Goal: Task Accomplishment & Management: Complete application form

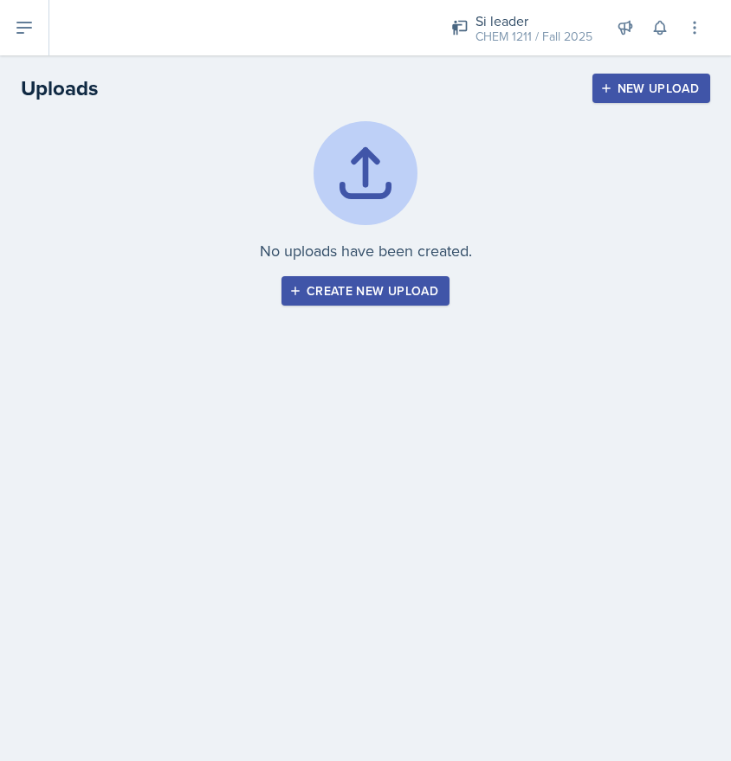
click at [35, 23] on button at bounding box center [24, 27] width 49 height 55
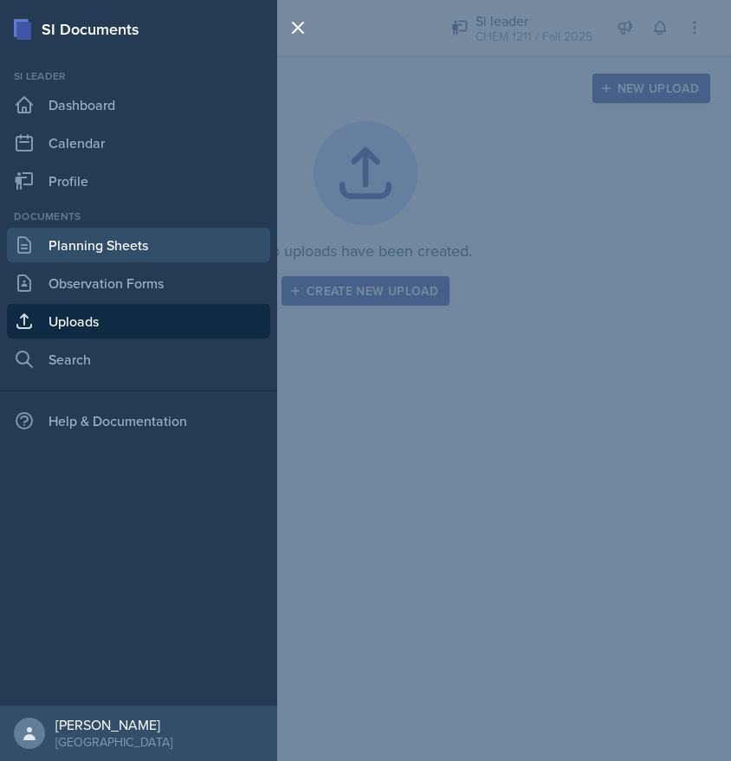
click at [124, 250] on link "Planning Sheets" at bounding box center [138, 245] width 263 height 35
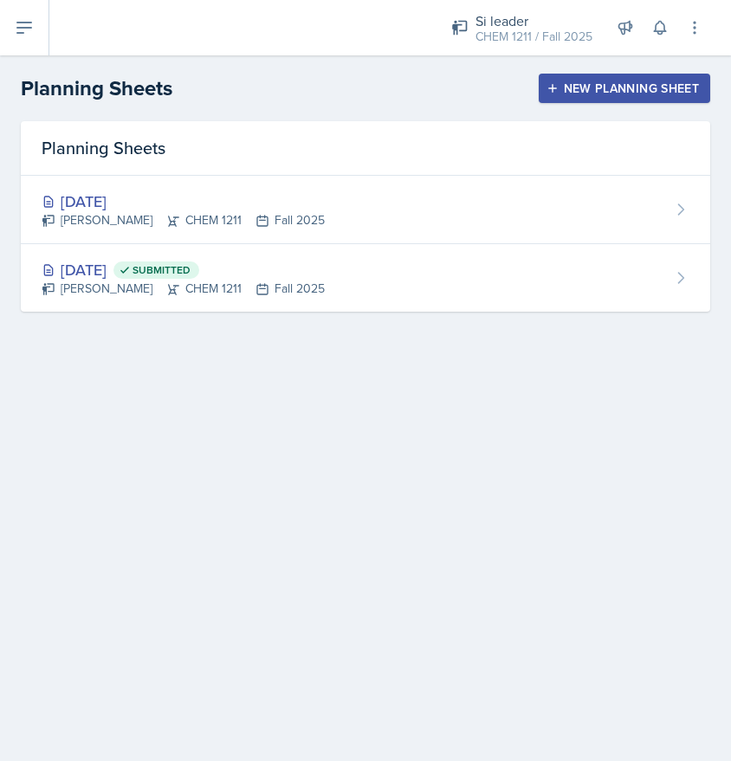
click at [586, 84] on div "New Planning Sheet" at bounding box center [624, 88] width 149 height 14
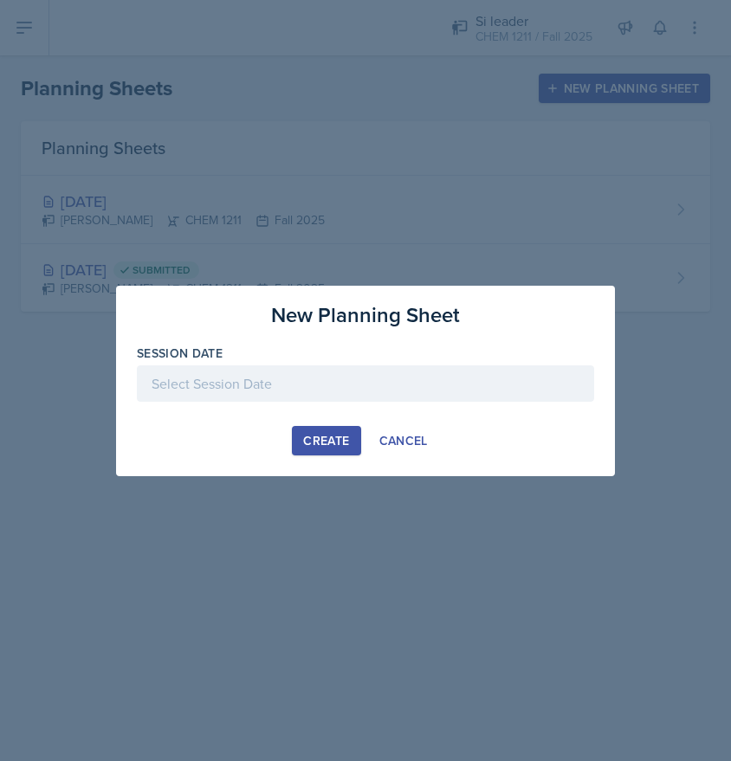
click at [333, 439] on div "Create" at bounding box center [326, 441] width 46 height 14
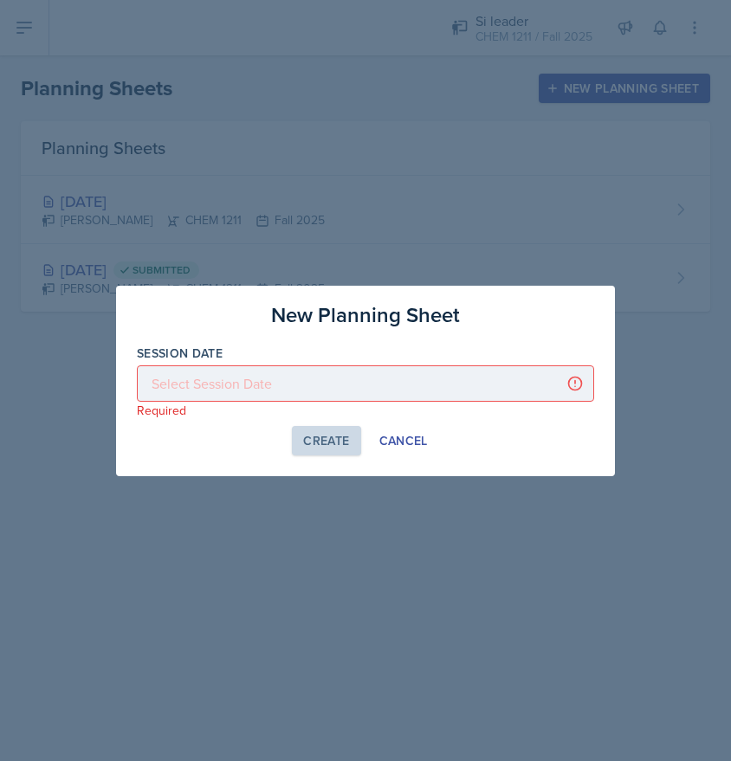
click at [313, 371] on div at bounding box center [365, 383] width 457 height 36
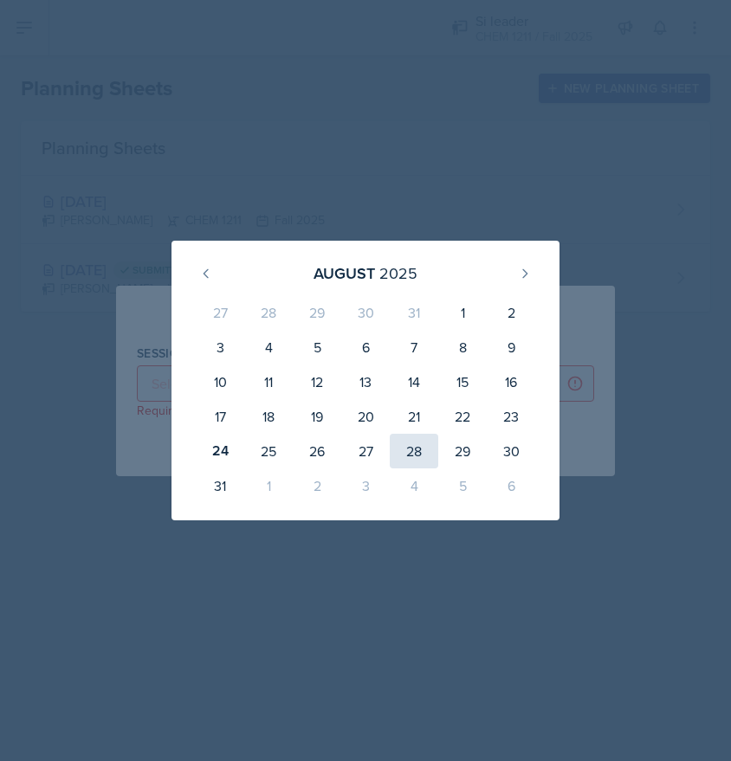
click at [410, 454] on div "28" at bounding box center [414, 451] width 48 height 35
type input "[DATE]"
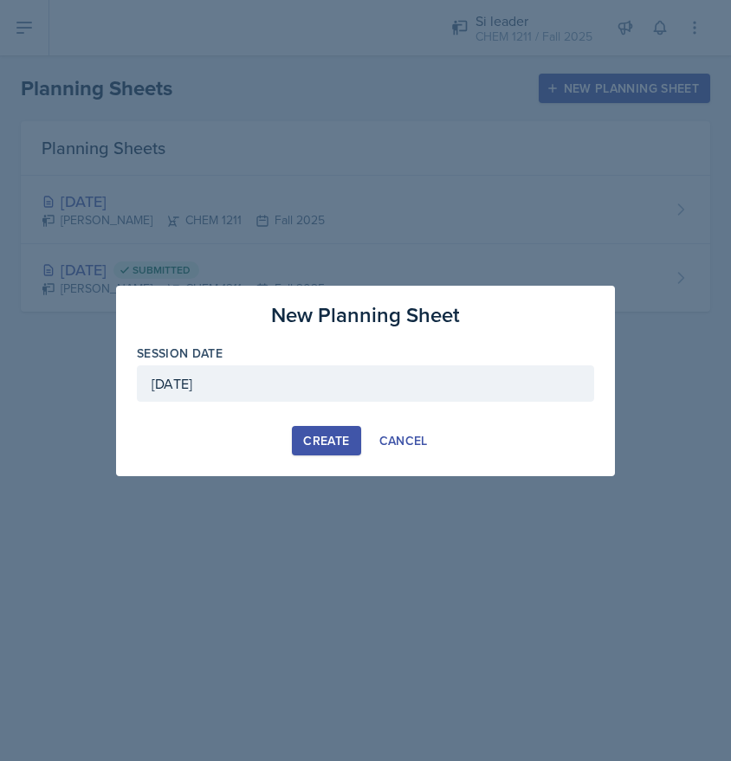
click at [332, 446] on div "Create" at bounding box center [326, 441] width 46 height 14
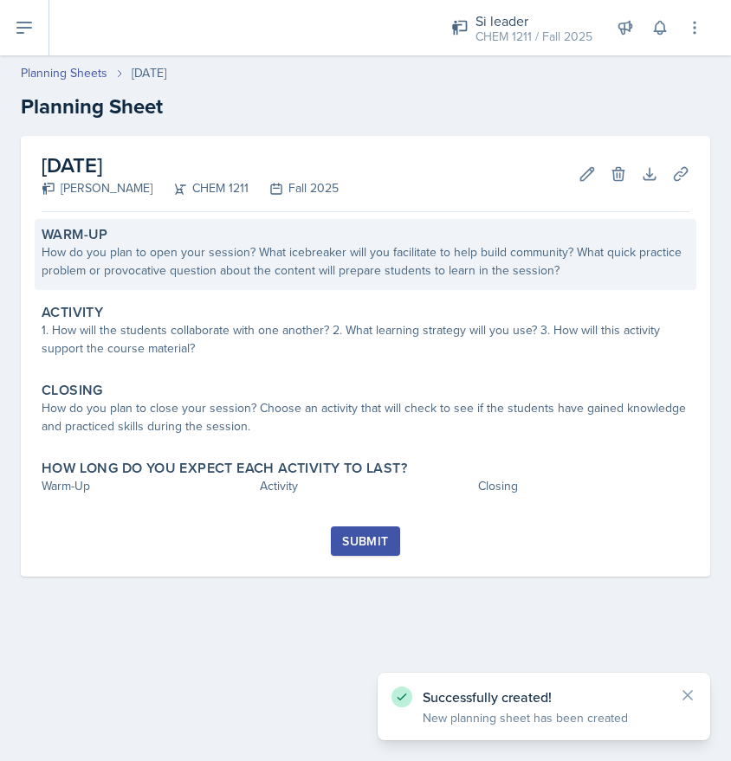
click at [251, 281] on div "Warm-Up How do you plan to open your session? What icebreaker will you facilita…" at bounding box center [366, 254] width 662 height 71
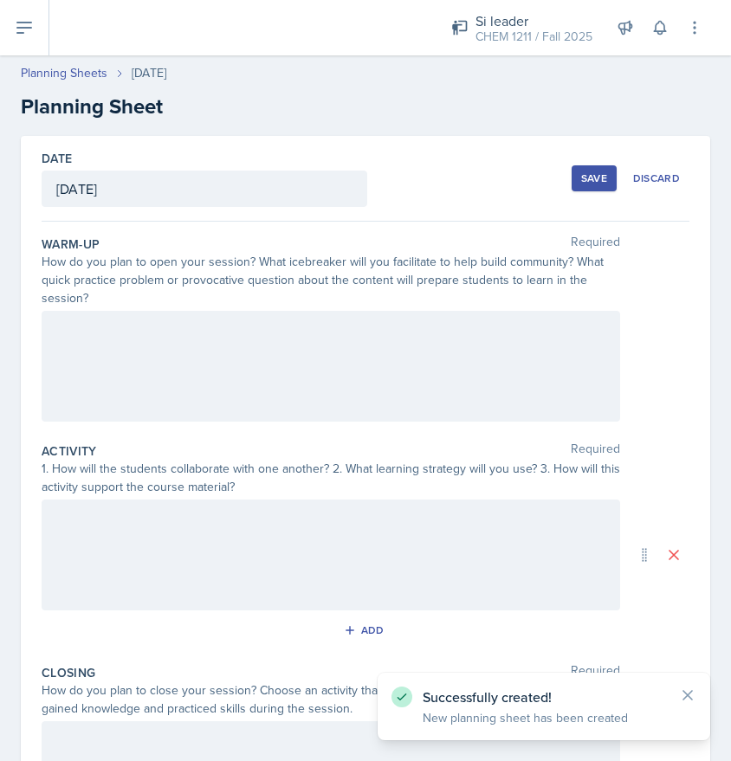
click at [255, 354] on div at bounding box center [331, 366] width 578 height 111
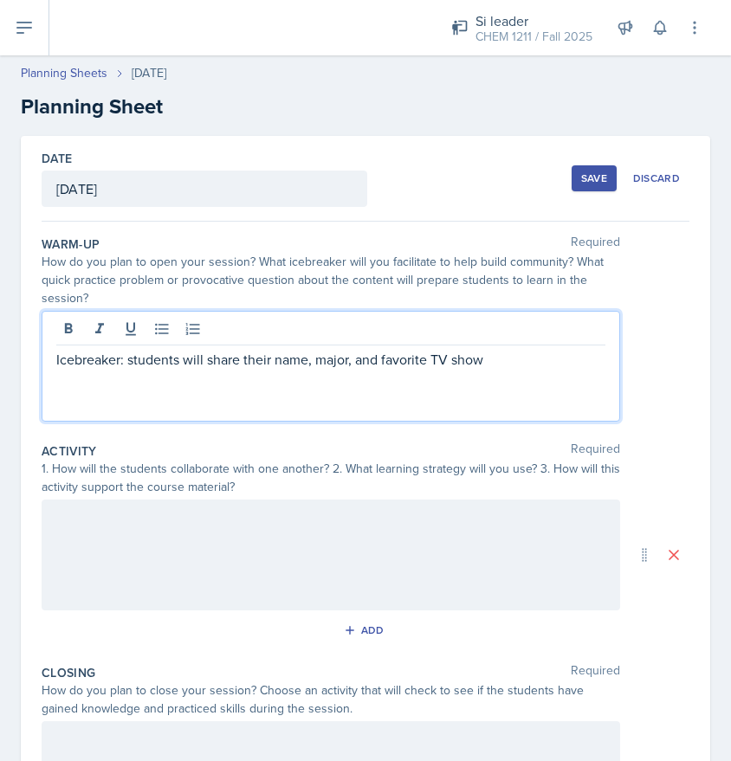
click at [249, 553] on div at bounding box center [331, 555] width 578 height 111
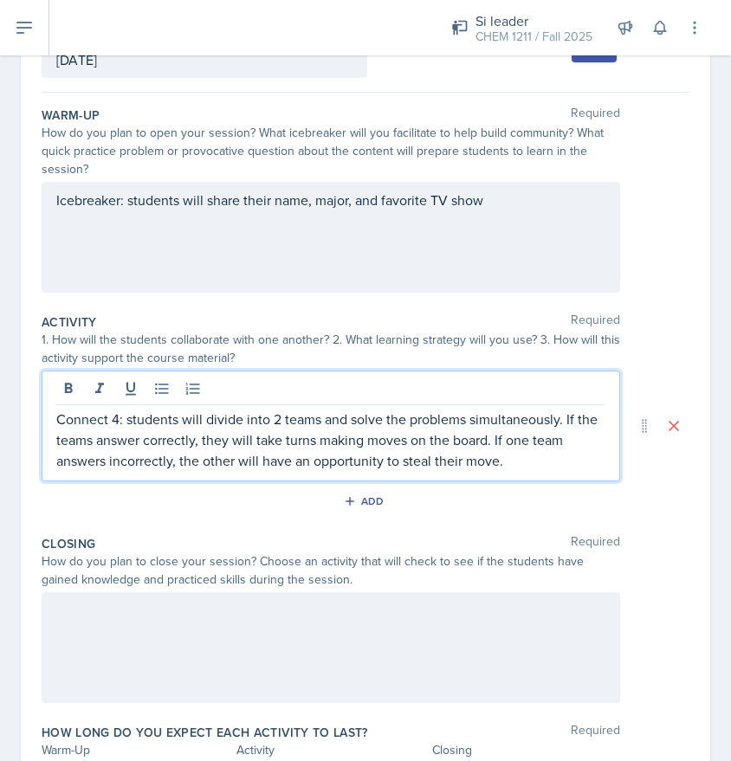
scroll to position [130, 0]
click at [410, 643] on div at bounding box center [331, 646] width 578 height 111
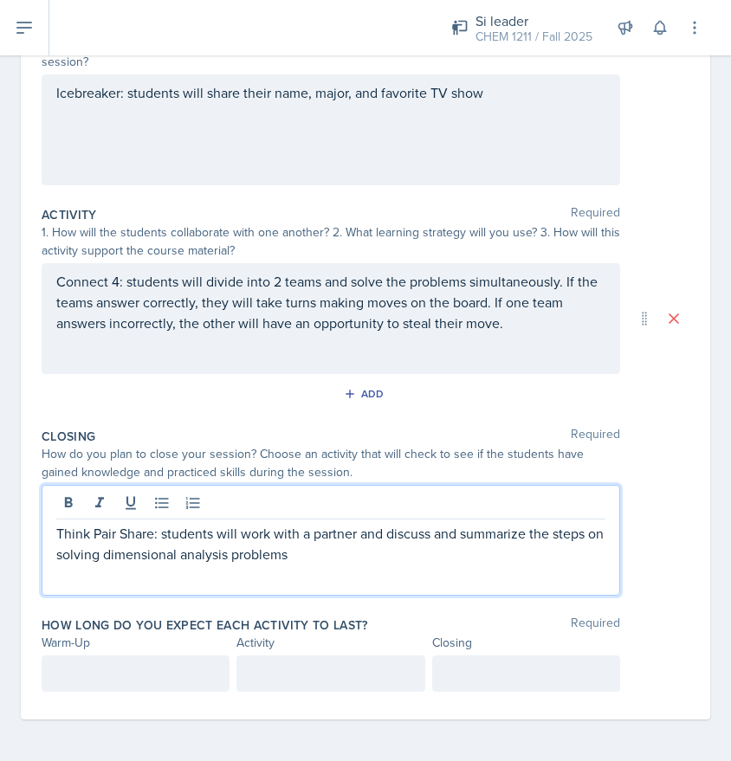
scroll to position [236, 0]
click at [125, 686] on div at bounding box center [136, 673] width 188 height 36
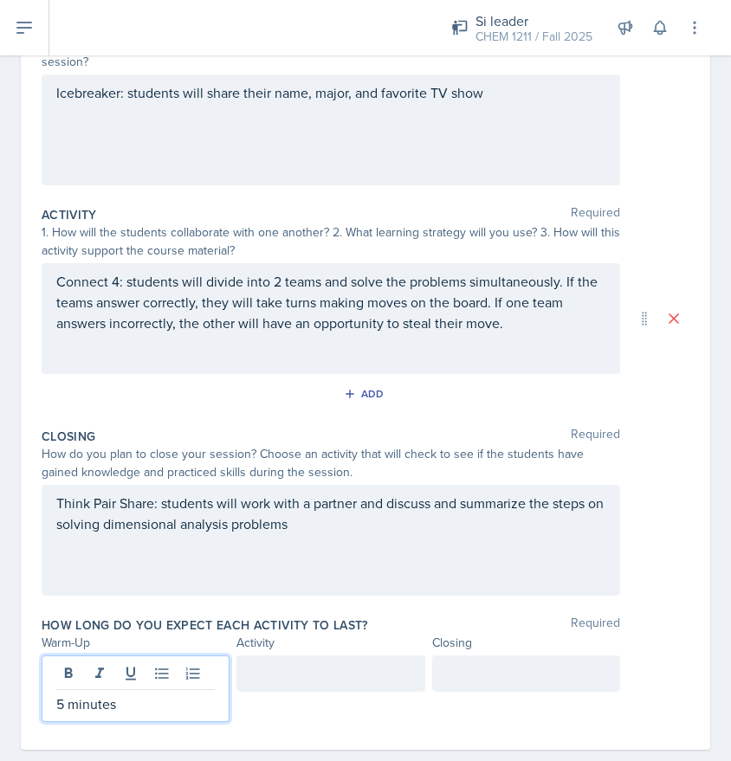
click at [305, 679] on div at bounding box center [330, 673] width 188 height 36
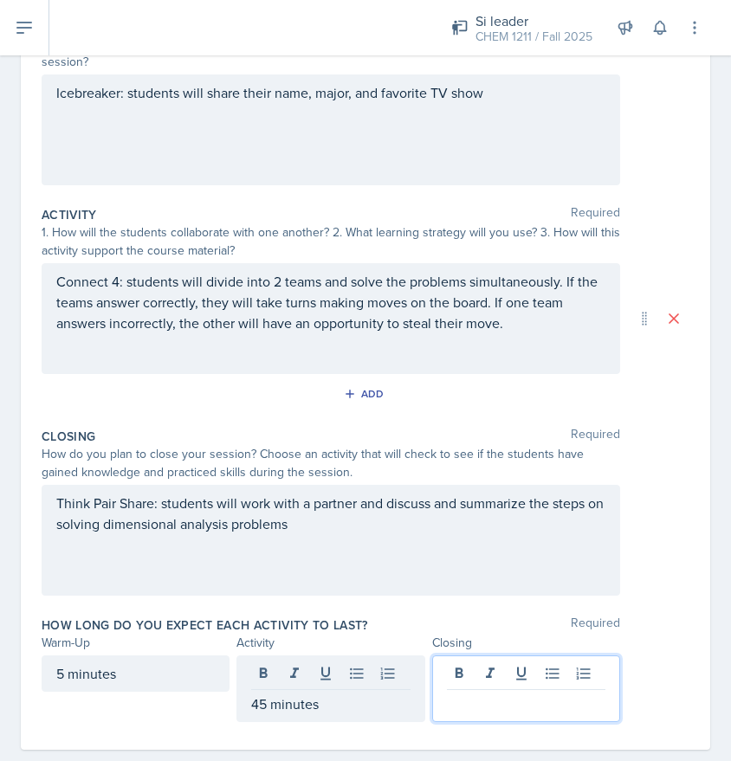
click at [478, 683] on div at bounding box center [526, 688] width 188 height 67
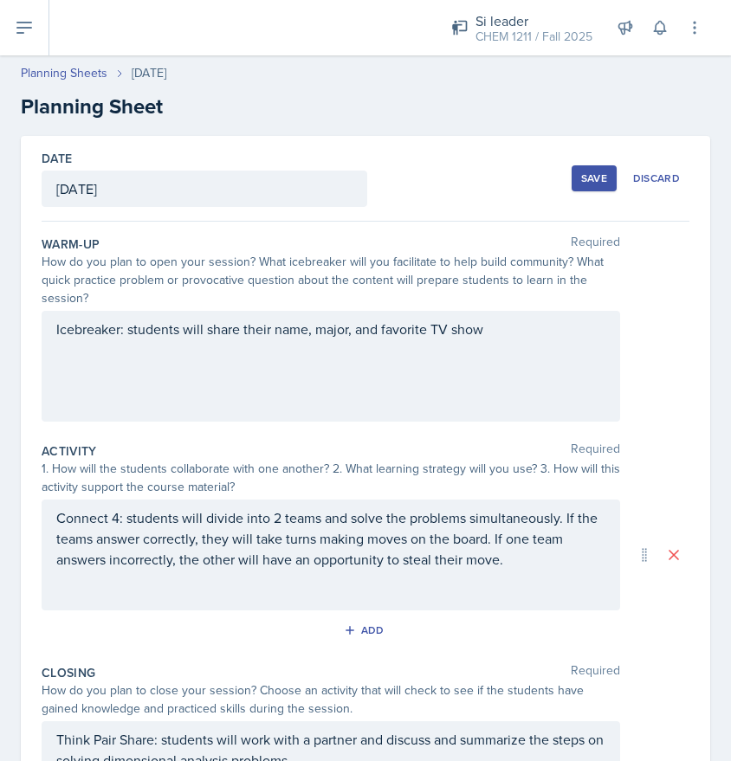
scroll to position [0, 0]
click at [604, 185] on button "Save" at bounding box center [593, 178] width 45 height 26
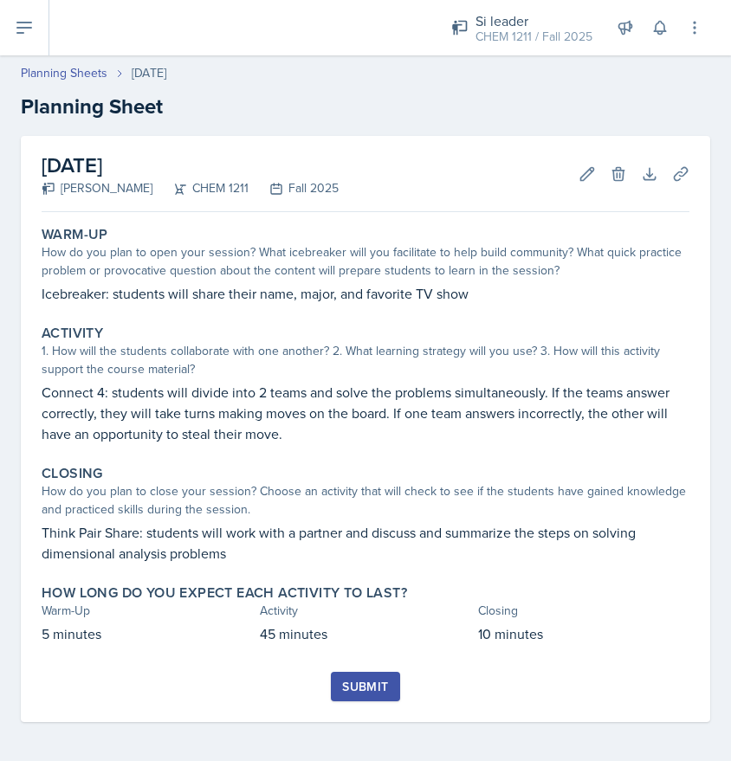
click at [27, 39] on button at bounding box center [24, 27] width 49 height 55
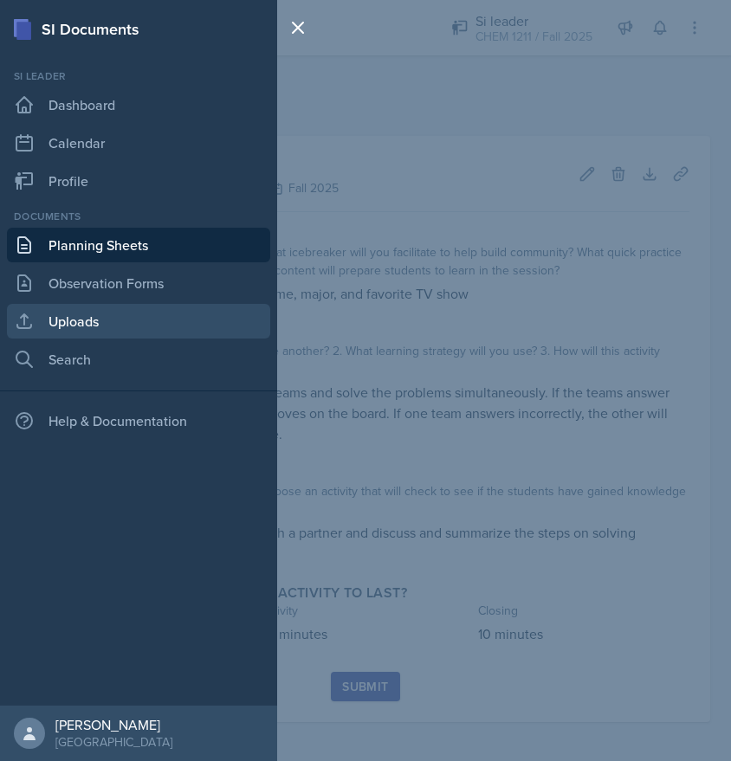
click at [101, 320] on link "Uploads" at bounding box center [138, 321] width 263 height 35
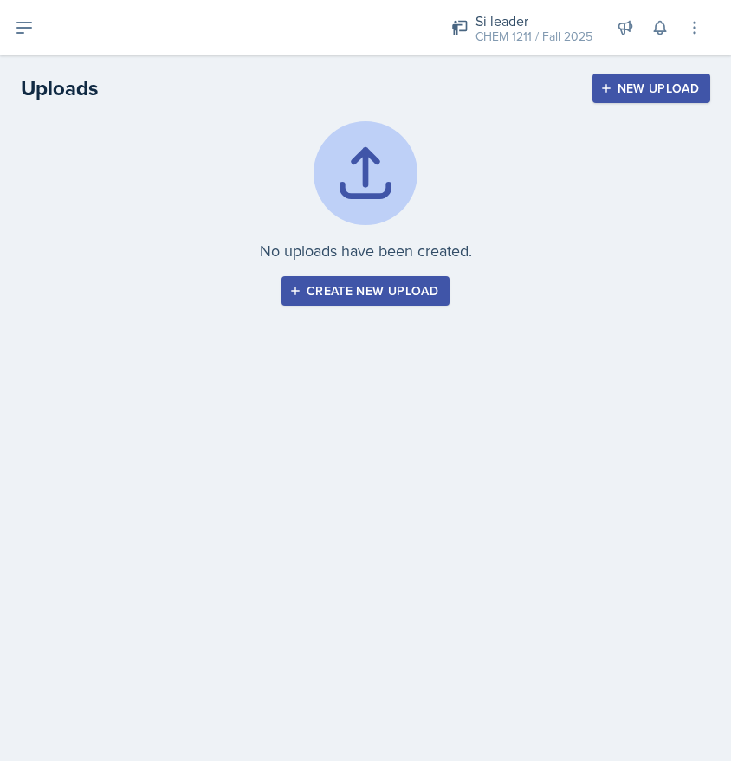
click at [332, 281] on button "Create new upload" at bounding box center [365, 290] width 168 height 29
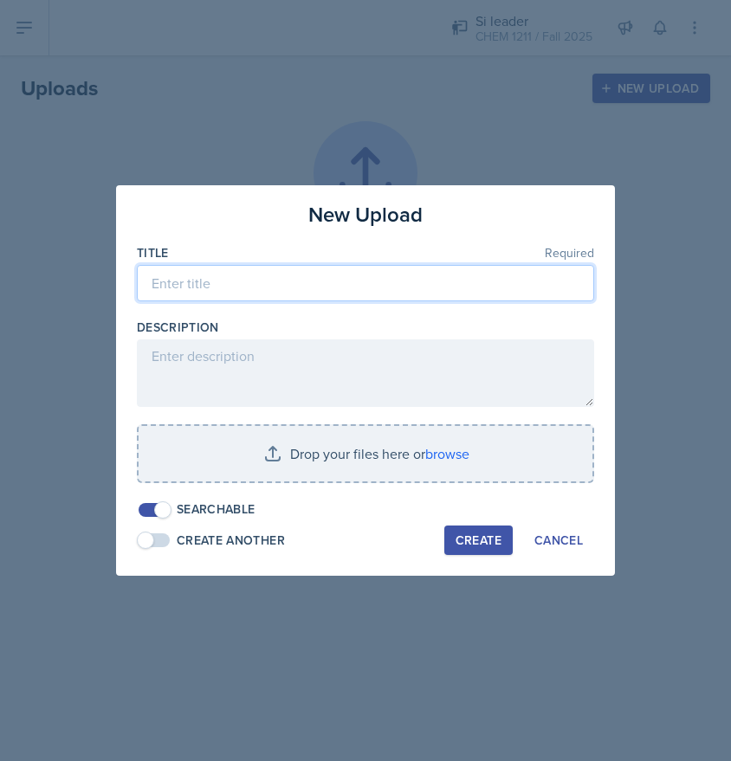
click at [292, 276] on input at bounding box center [365, 283] width 457 height 36
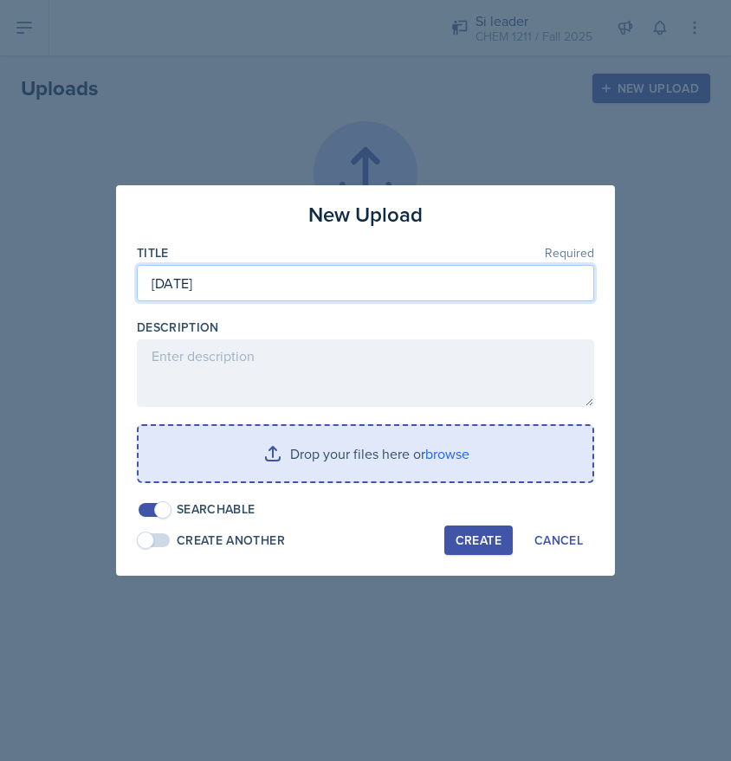
type input "[DATE]"
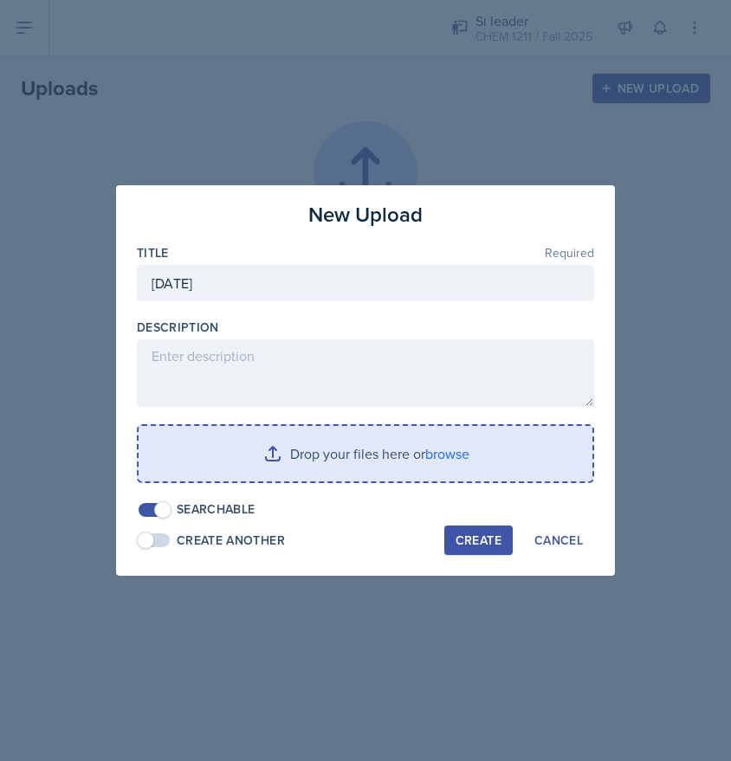
click at [379, 463] on input "file" at bounding box center [366, 453] width 454 height 55
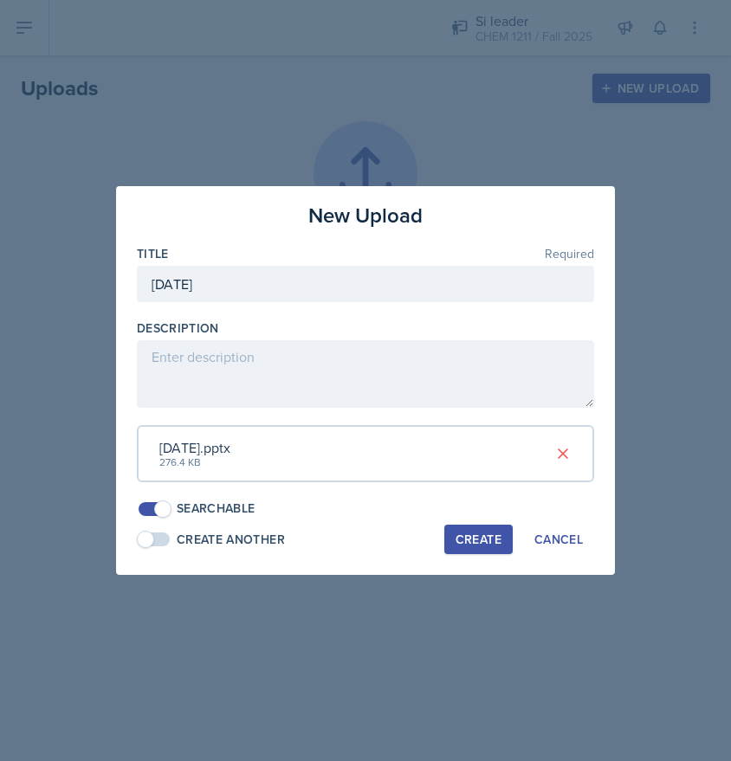
click at [481, 537] on div "Create" at bounding box center [478, 540] width 46 height 14
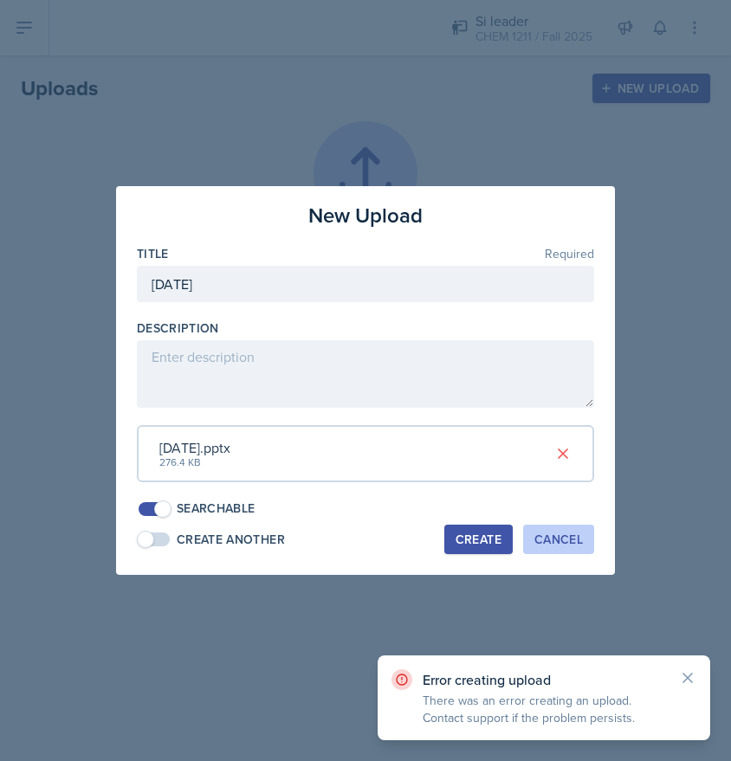
click at [561, 533] on div "Cancel" at bounding box center [558, 540] width 48 height 14
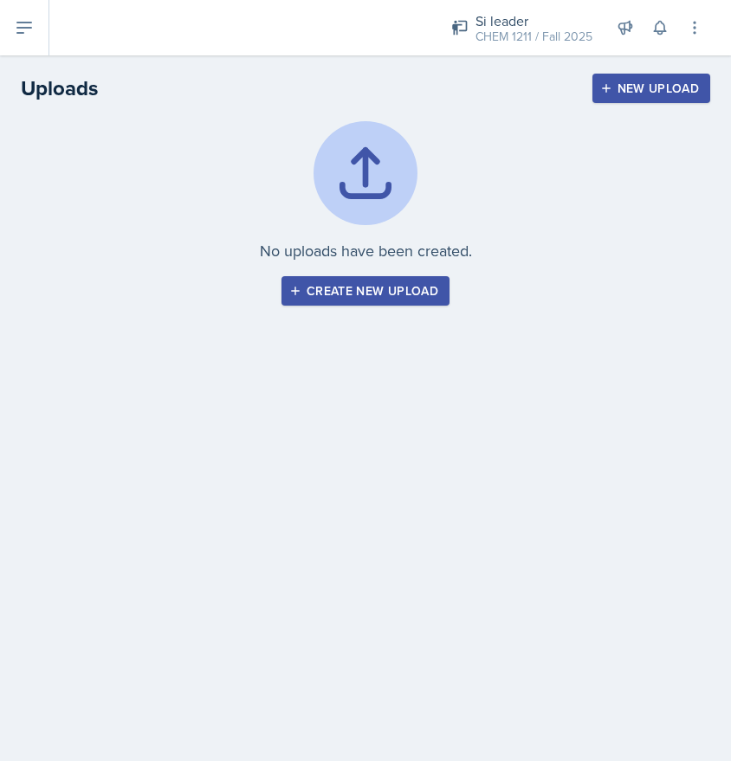
click at [388, 287] on div "Create new upload" at bounding box center [365, 291] width 145 height 14
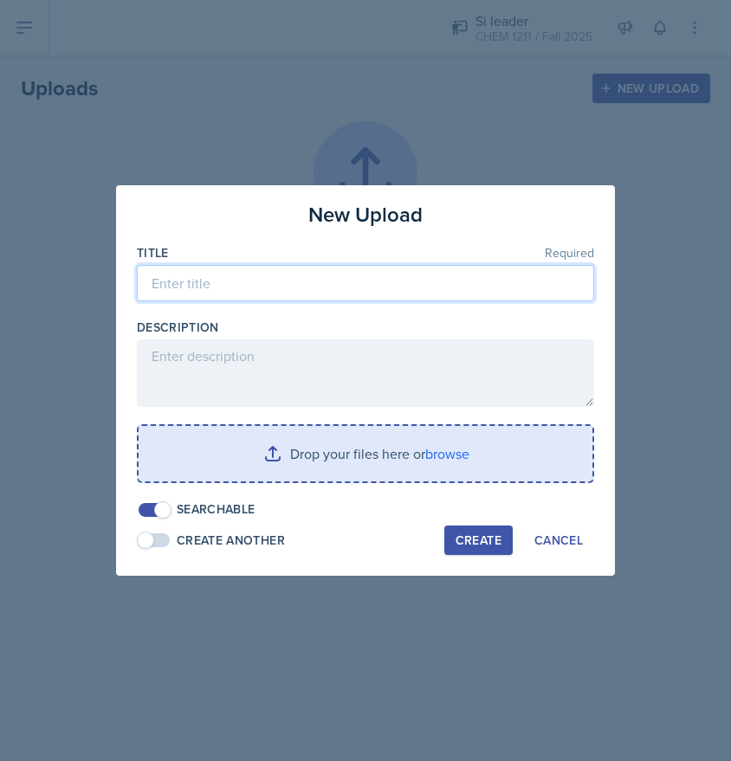
click at [346, 293] on input at bounding box center [365, 283] width 457 height 36
type input "[DATE]"
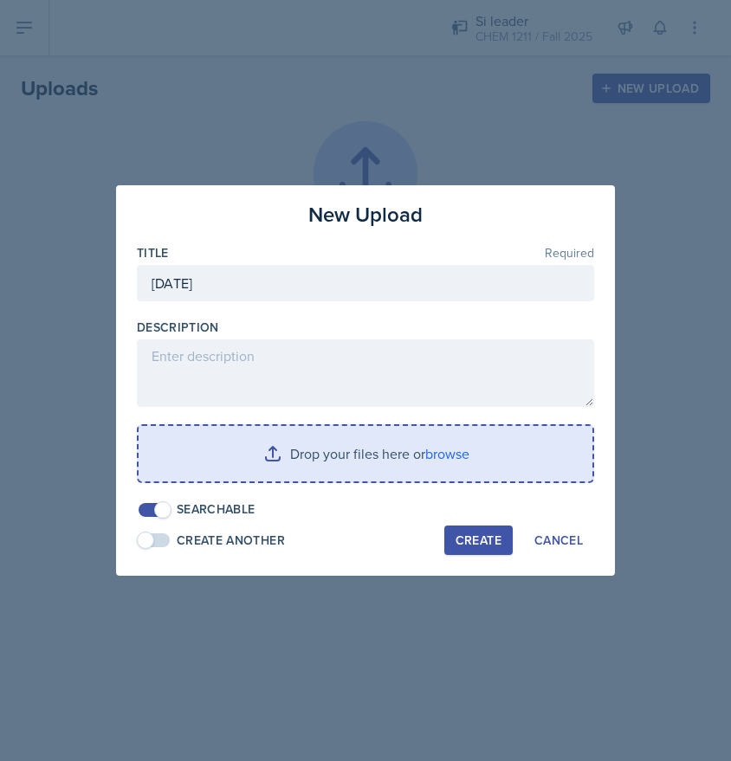
click at [301, 448] on input "file" at bounding box center [366, 453] width 454 height 55
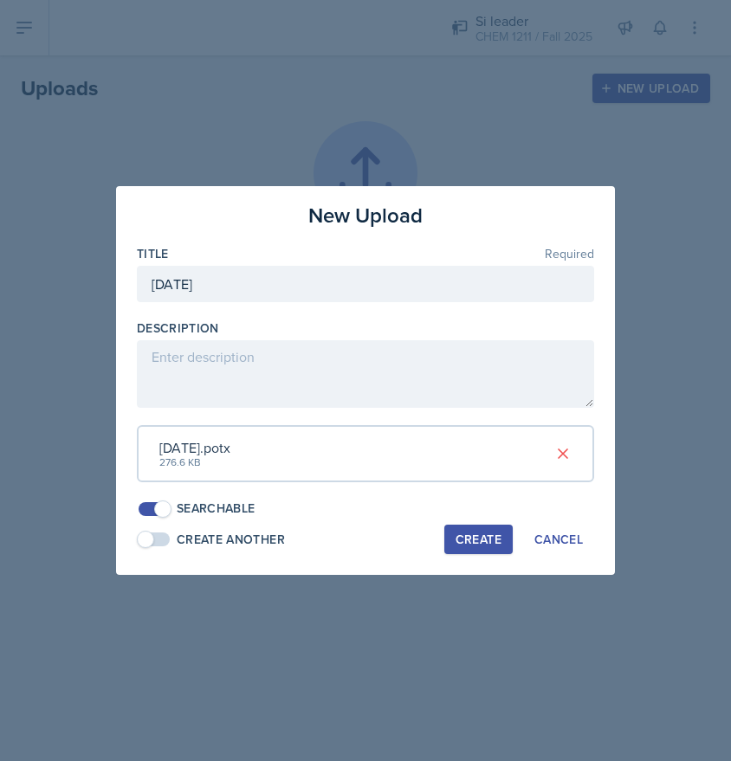
click at [485, 536] on div "Create" at bounding box center [478, 540] width 46 height 14
click at [561, 455] on icon at bounding box center [562, 453] width 9 height 9
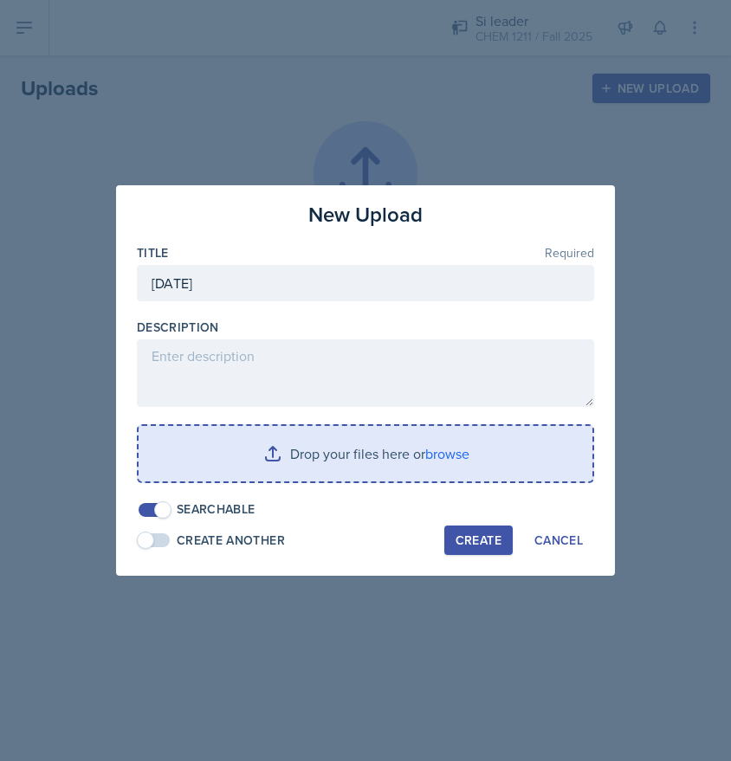
click at [487, 455] on input "file" at bounding box center [366, 453] width 454 height 55
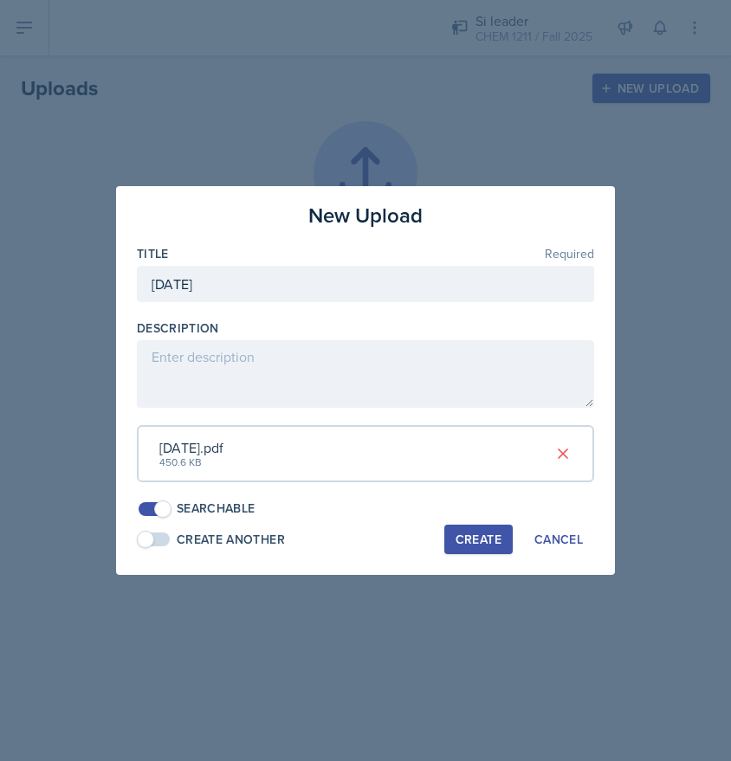
click at [495, 533] on div "Create" at bounding box center [478, 540] width 46 height 14
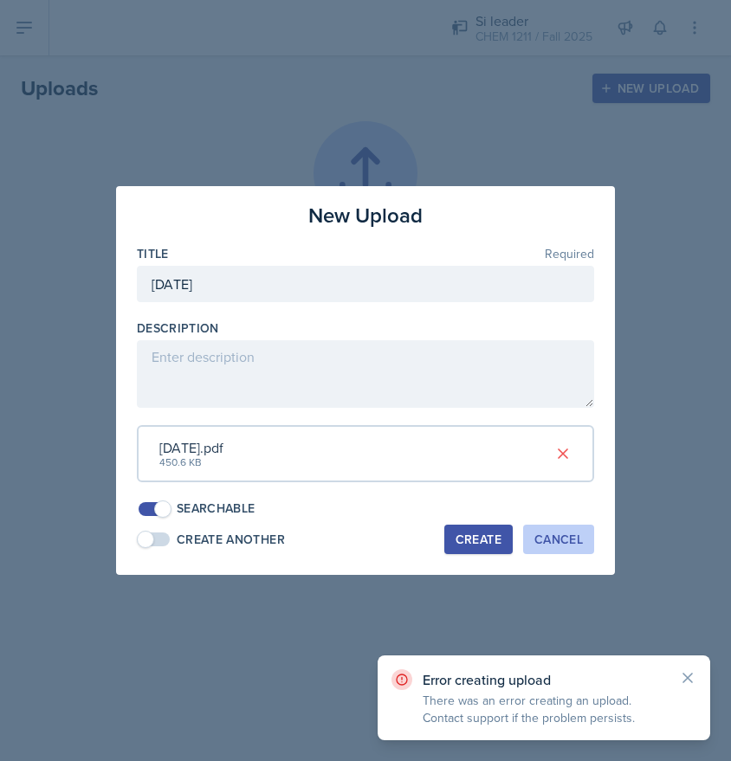
click at [550, 533] on div "Cancel" at bounding box center [558, 540] width 48 height 14
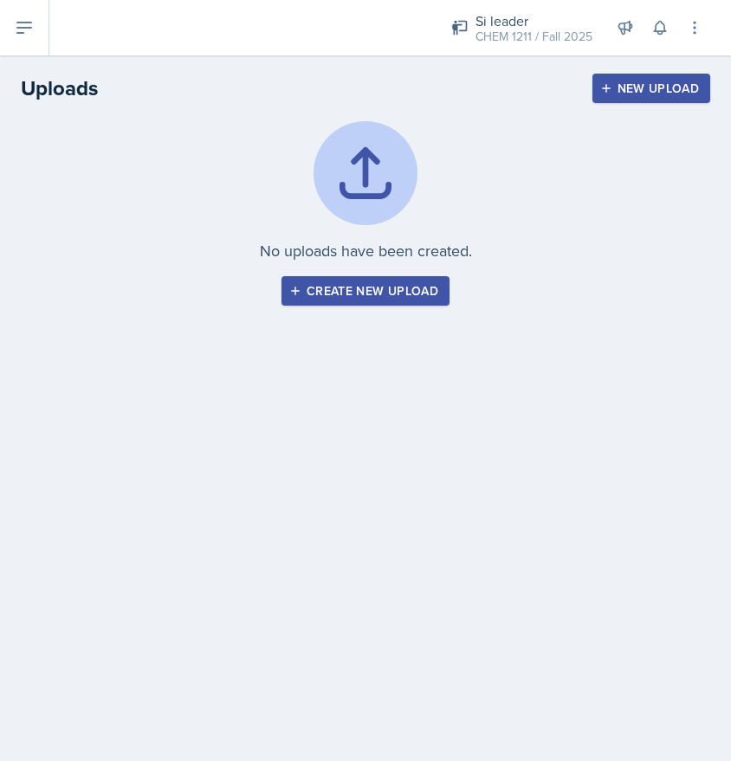
click at [37, 42] on button at bounding box center [24, 27] width 49 height 55
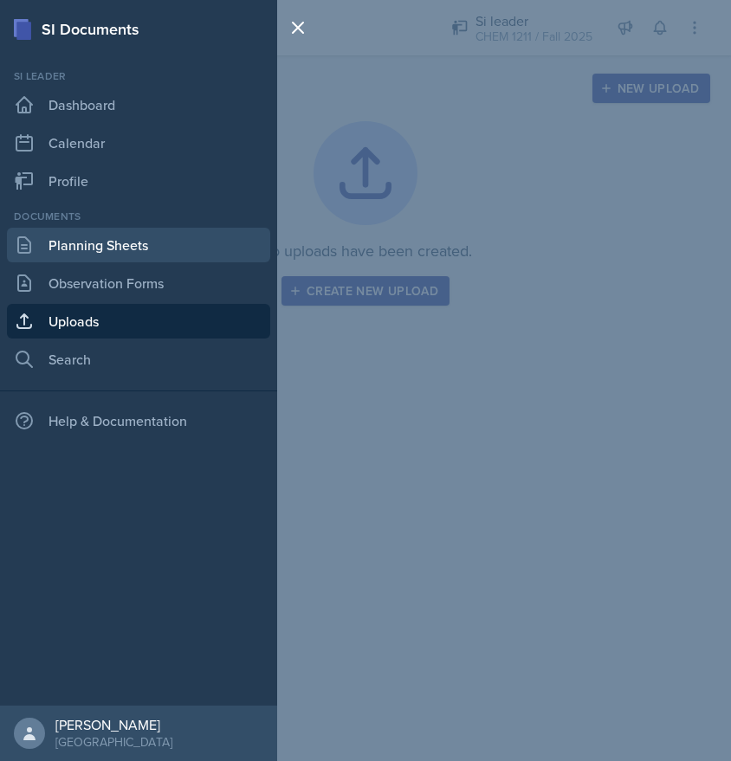
click at [113, 241] on link "Planning Sheets" at bounding box center [138, 245] width 263 height 35
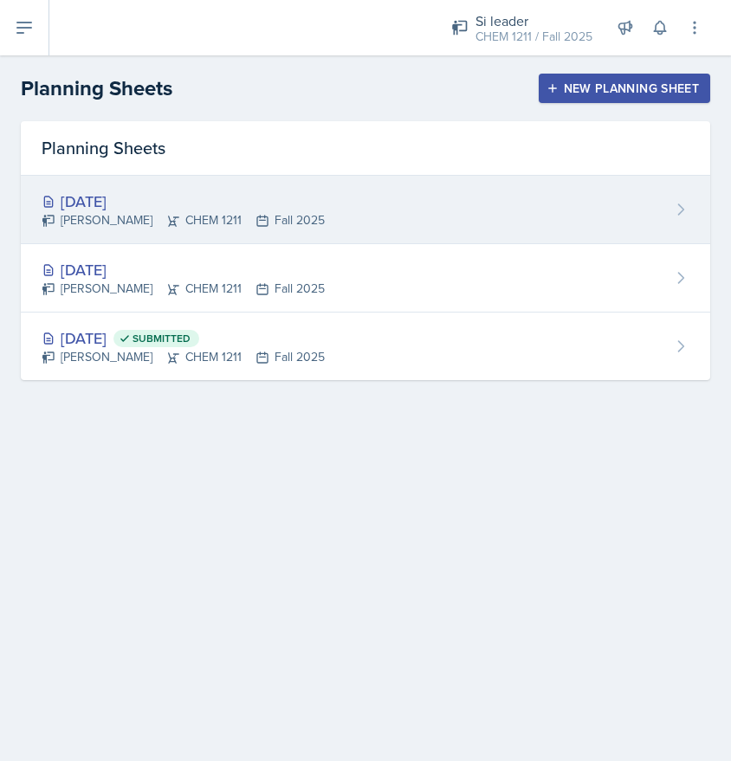
click at [468, 238] on div "[DATE] [PERSON_NAME] CHEM 1211 Fall 2025" at bounding box center [365, 210] width 689 height 68
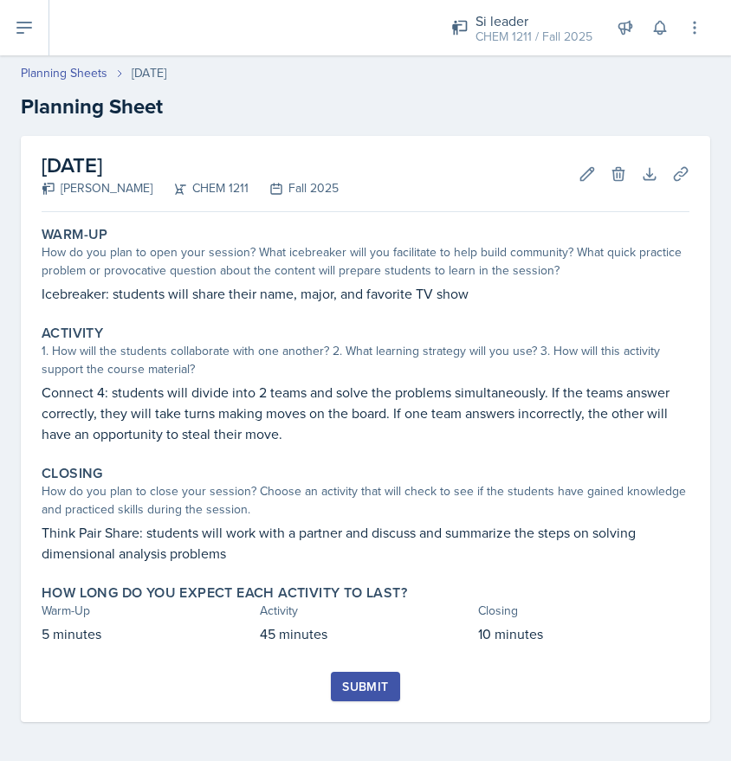
click at [41, 28] on button at bounding box center [24, 27] width 49 height 55
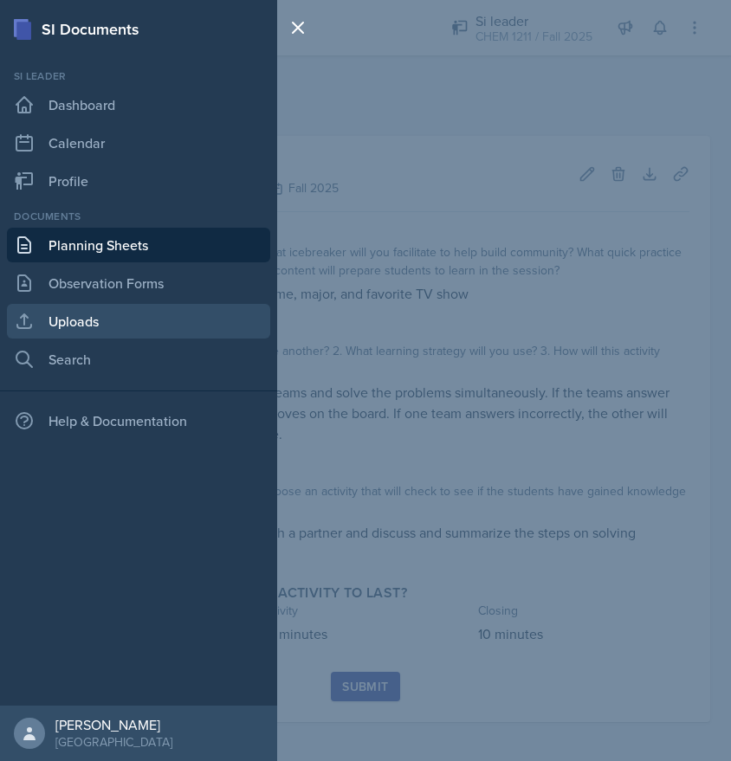
click at [125, 320] on link "Uploads" at bounding box center [138, 321] width 263 height 35
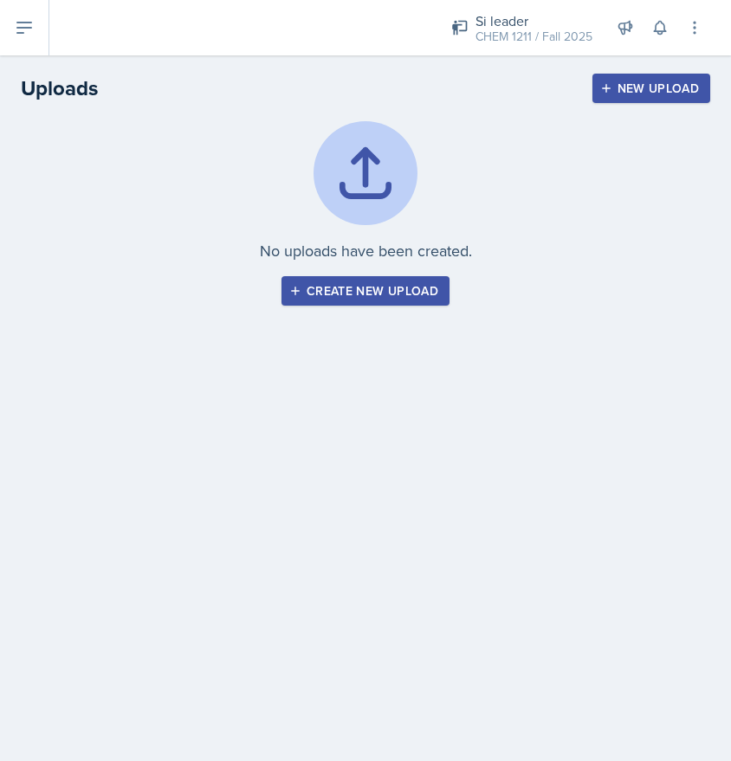
click at [334, 296] on div "Create new upload" at bounding box center [365, 291] width 145 height 14
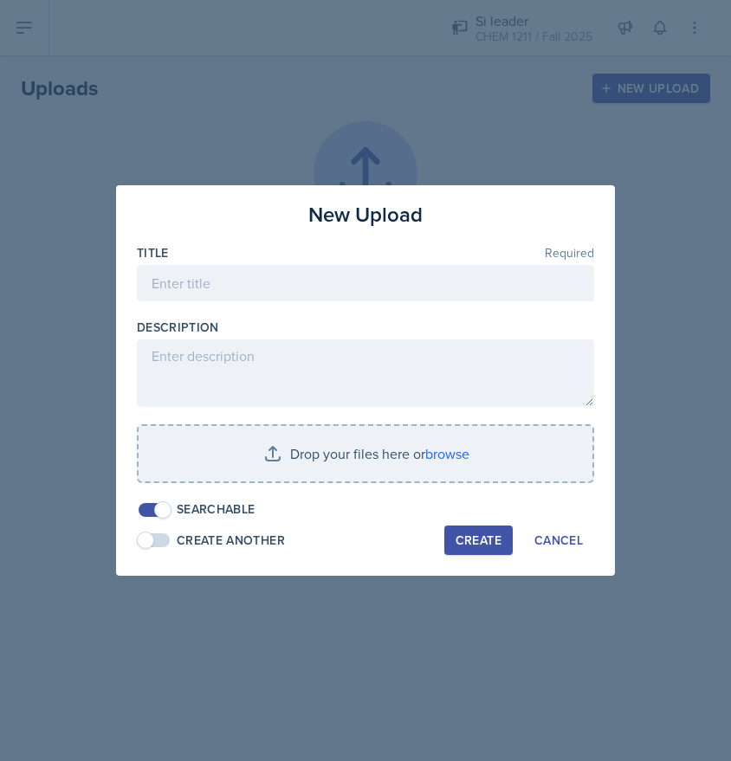
click at [153, 540] on span at bounding box center [145, 540] width 17 height 17
click at [153, 540] on span at bounding box center [154, 540] width 31 height 14
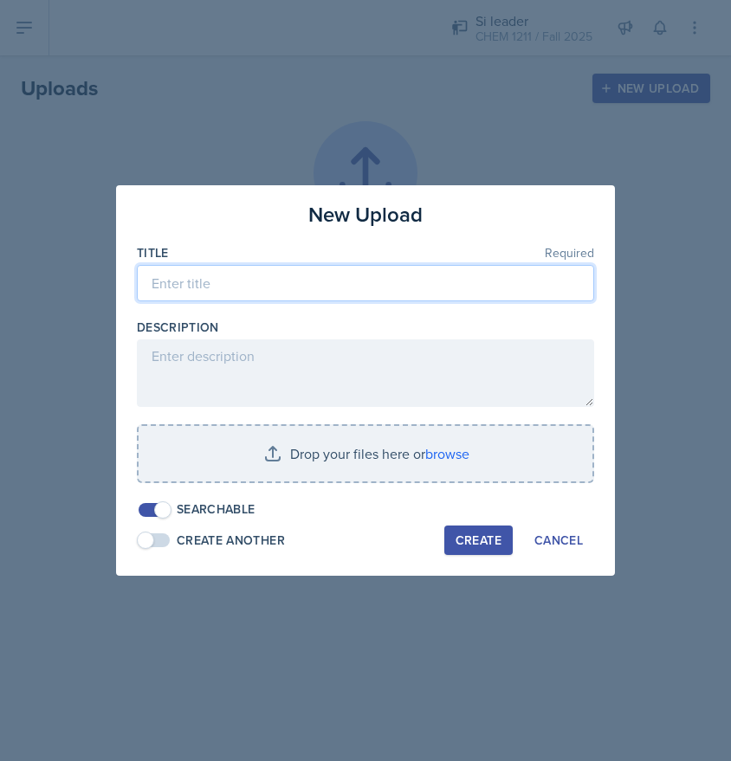
click at [292, 291] on input at bounding box center [365, 283] width 457 height 36
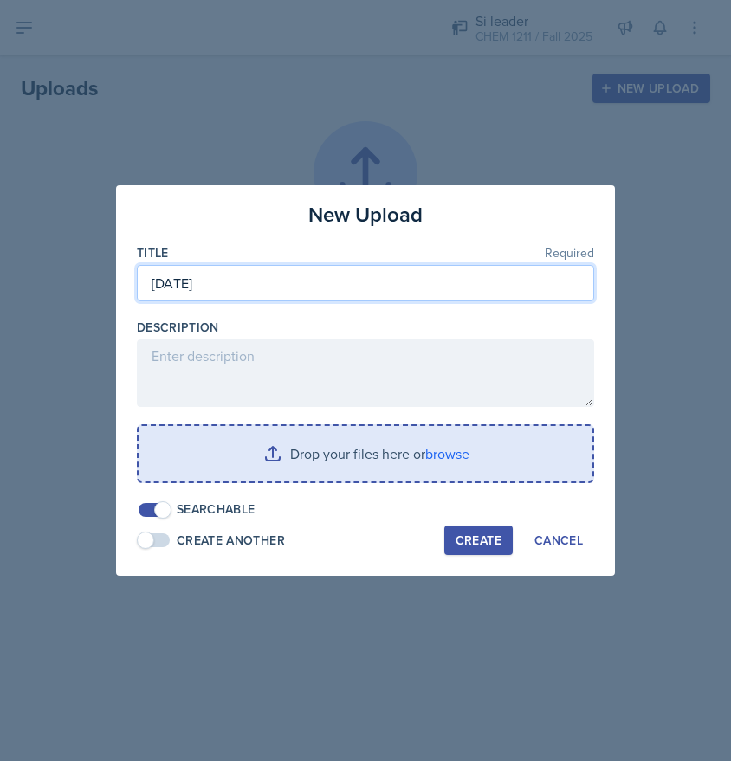
type input "[DATE]"
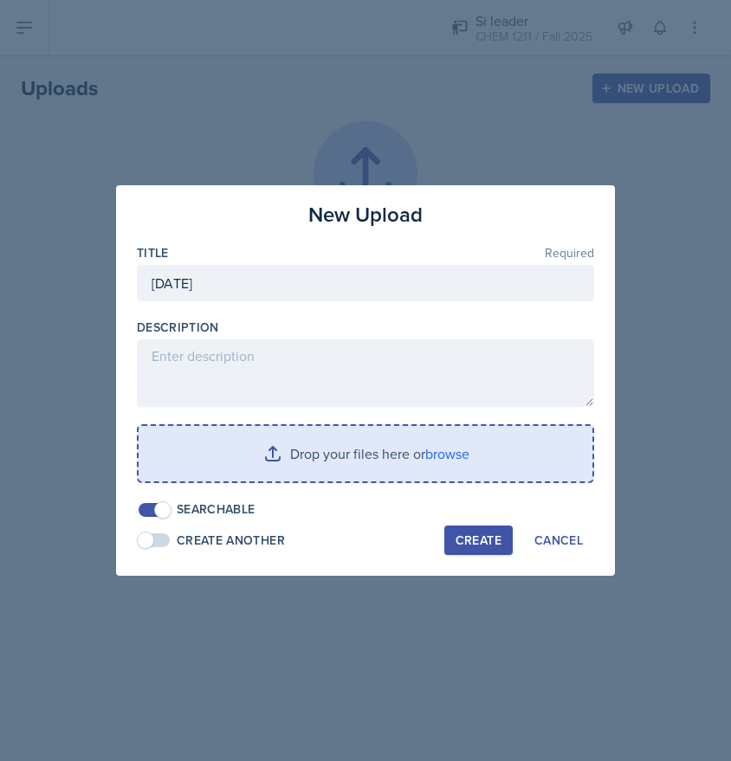
click at [349, 440] on input "file" at bounding box center [366, 453] width 454 height 55
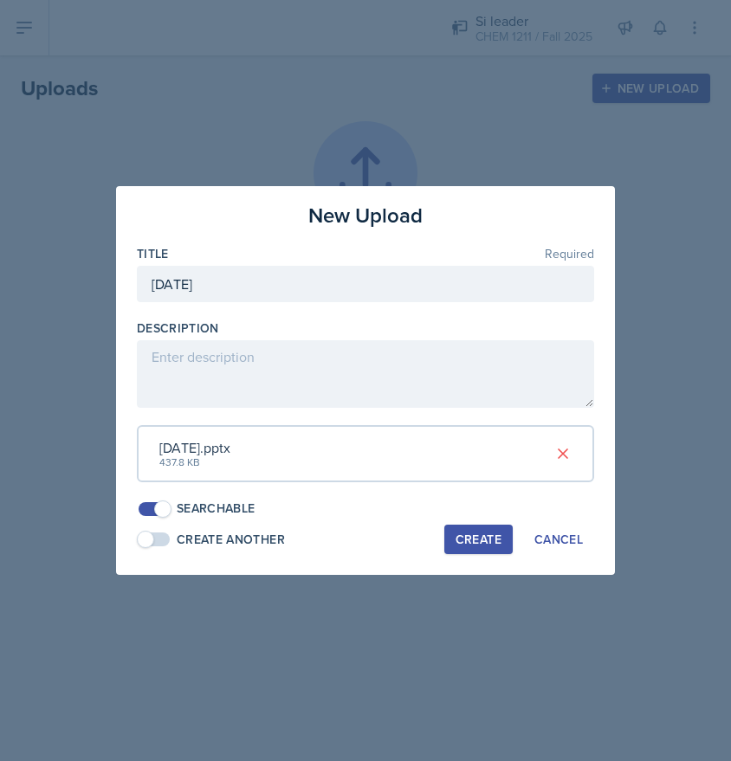
click at [497, 533] on div "Create" at bounding box center [478, 540] width 46 height 14
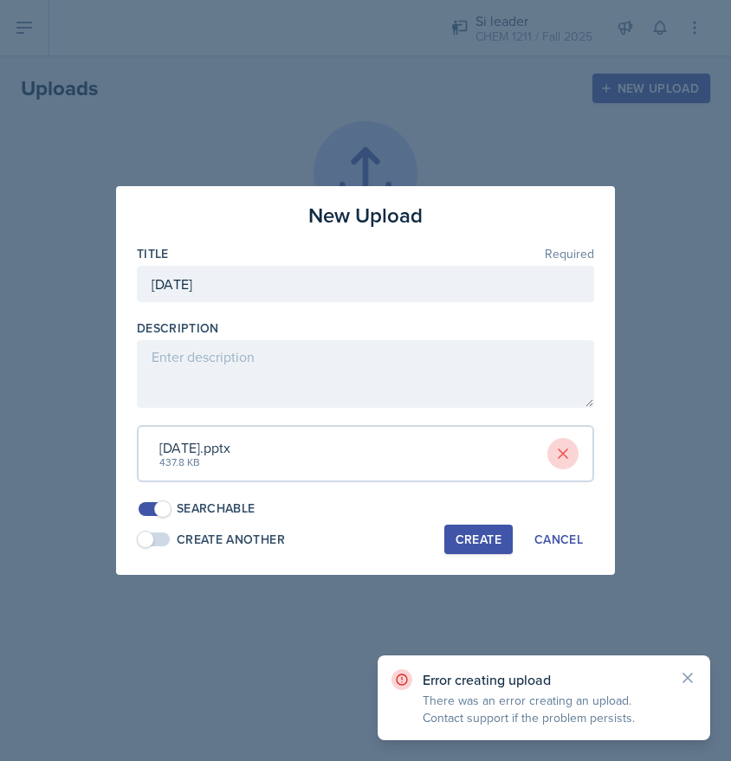
click at [569, 447] on icon at bounding box center [562, 453] width 17 height 17
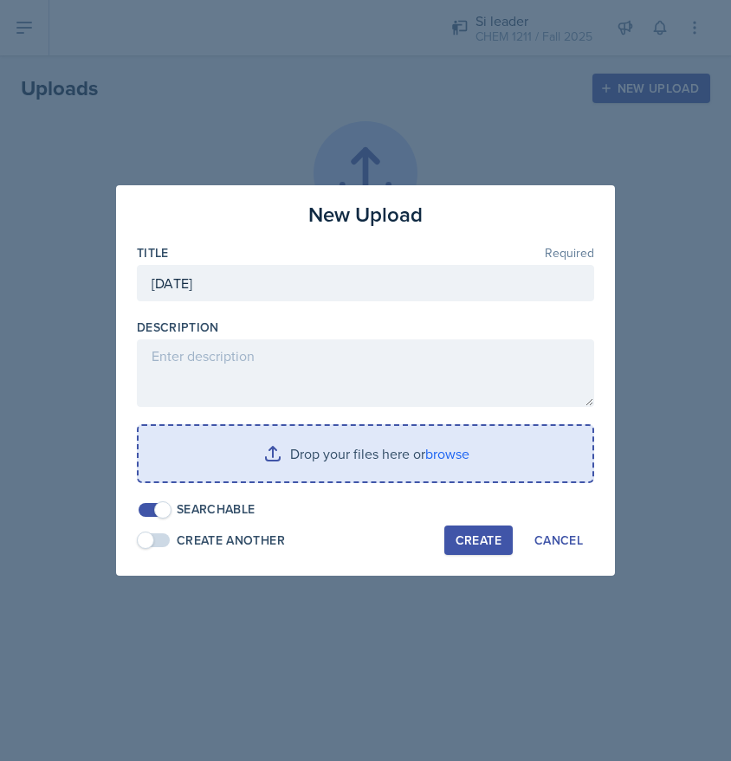
click at [277, 452] on input "file" at bounding box center [366, 453] width 454 height 55
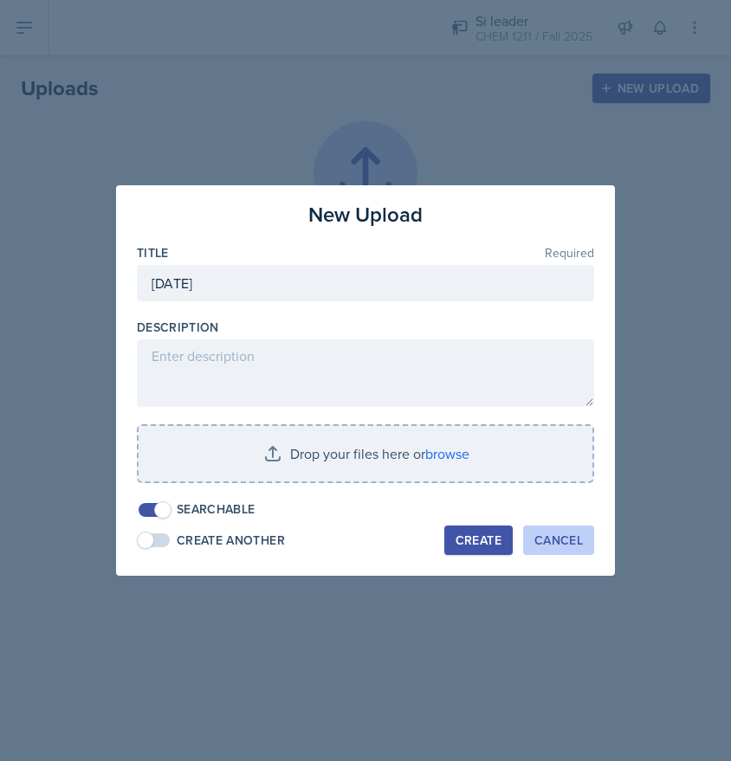
click at [550, 550] on button "Cancel" at bounding box center [558, 540] width 71 height 29
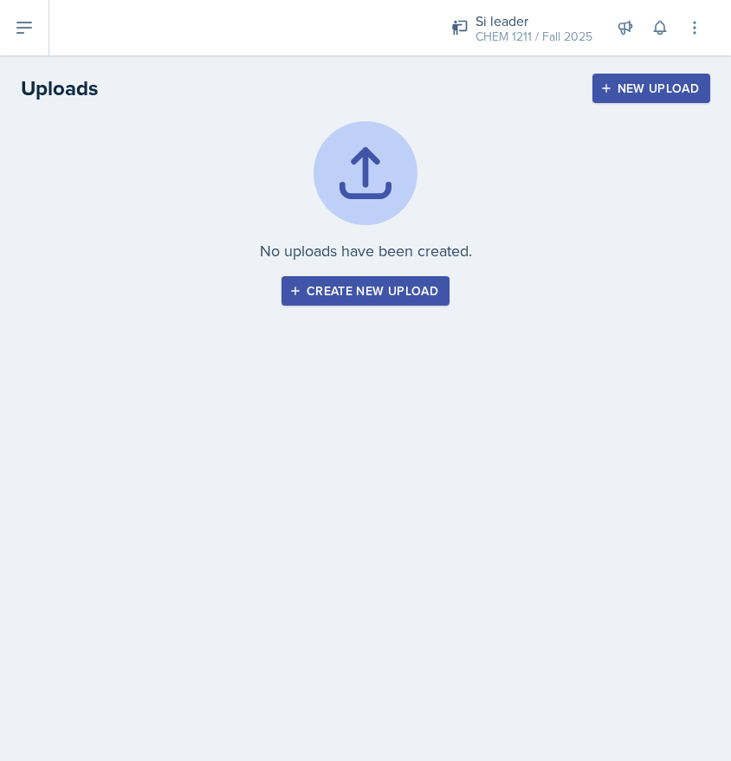
click at [37, 34] on button at bounding box center [24, 27] width 49 height 55
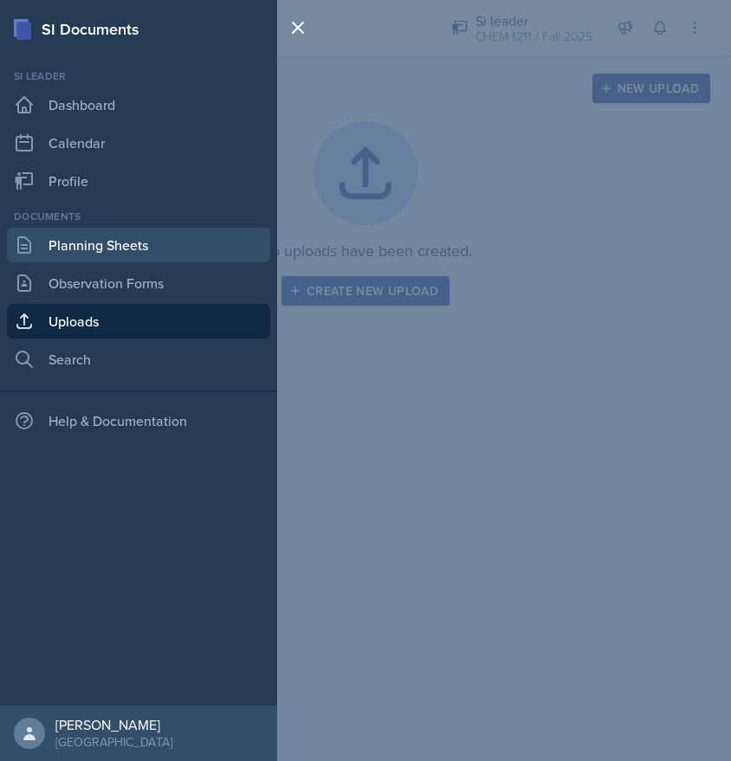
click at [137, 249] on link "Planning Sheets" at bounding box center [138, 245] width 263 height 35
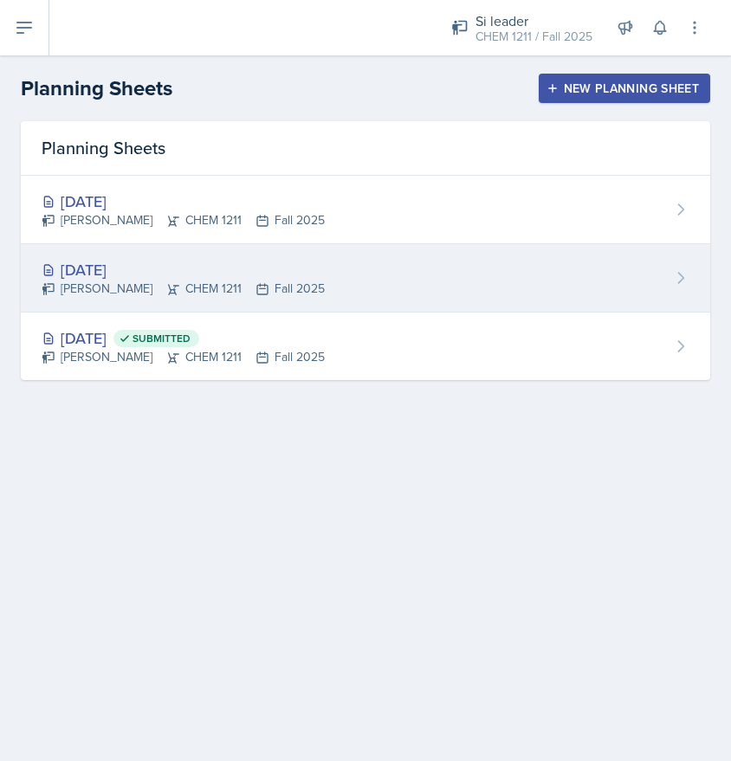
click at [494, 265] on div "[DATE] [PERSON_NAME] CHEM 1211 Fall 2025" at bounding box center [365, 278] width 689 height 68
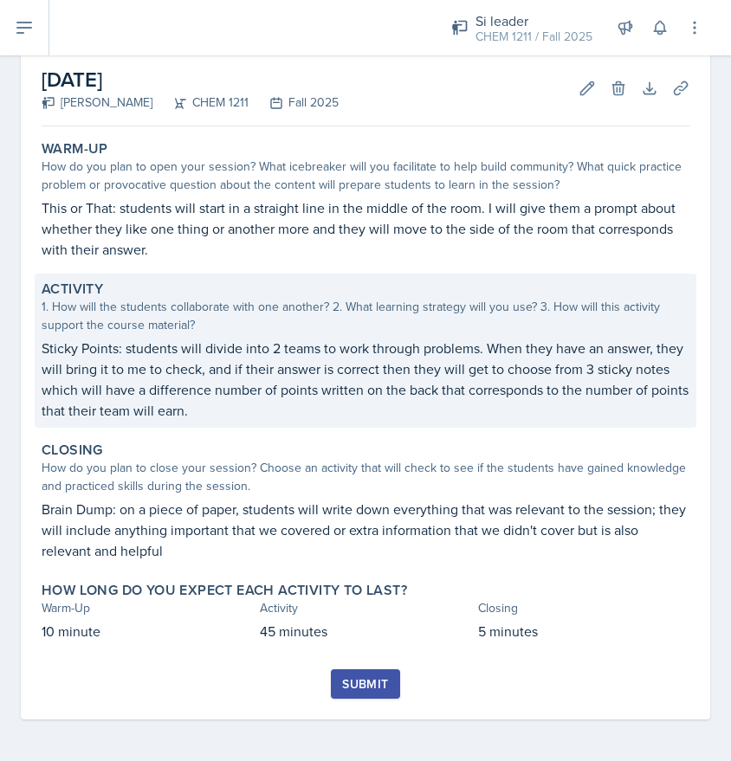
scroll to position [86, 0]
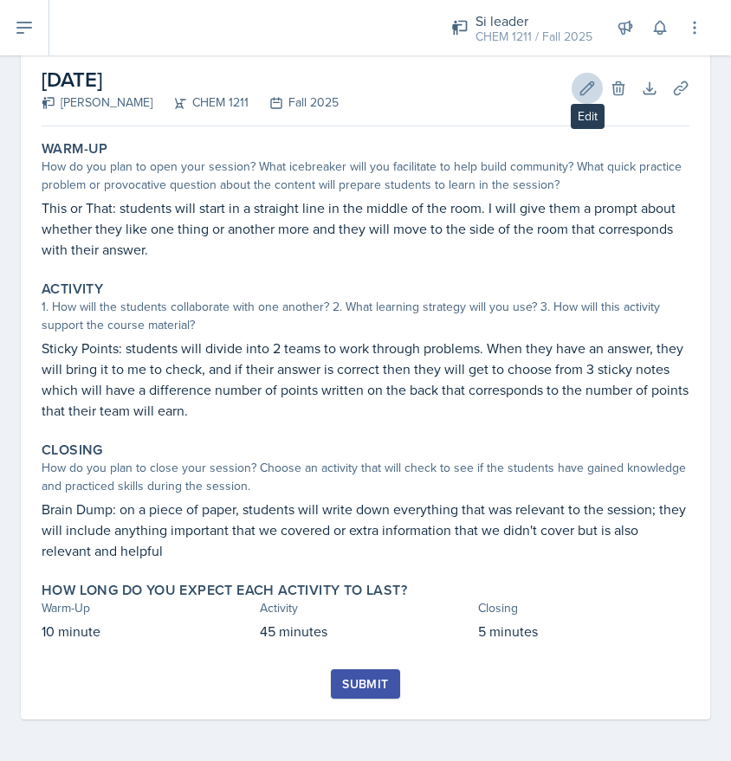
click at [592, 92] on icon at bounding box center [586, 88] width 17 height 17
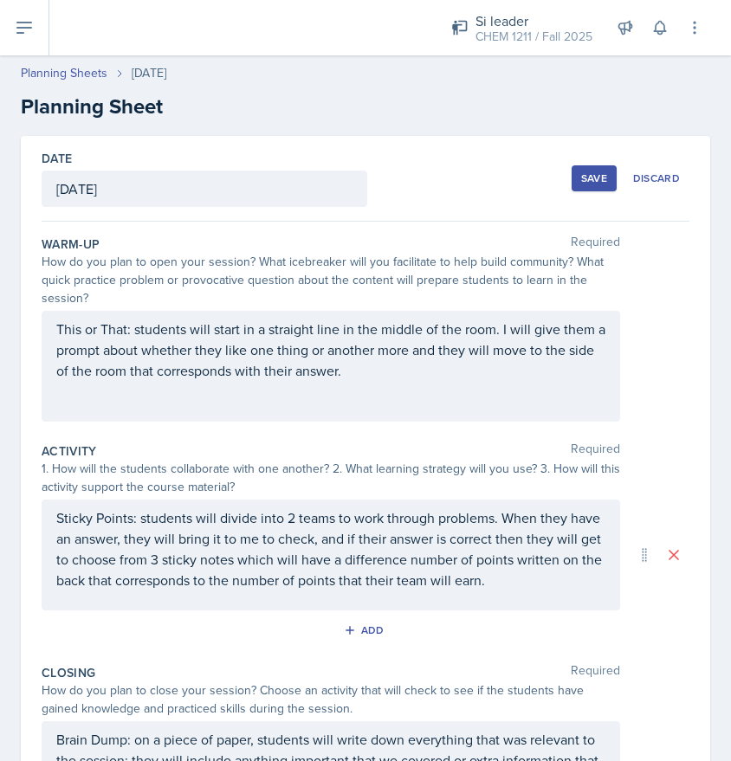
scroll to position [0, 0]
click at [588, 177] on div "Save" at bounding box center [594, 178] width 26 height 14
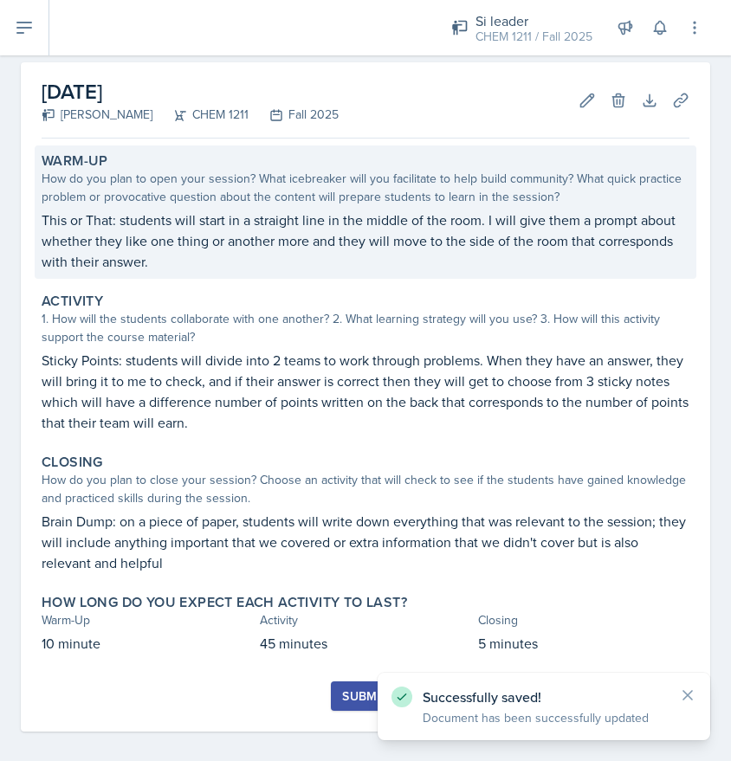
scroll to position [68, 0]
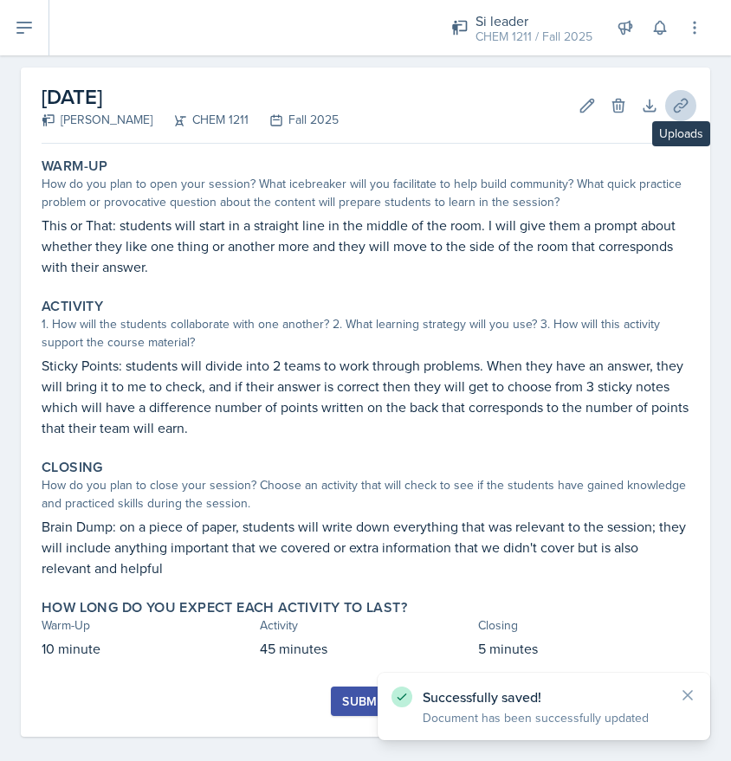
click at [678, 110] on icon at bounding box center [680, 105] width 17 height 17
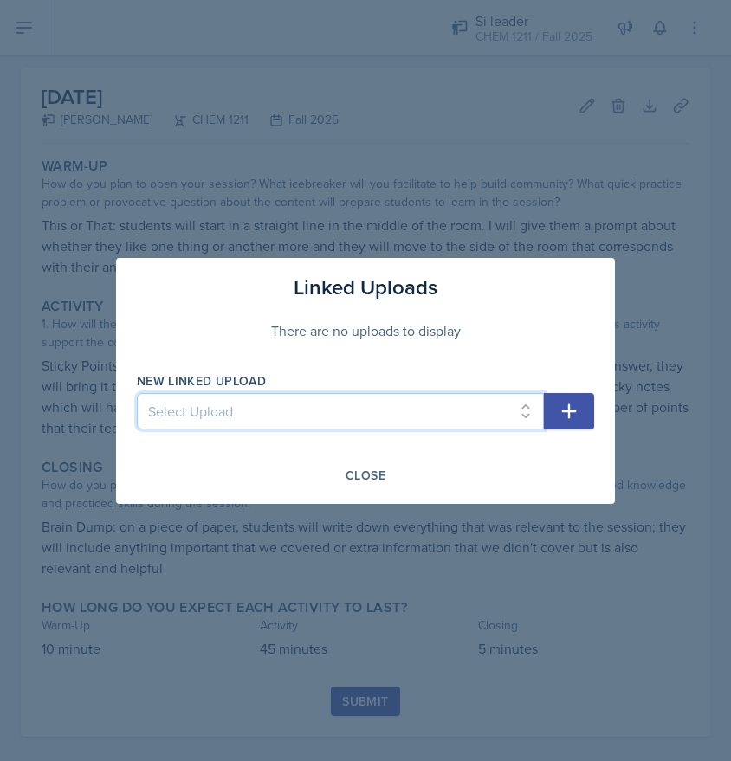
select select "0ce312b0-f2c8-41a5-bb9c-9d6cea45d947"
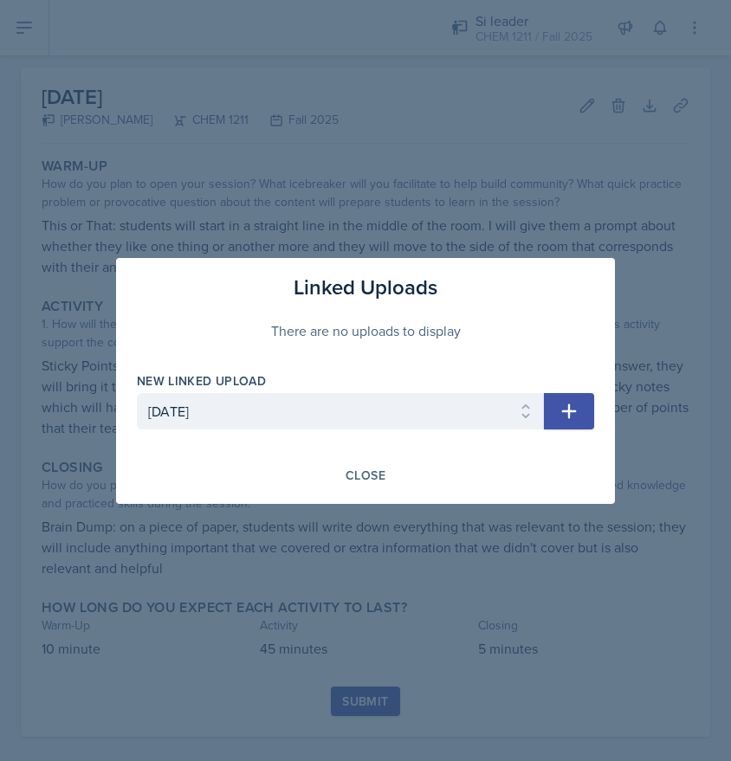
click at [568, 410] on icon "button" at bounding box center [569, 410] width 15 height 15
select select
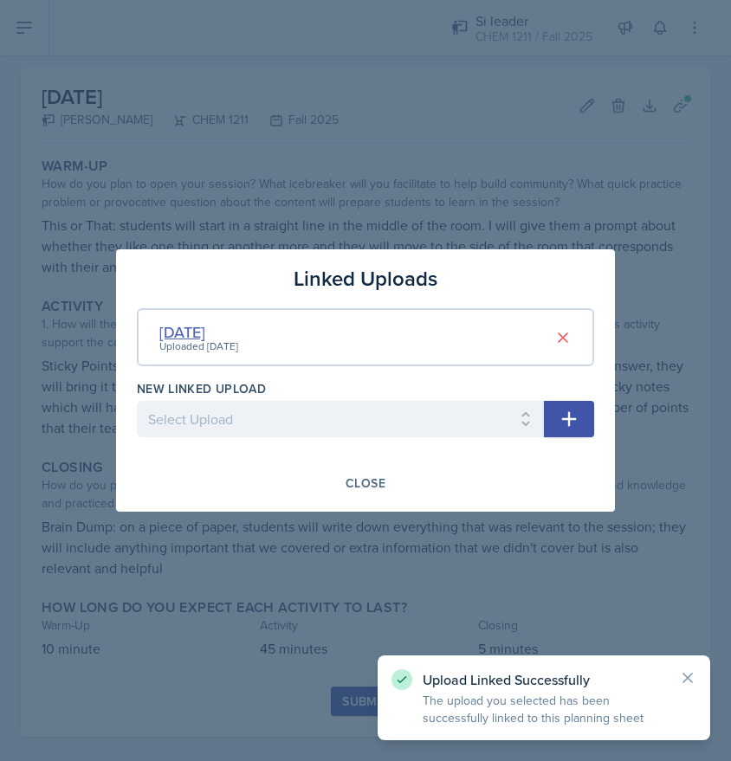
click at [196, 326] on div "[DATE]" at bounding box center [198, 331] width 79 height 23
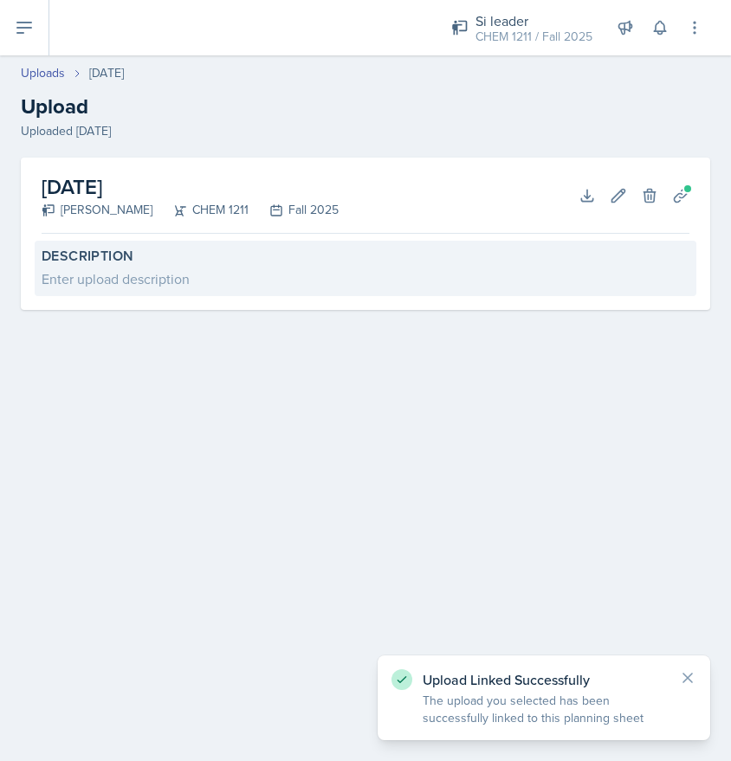
click at [135, 263] on label "Description" at bounding box center [366, 256] width 648 height 17
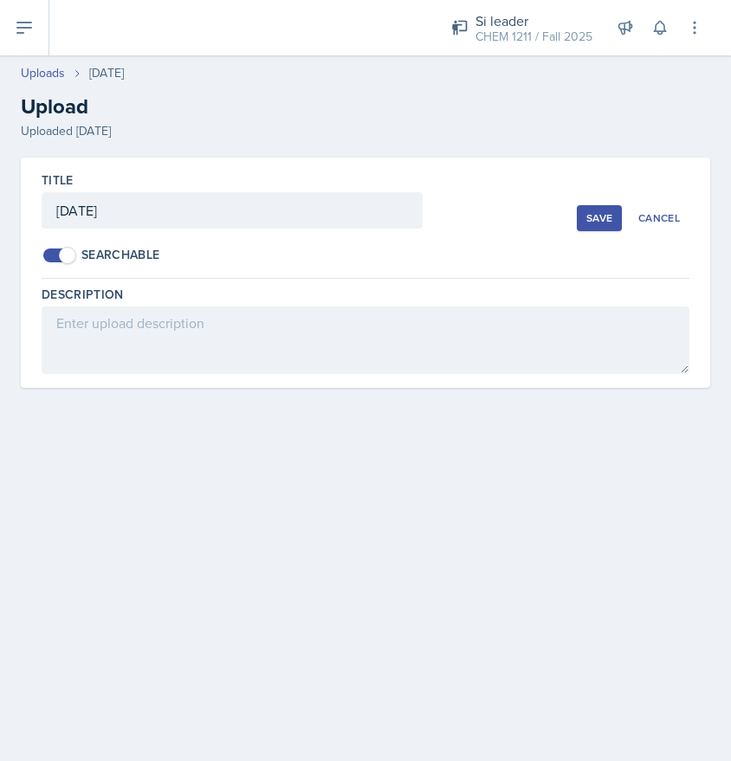
click at [597, 223] on div "Save" at bounding box center [599, 218] width 26 height 14
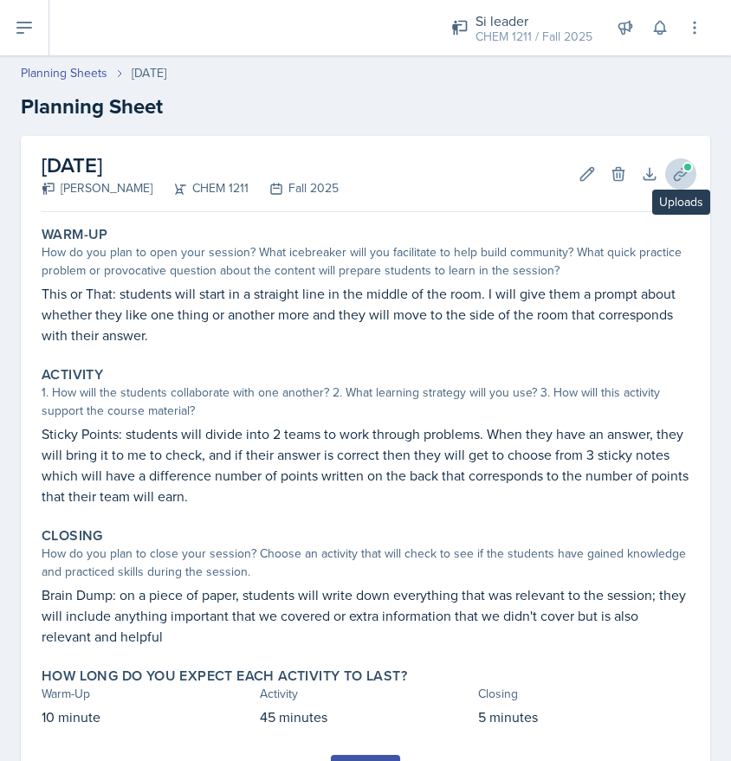
click at [688, 159] on button "Uploads" at bounding box center [680, 173] width 31 height 31
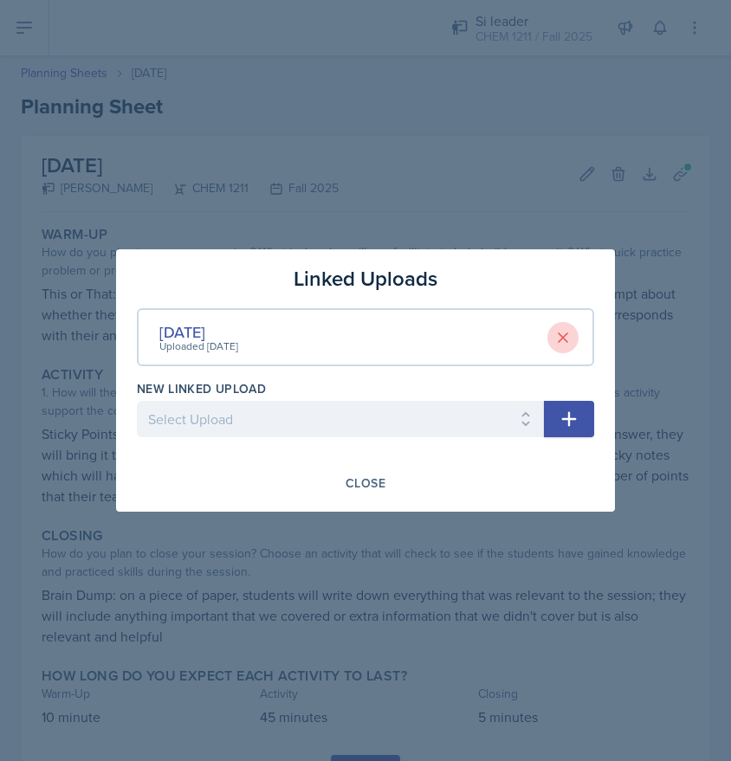
click at [564, 333] on icon at bounding box center [562, 337] width 17 height 17
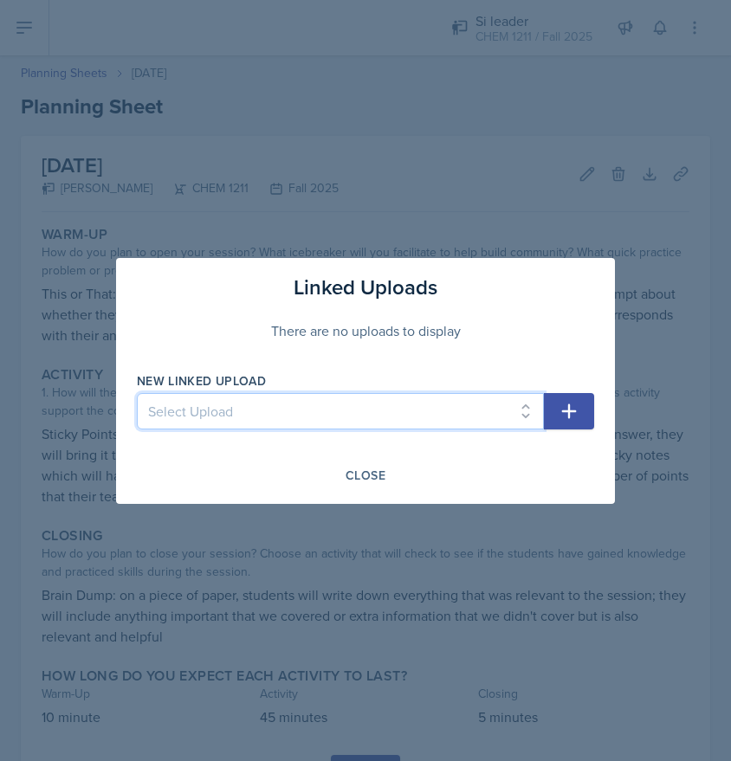
select select "0ce312b0-f2c8-41a5-bb9c-9d6cea45d947"
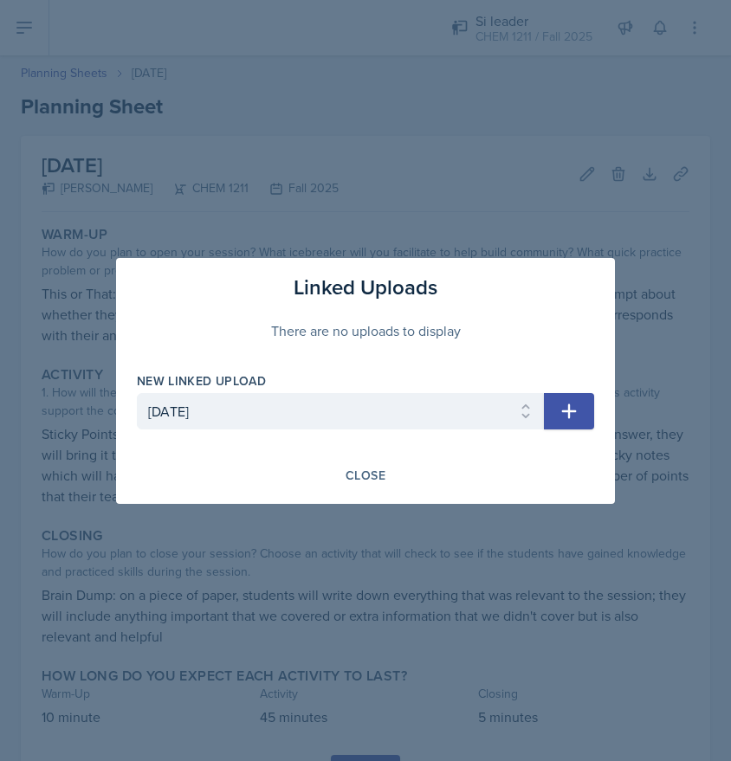
click at [560, 411] on icon "button" at bounding box center [568, 411] width 21 height 21
select select
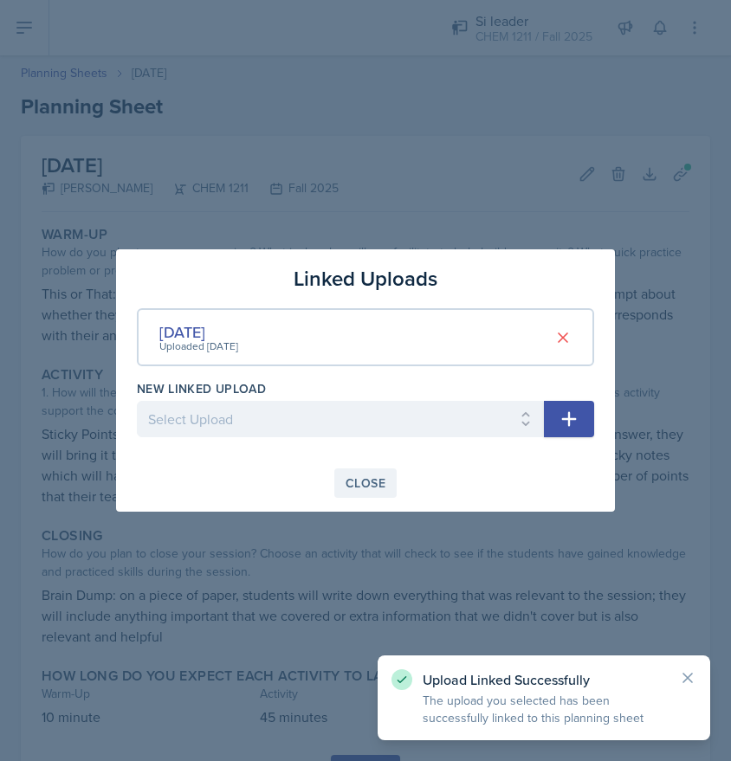
click at [363, 476] on div "Close" at bounding box center [365, 483] width 40 height 14
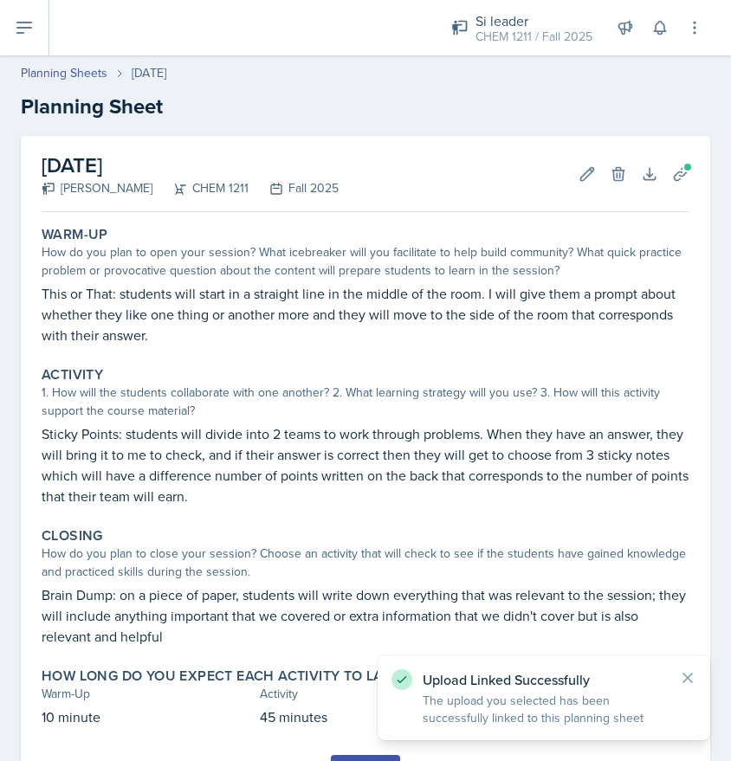
click at [676, 181] on icon at bounding box center [680, 173] width 17 height 17
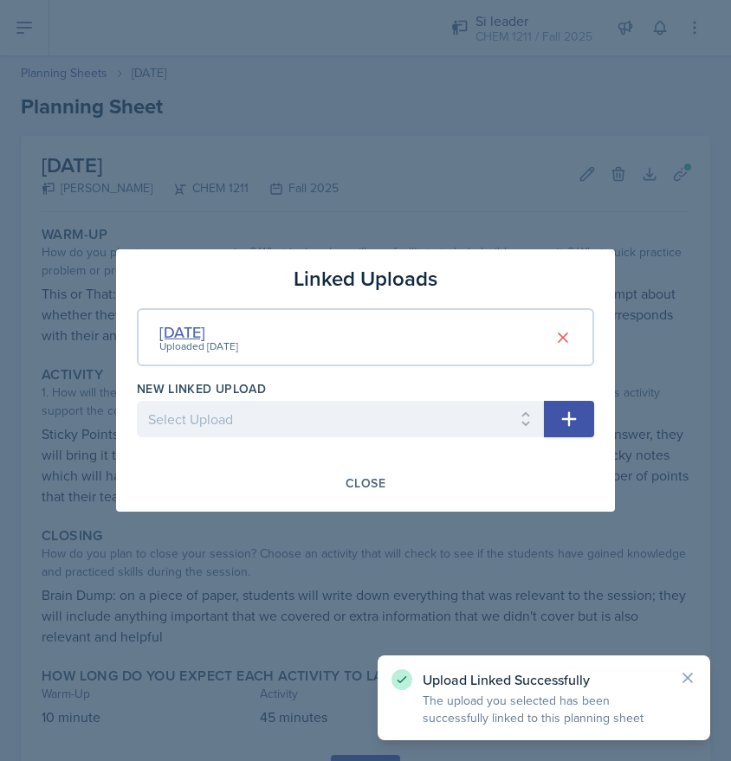
click at [191, 331] on div "[DATE]" at bounding box center [198, 331] width 79 height 23
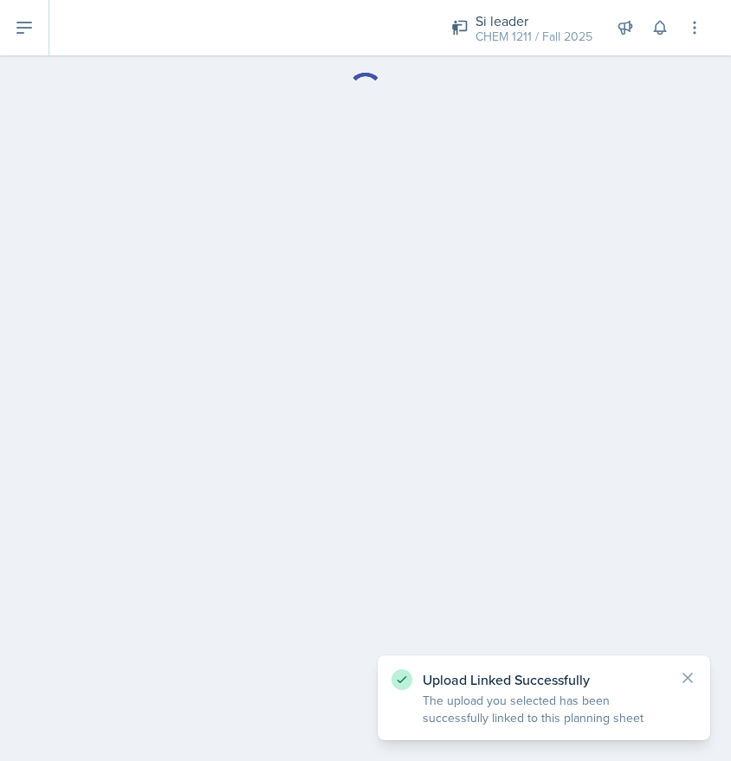
click at [191, 331] on main at bounding box center [365, 408] width 731 height 706
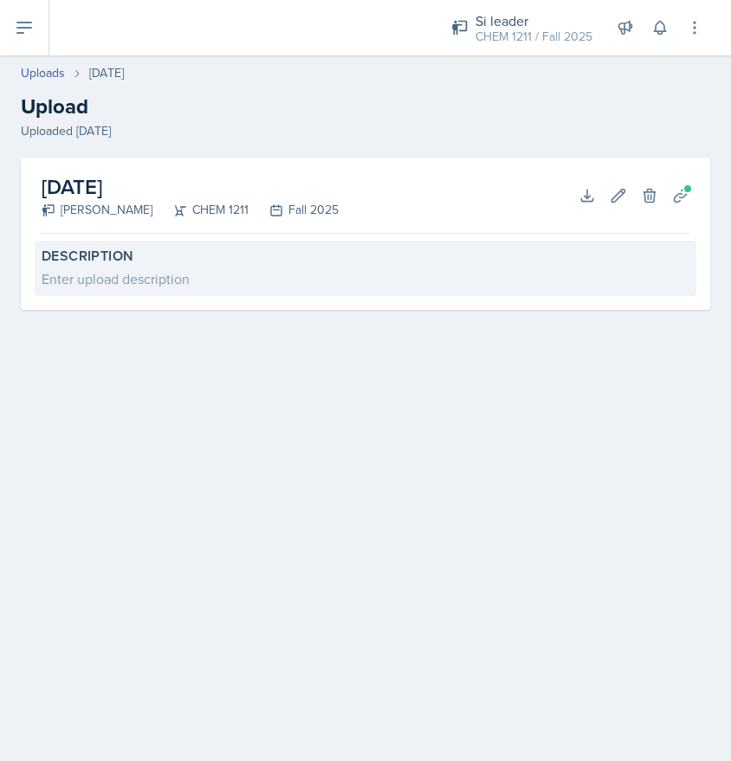
click at [126, 275] on div "Enter upload description" at bounding box center [366, 278] width 648 height 21
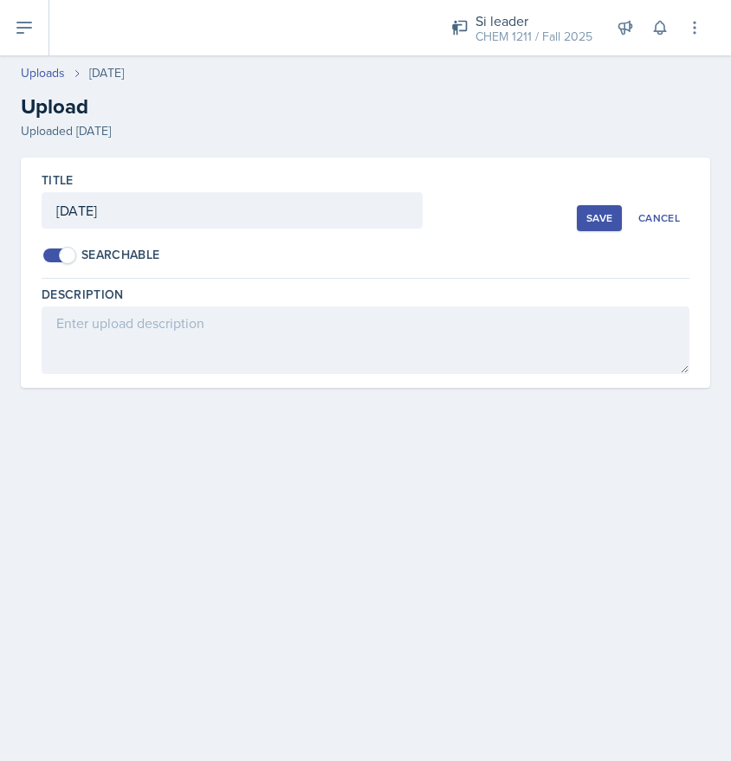
click at [22, 16] on button at bounding box center [24, 27] width 49 height 55
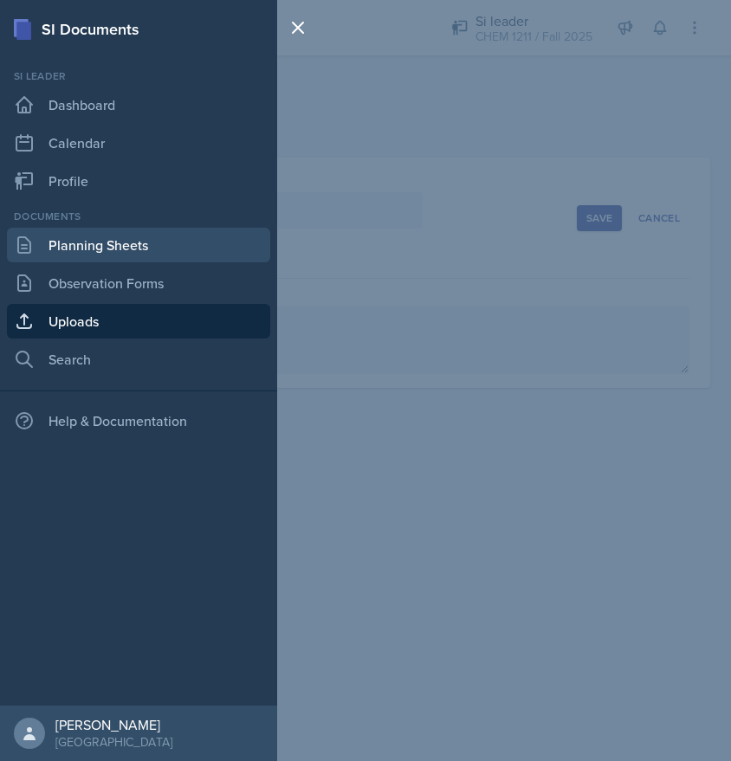
click at [132, 240] on link "Planning Sheets" at bounding box center [138, 245] width 263 height 35
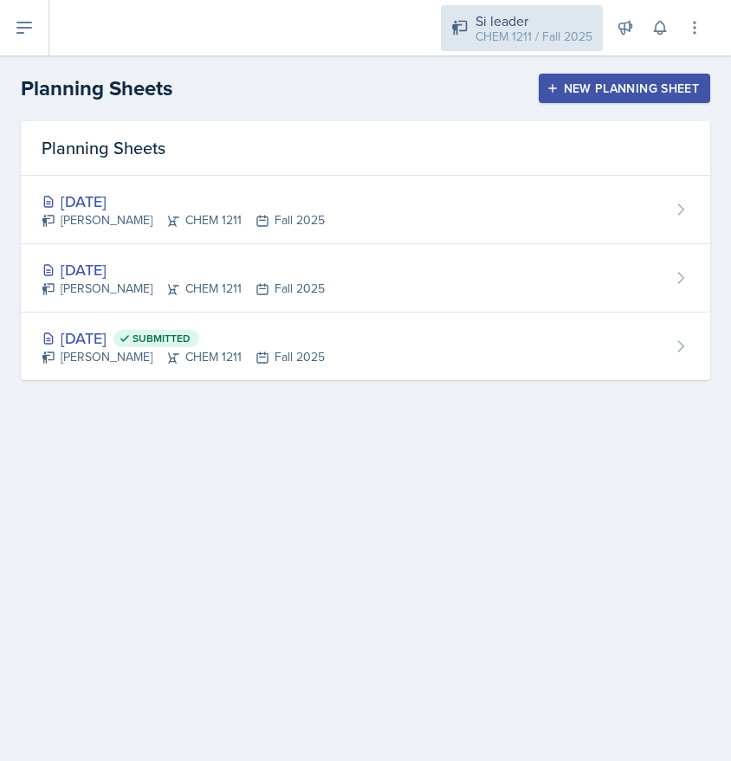
click at [540, 31] on div "CHEM 1211 / Fall 2025" at bounding box center [533, 37] width 117 height 18
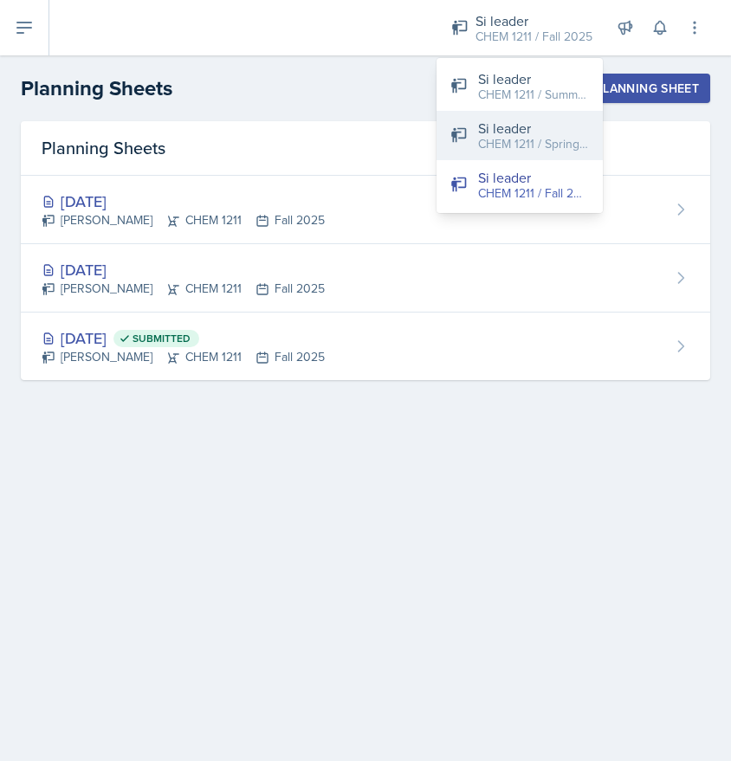
click at [550, 119] on div "Si leader" at bounding box center [533, 128] width 111 height 21
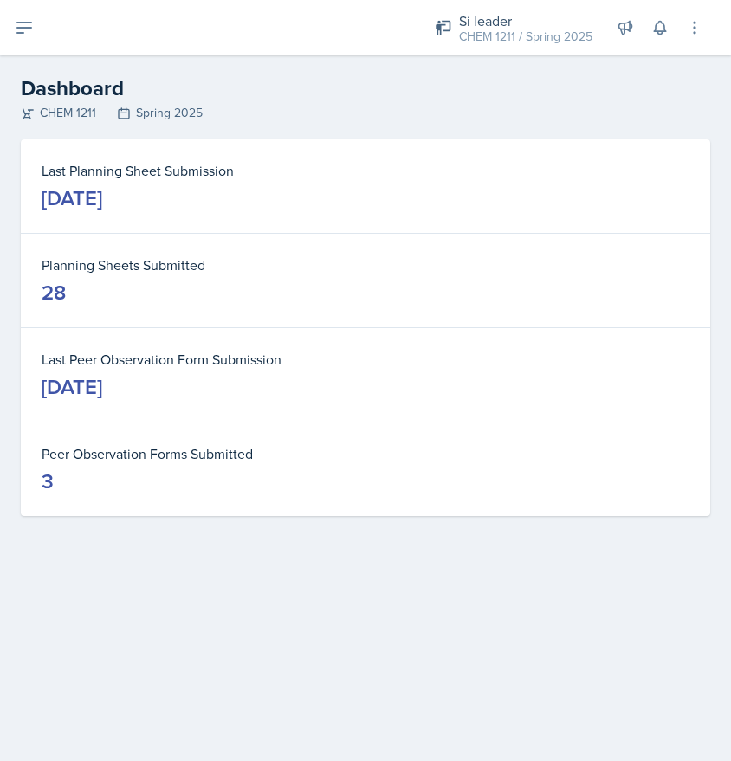
click at [51, 281] on div "28" at bounding box center [54, 293] width 24 height 28
click at [68, 281] on dd "28" at bounding box center [366, 293] width 648 height 28
click at [157, 113] on div "CHEM 1211 Spring 2025" at bounding box center [365, 113] width 689 height 18
click at [84, 118] on div "CHEM 1211 Spring 2025" at bounding box center [365, 113] width 689 height 18
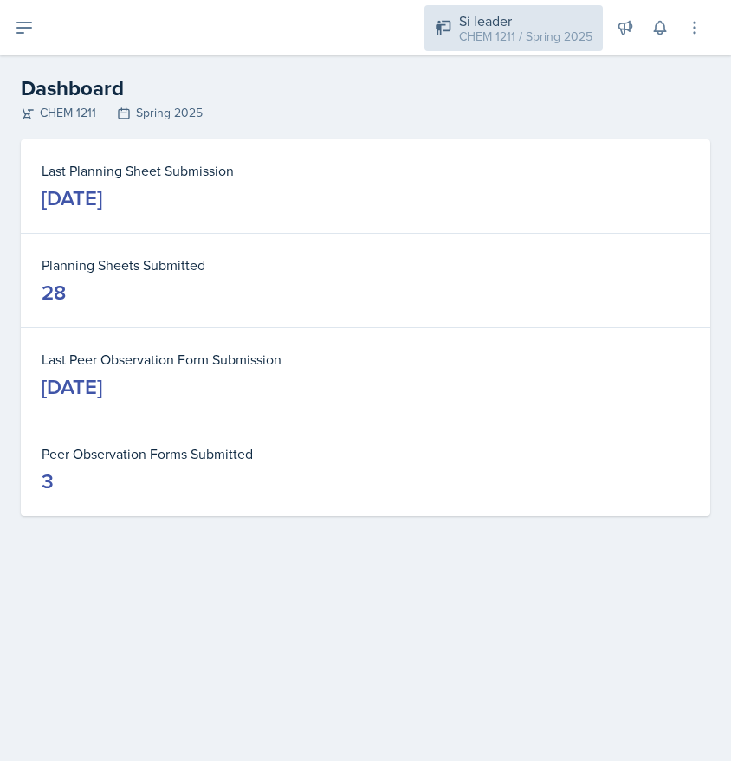
click at [494, 19] on div "Si leader" at bounding box center [525, 20] width 133 height 21
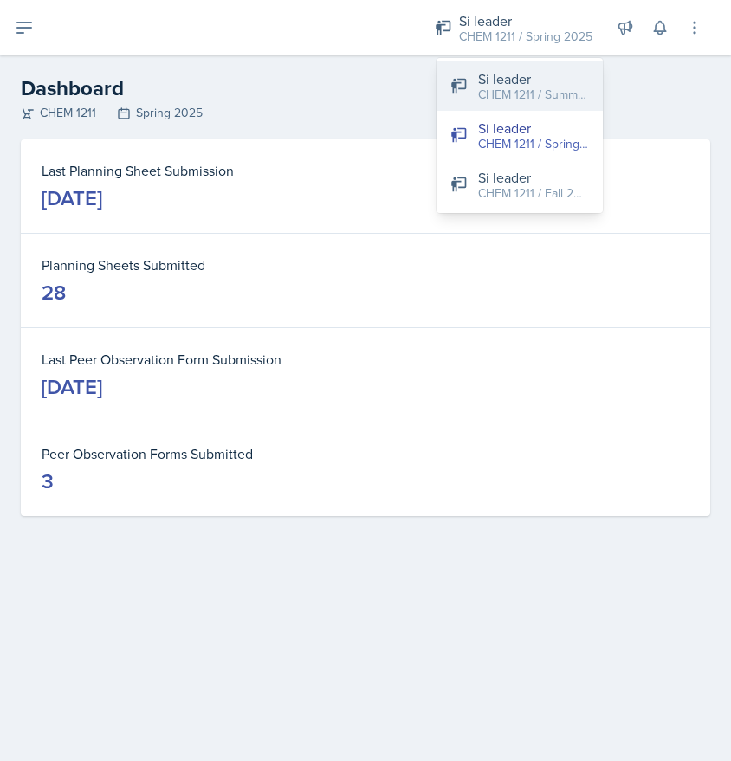
click at [512, 88] on div "CHEM 1211 / Summer 2025" at bounding box center [533, 95] width 111 height 18
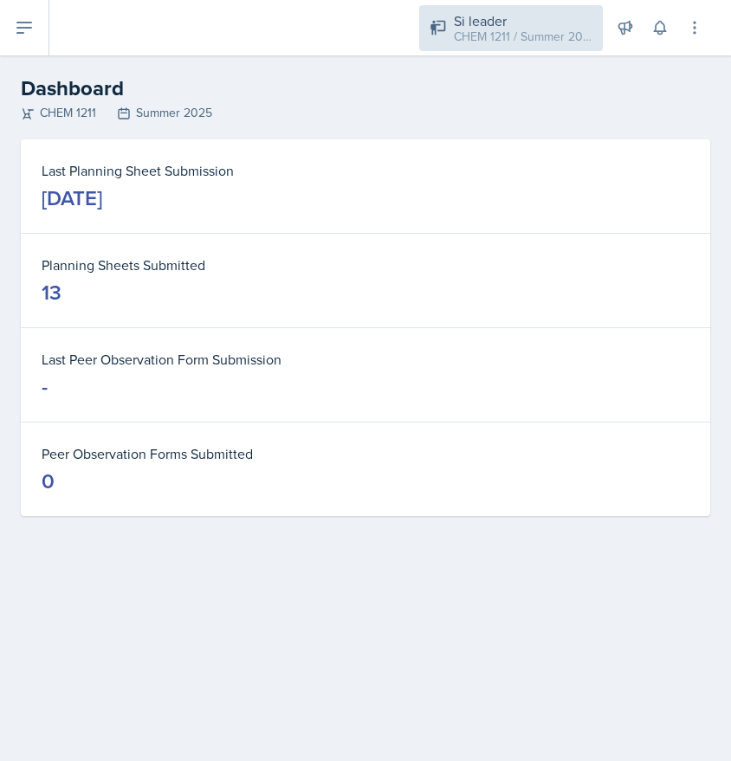
click at [571, 37] on div "CHEM 1211 / Summer 2025" at bounding box center [523, 37] width 139 height 18
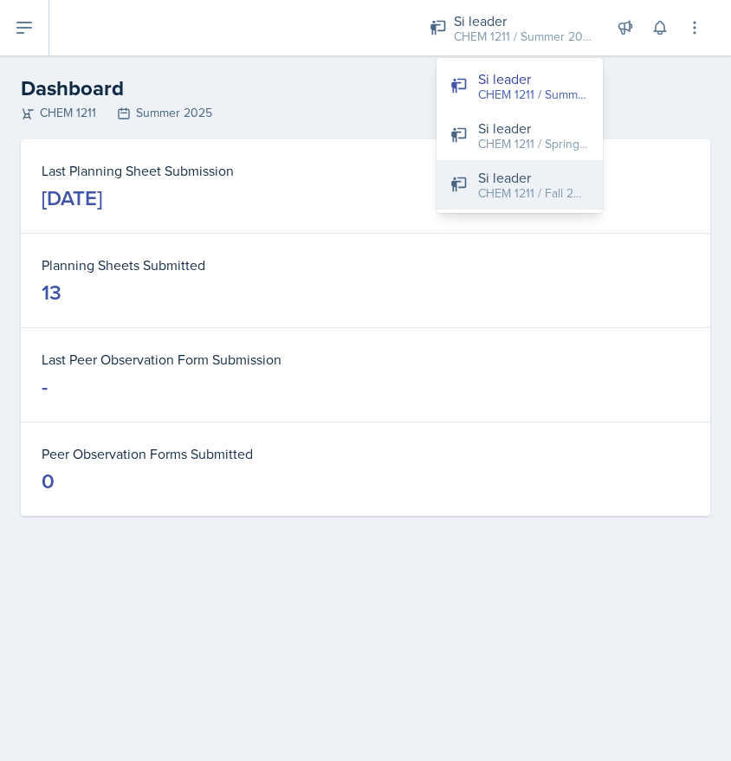
click at [514, 179] on div "Si leader" at bounding box center [533, 177] width 111 height 21
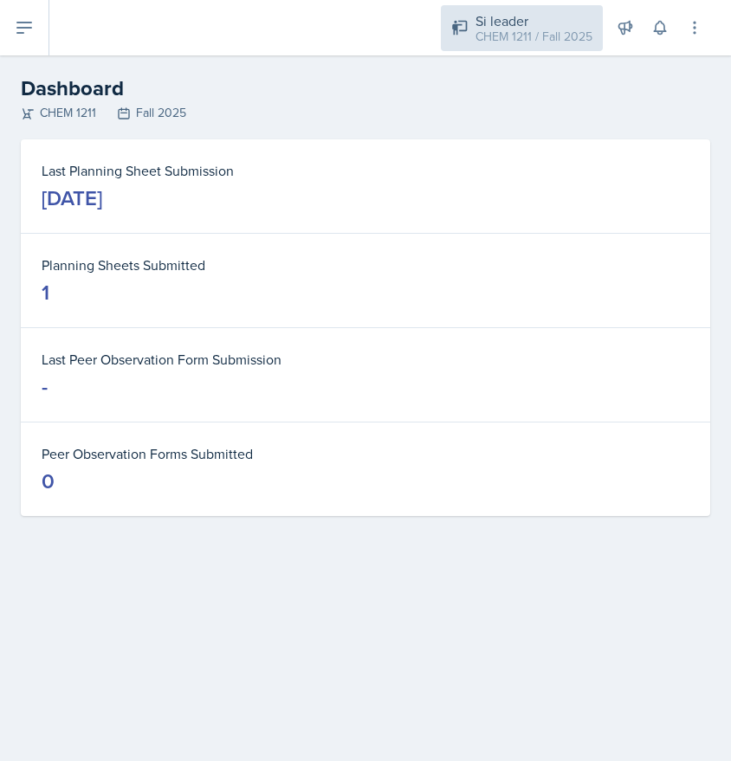
click at [496, 33] on div "CHEM 1211 / Fall 2025" at bounding box center [533, 37] width 117 height 18
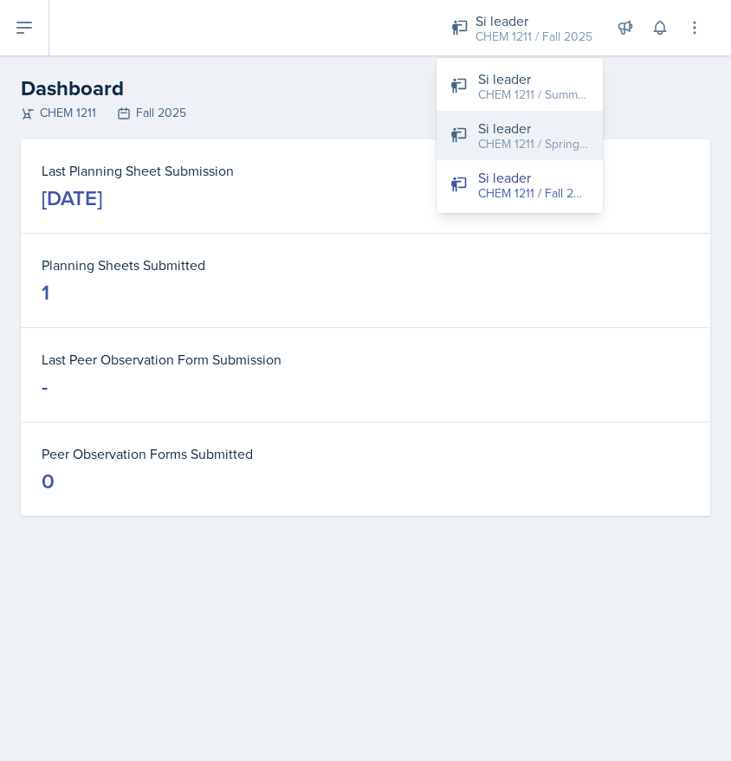
click at [544, 141] on div "CHEM 1211 / Spring 2025" at bounding box center [533, 144] width 111 height 18
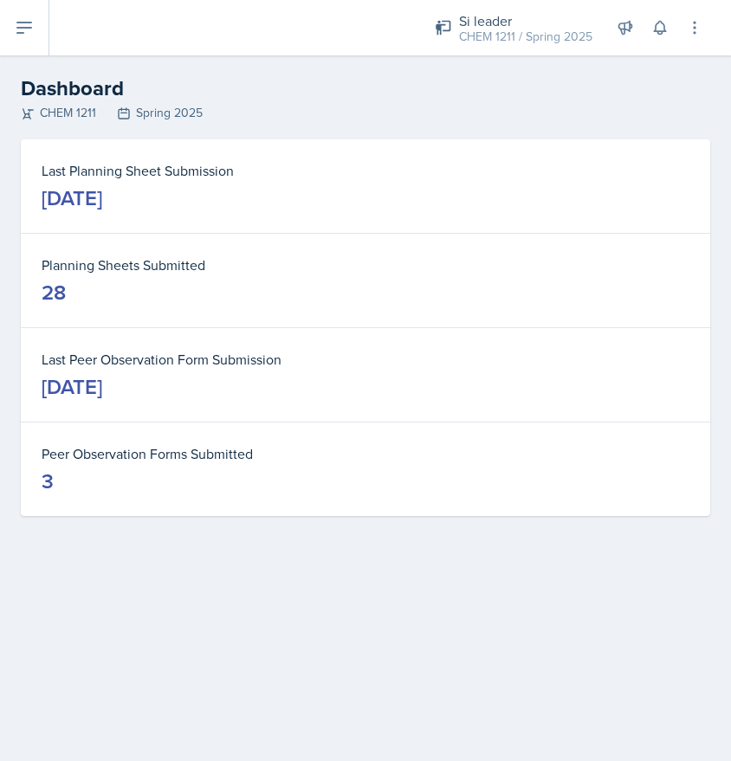
click at [22, 36] on icon at bounding box center [24, 27] width 21 height 21
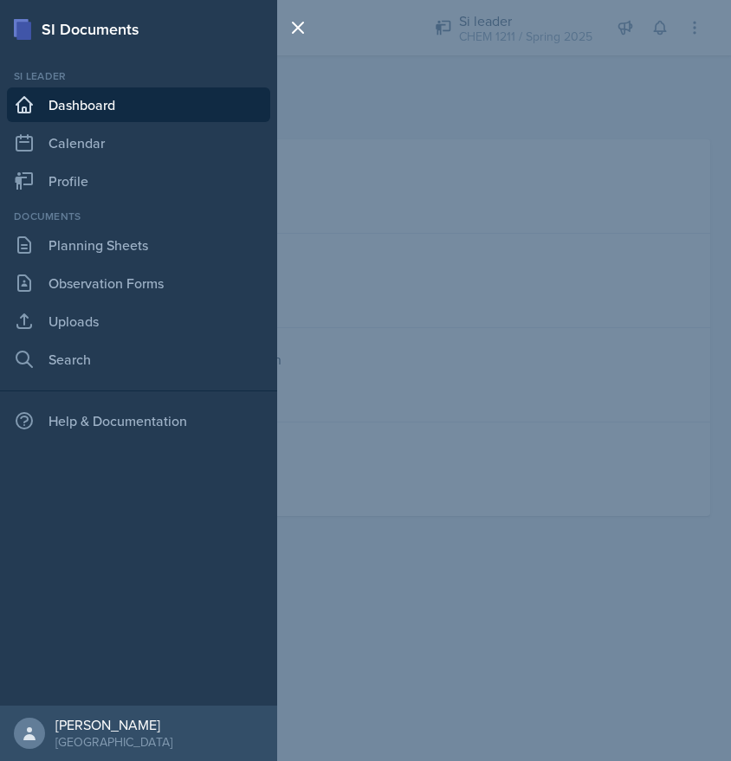
click at [160, 226] on div "Documents Planning Sheets Observation Forms Uploads Search" at bounding box center [138, 293] width 263 height 168
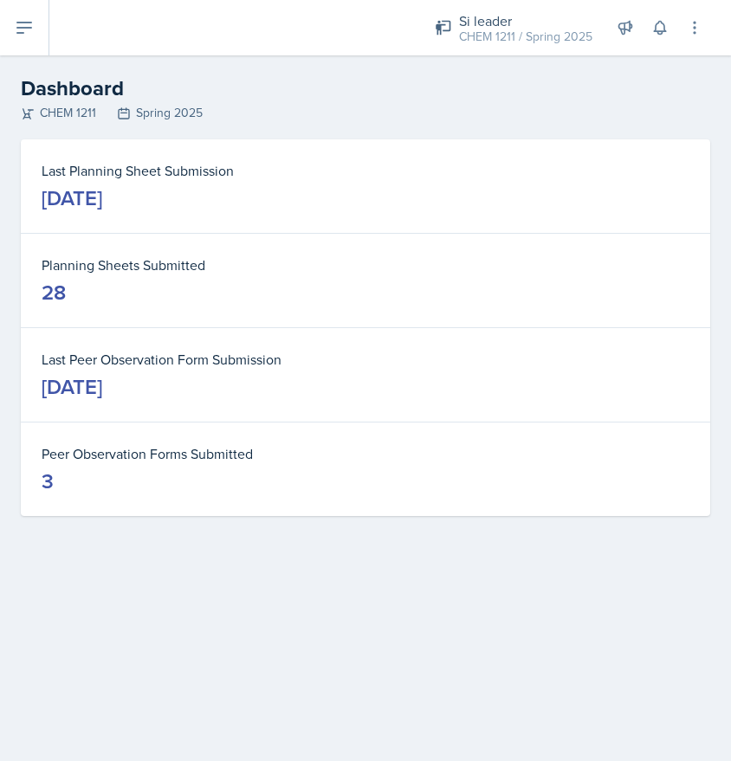
click at [19, 20] on icon at bounding box center [24, 27] width 21 height 21
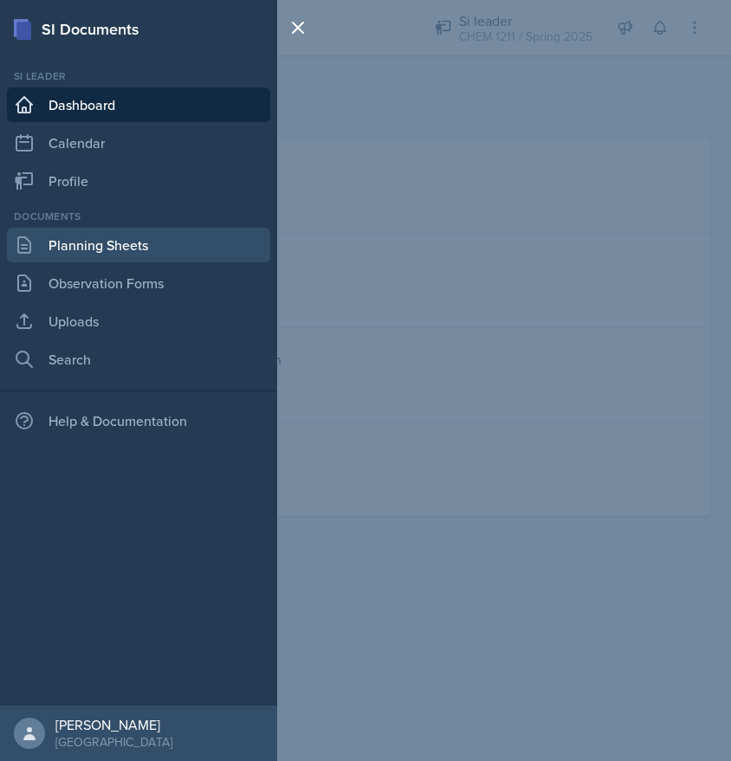
click at [69, 252] on link "Planning Sheets" at bounding box center [138, 245] width 263 height 35
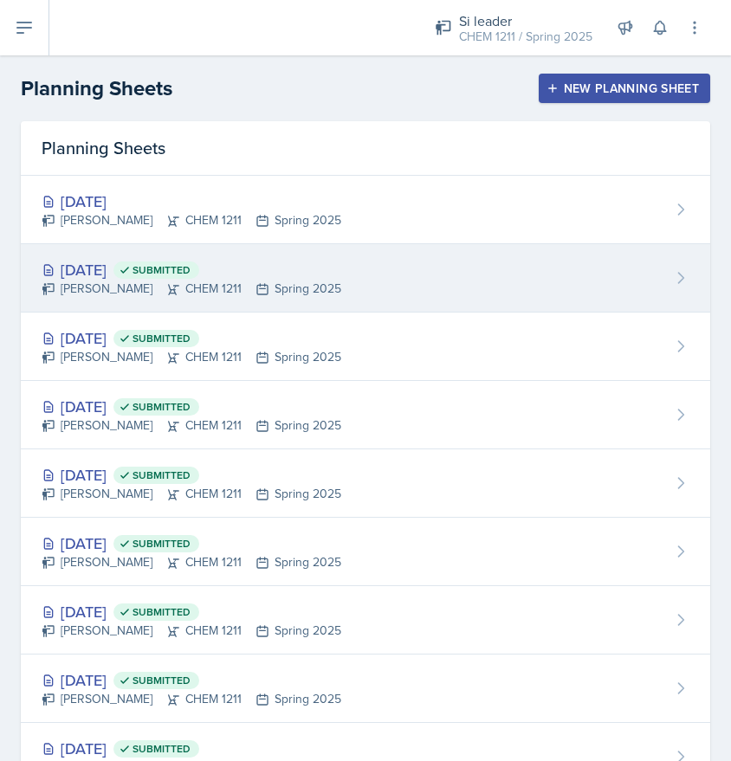
click at [113, 274] on div "[DATE] Submitted" at bounding box center [192, 269] width 300 height 23
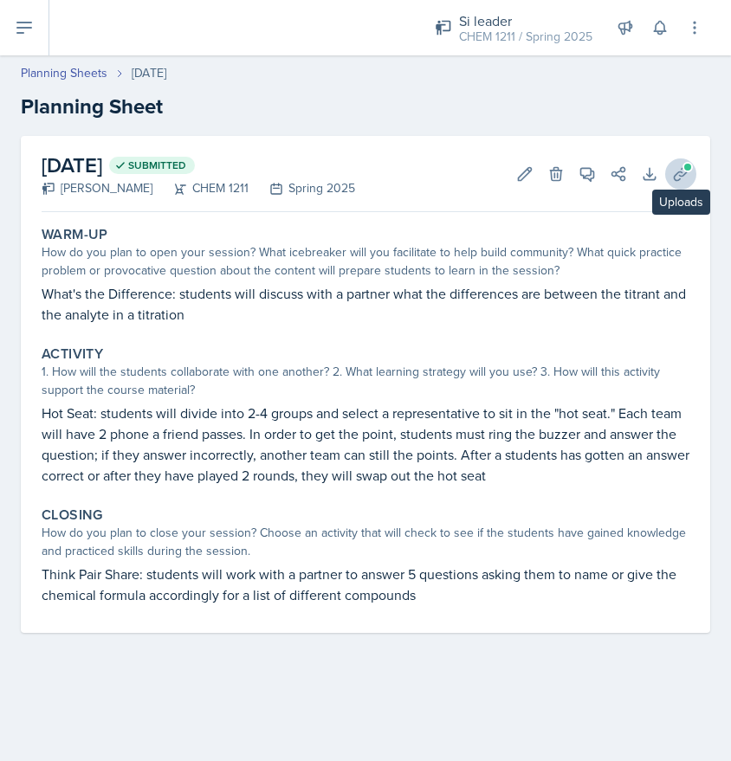
click at [685, 177] on icon at bounding box center [680, 173] width 17 height 17
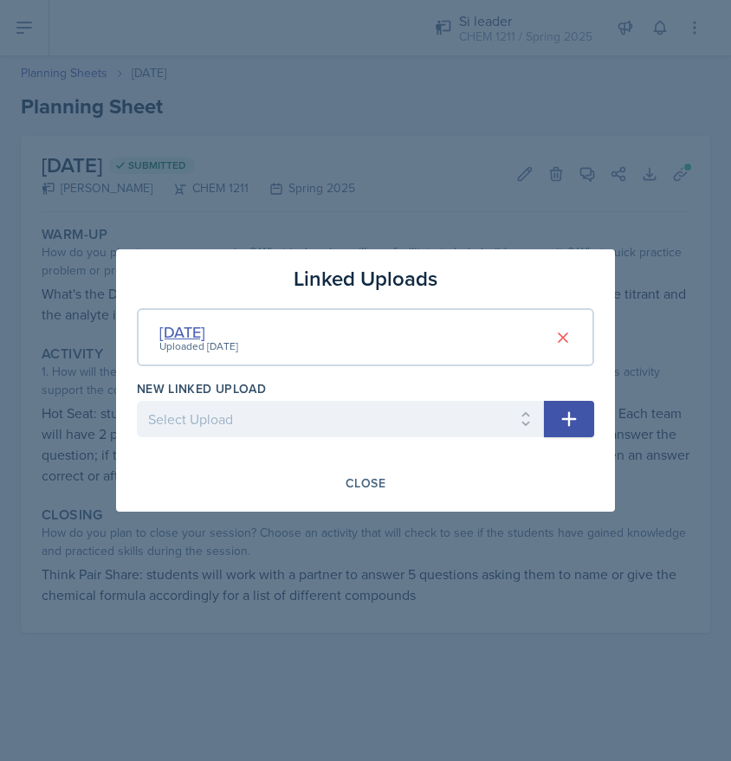
click at [182, 334] on div "[DATE]" at bounding box center [198, 331] width 79 height 23
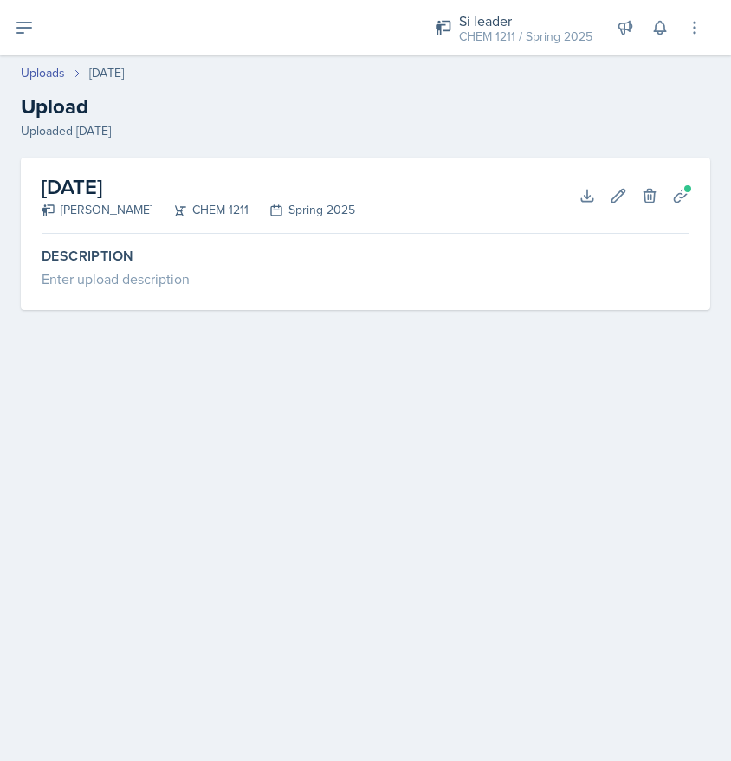
click at [88, 199] on h2 "[DATE]" at bounding box center [198, 186] width 313 height 31
click at [675, 208] on button "Planning Sheets" at bounding box center [680, 195] width 31 height 31
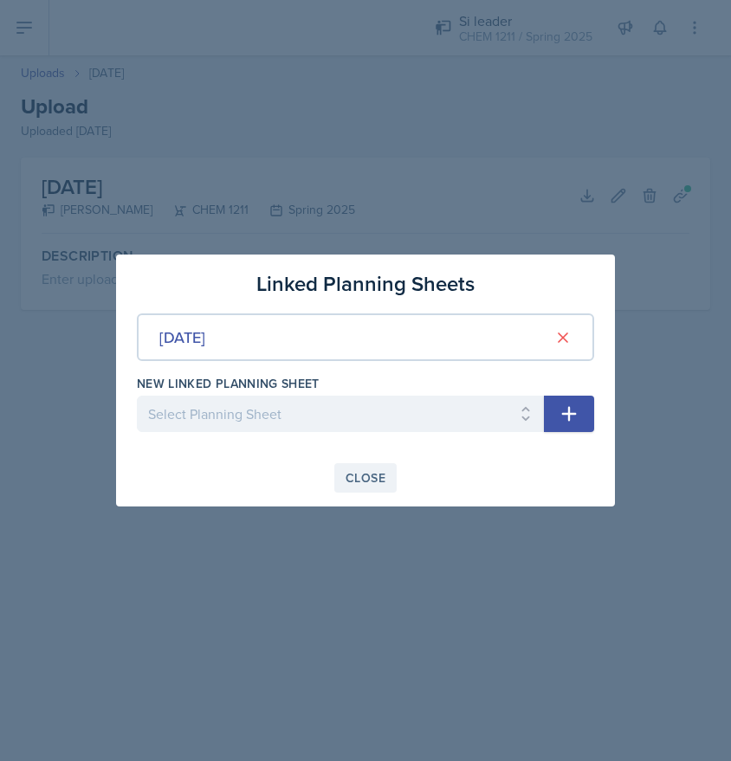
click at [361, 482] on div "Close" at bounding box center [365, 478] width 40 height 14
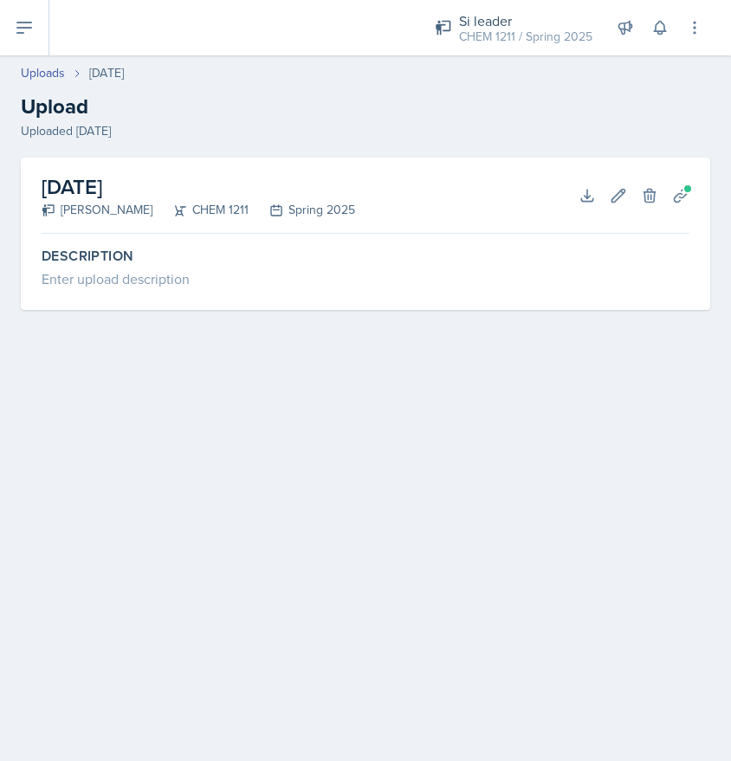
click at [24, 43] on button at bounding box center [24, 27] width 49 height 55
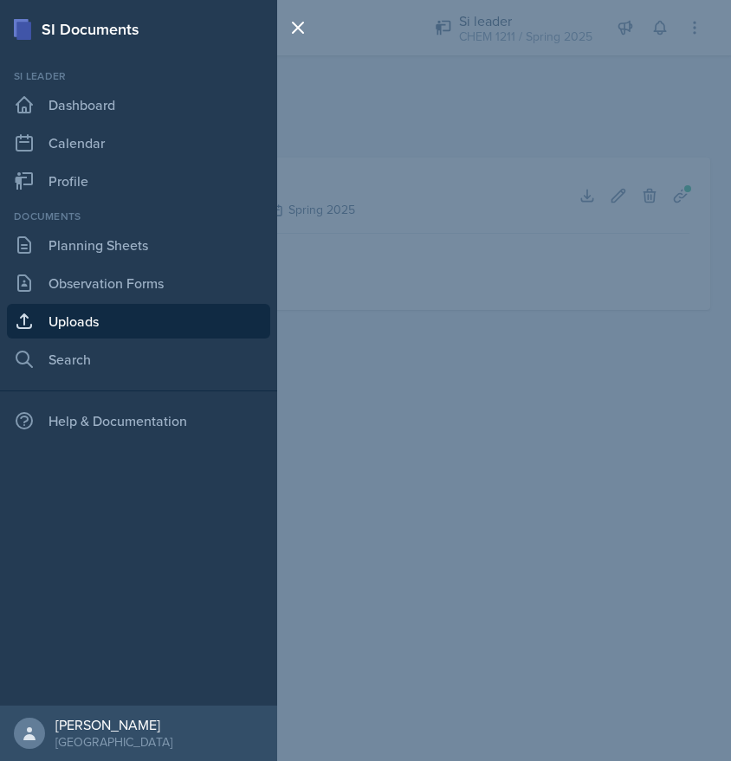
click at [494, 17] on div "SI Documents Si leader Dashboard Calendar Profile Documents Planning Sheets Obs…" at bounding box center [365, 380] width 731 height 761
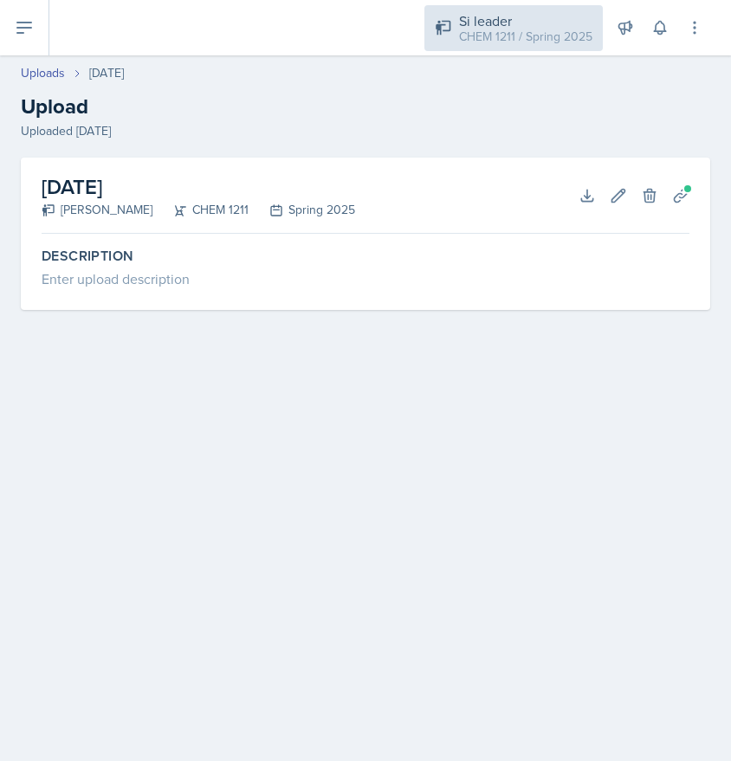
click at [489, 35] on div "CHEM 1211 / Spring 2025" at bounding box center [525, 37] width 133 height 18
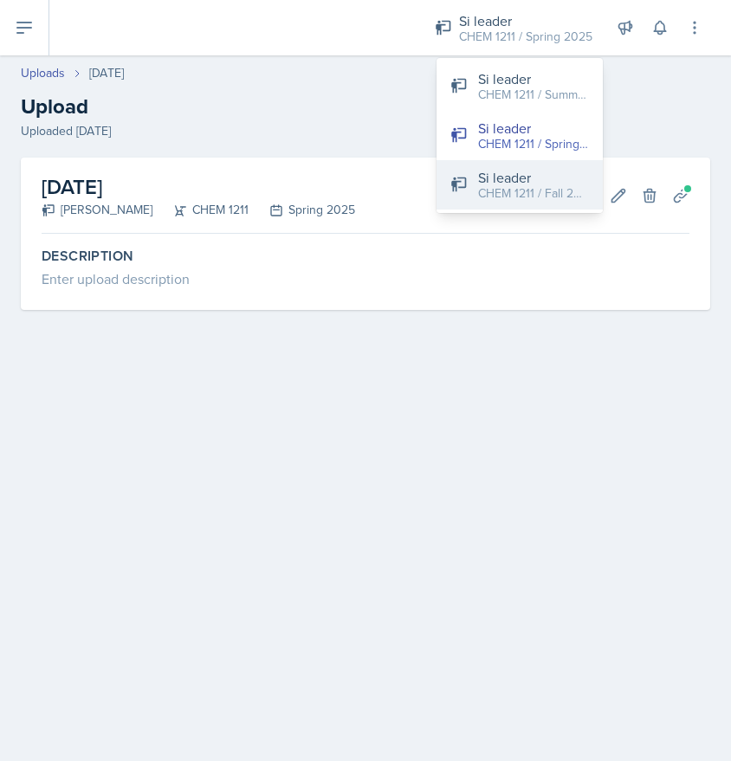
click at [543, 190] on div "CHEM 1211 / Fall 2025" at bounding box center [533, 193] width 111 height 18
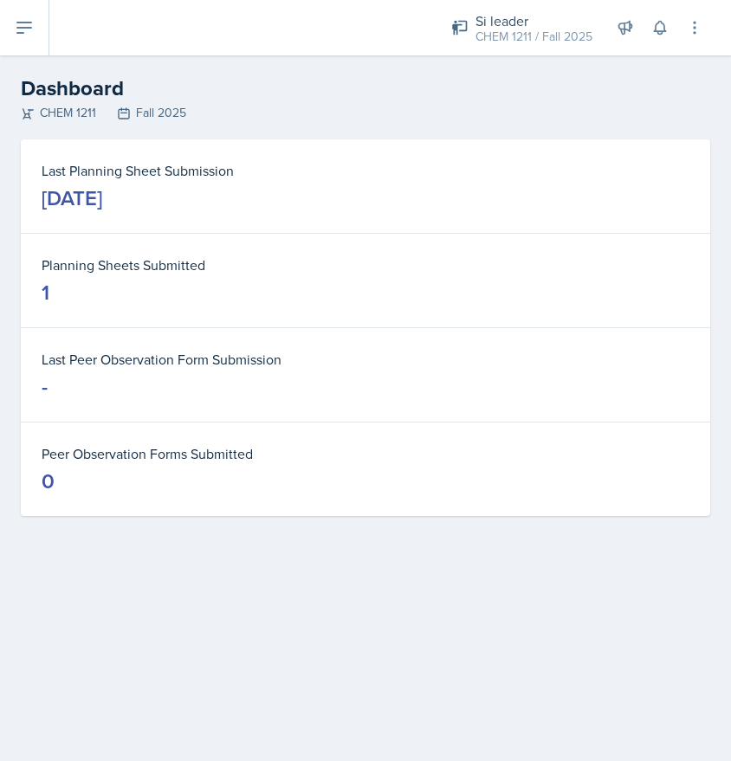
click at [23, 27] on icon at bounding box center [24, 28] width 14 height 10
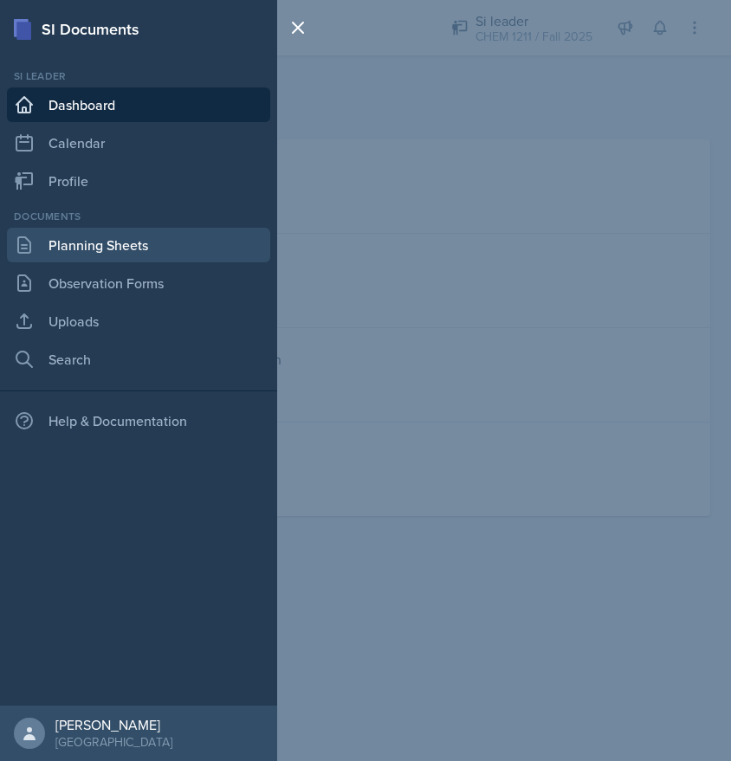
click at [154, 252] on link "Planning Sheets" at bounding box center [138, 245] width 263 height 35
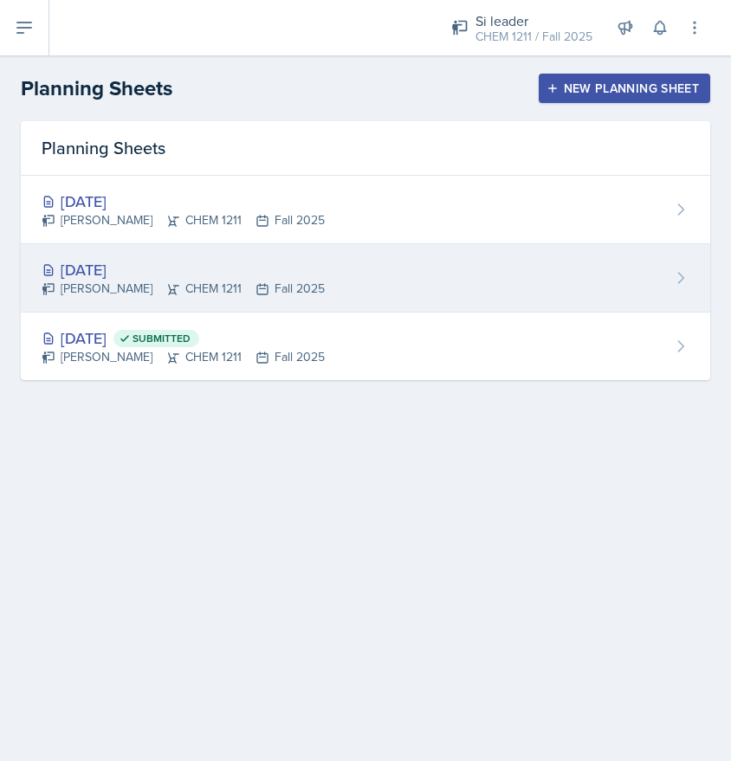
click at [354, 277] on div "[DATE] [PERSON_NAME] CHEM 1211 Fall 2025" at bounding box center [365, 278] width 689 height 68
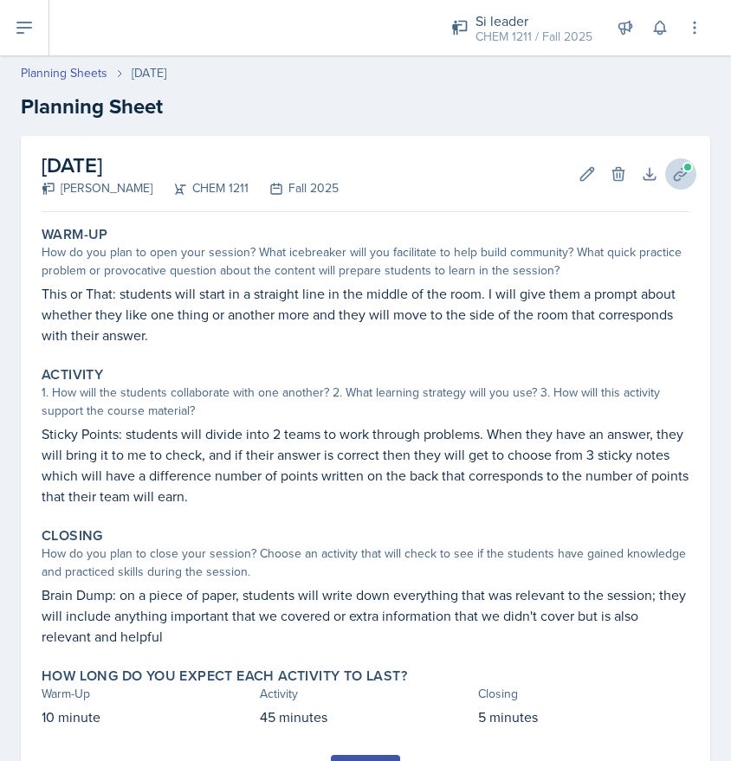
click at [670, 168] on button "Uploads" at bounding box center [680, 173] width 31 height 31
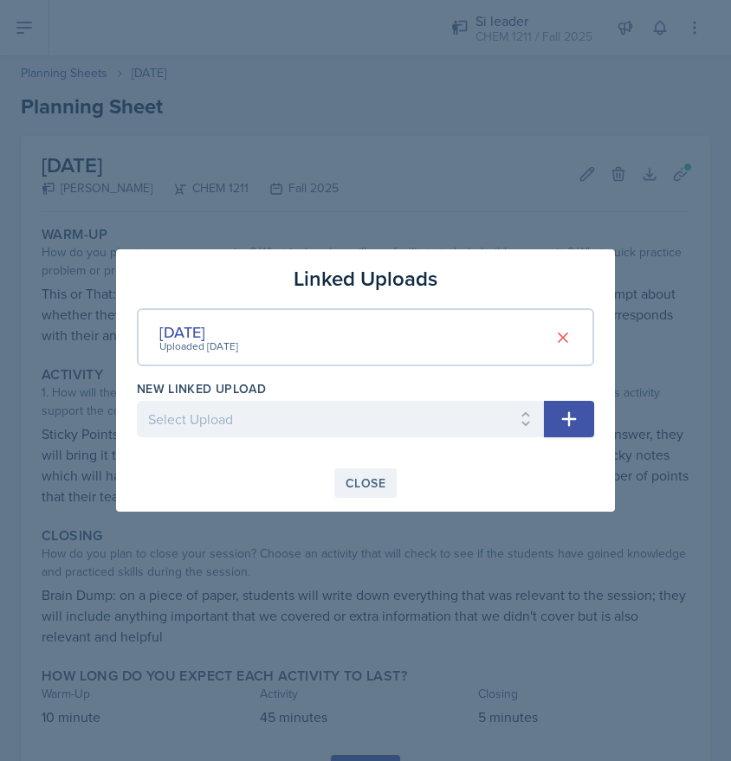
click at [361, 483] on div "Close" at bounding box center [365, 483] width 40 height 14
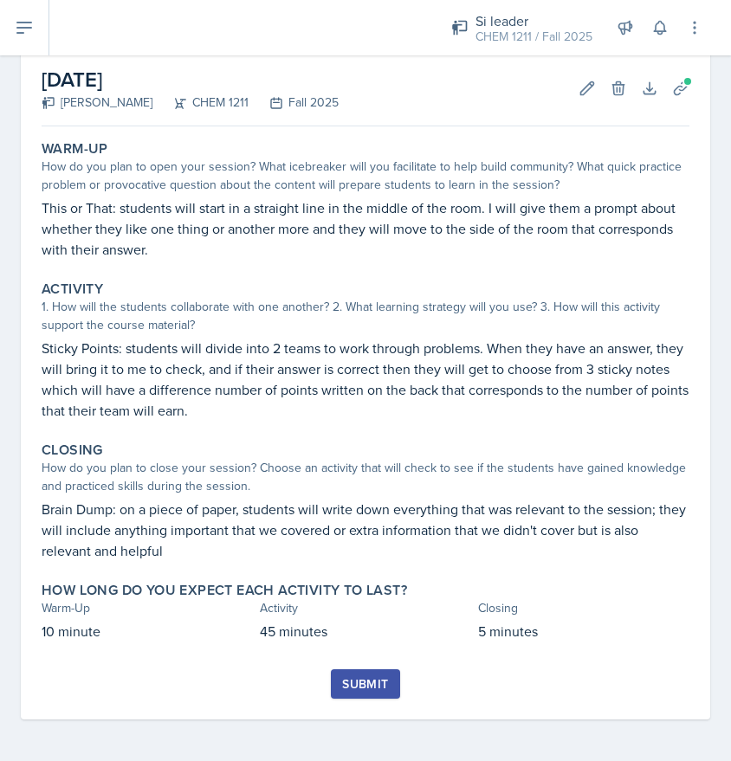
scroll to position [86, 0]
click at [378, 684] on div "Submit" at bounding box center [365, 684] width 46 height 14
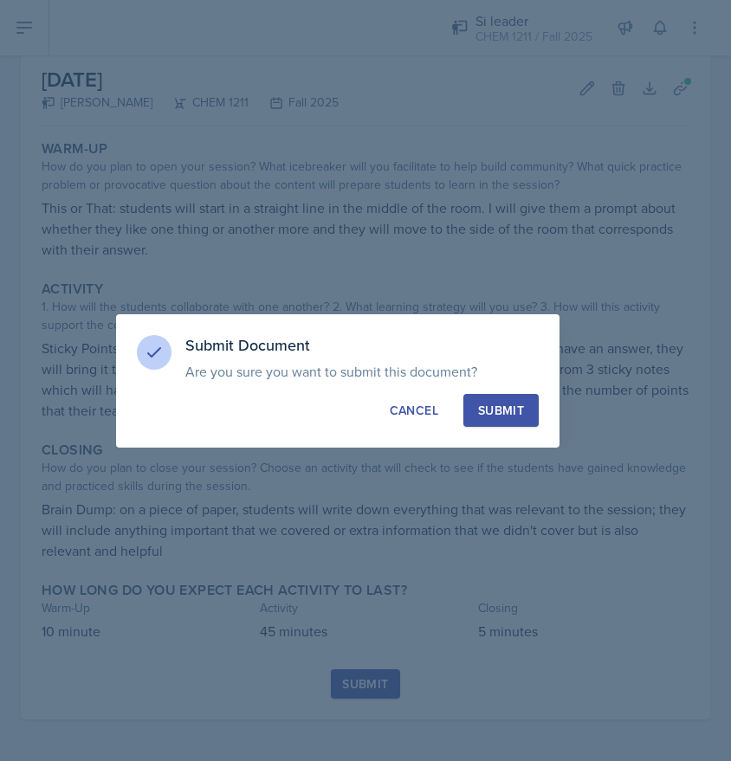
click at [526, 406] on button "Submit" at bounding box center [500, 410] width 75 height 33
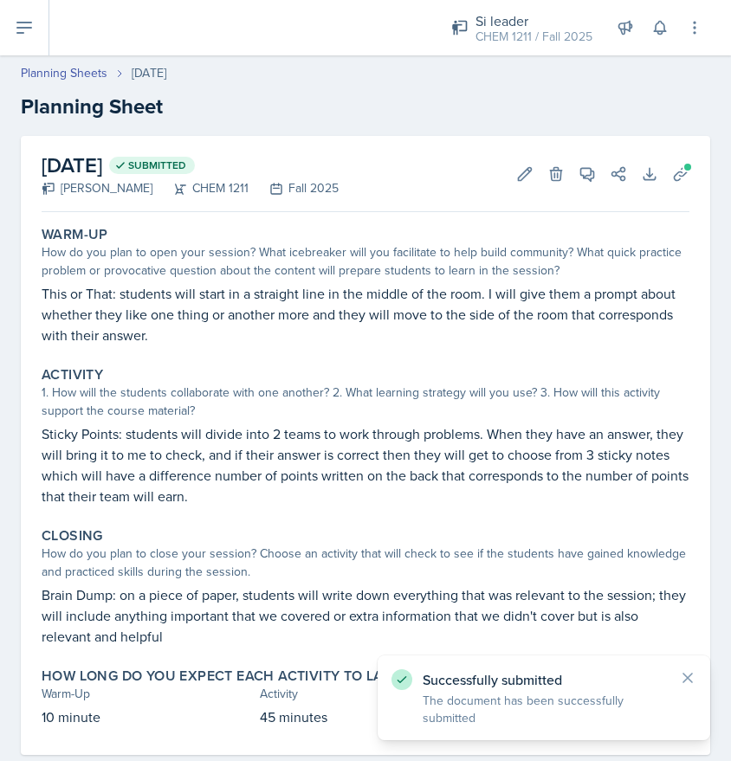
scroll to position [0, 0]
click at [81, 69] on link "Planning Sheets" at bounding box center [64, 73] width 87 height 18
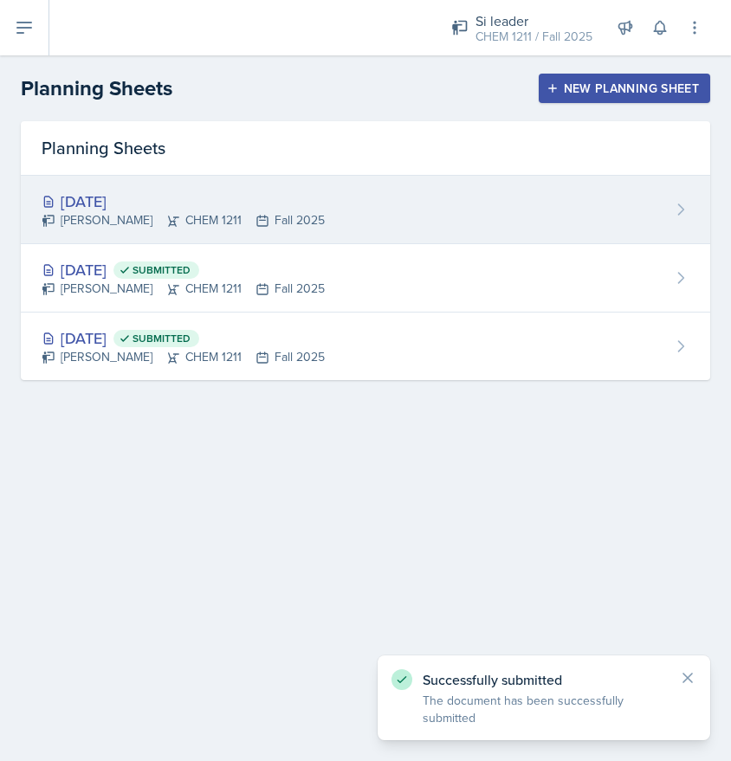
click at [145, 210] on div "[DATE]" at bounding box center [183, 201] width 283 height 23
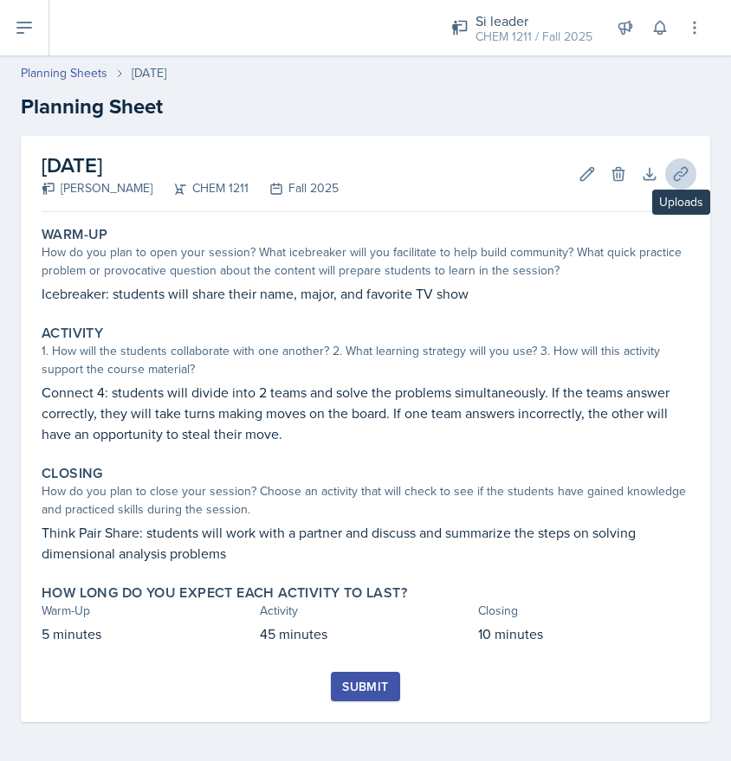
click at [687, 179] on icon at bounding box center [680, 173] width 17 height 17
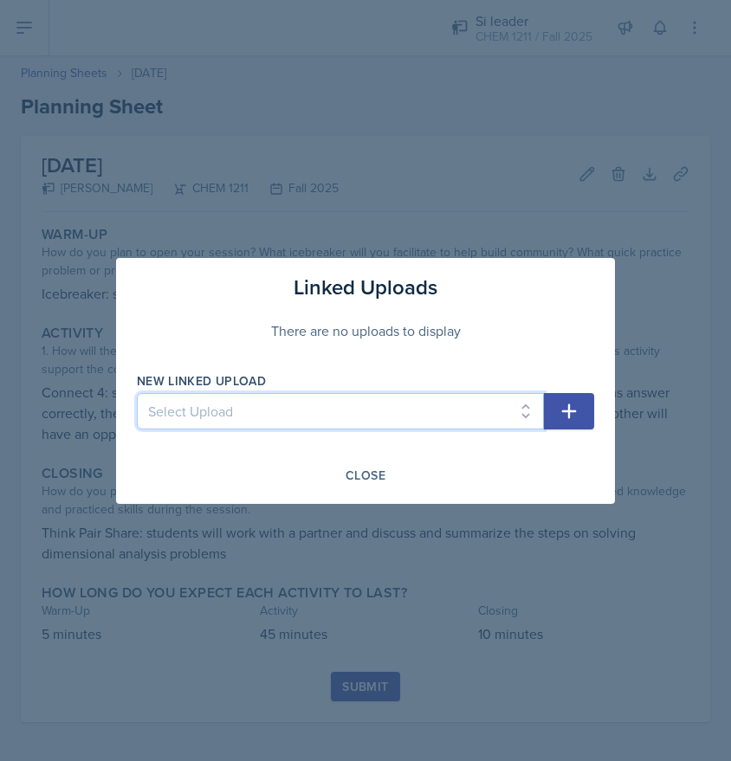
select select "202e295a-157f-4621-bc96-b862814d7fa3"
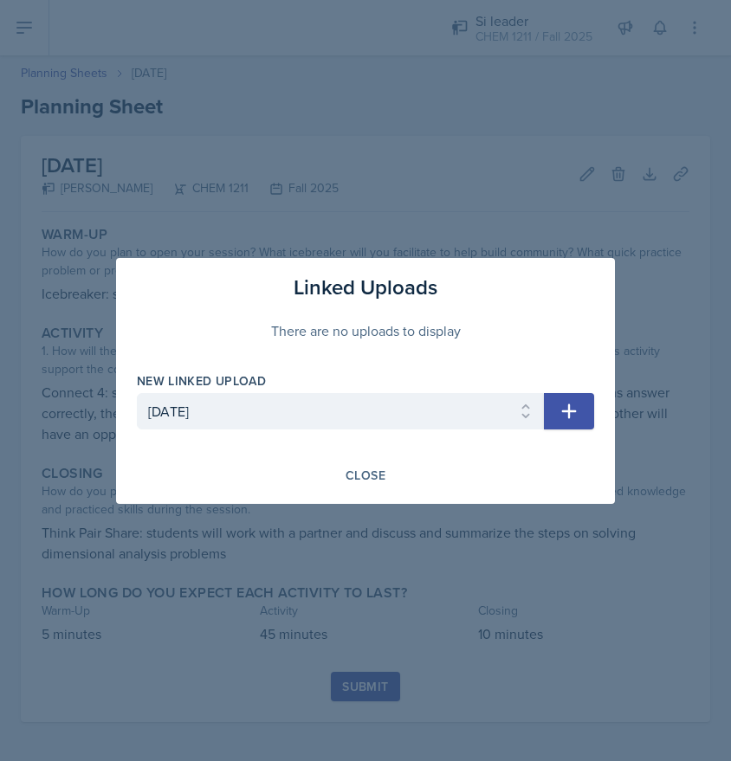
click at [562, 408] on icon "button" at bounding box center [568, 411] width 21 height 21
select select
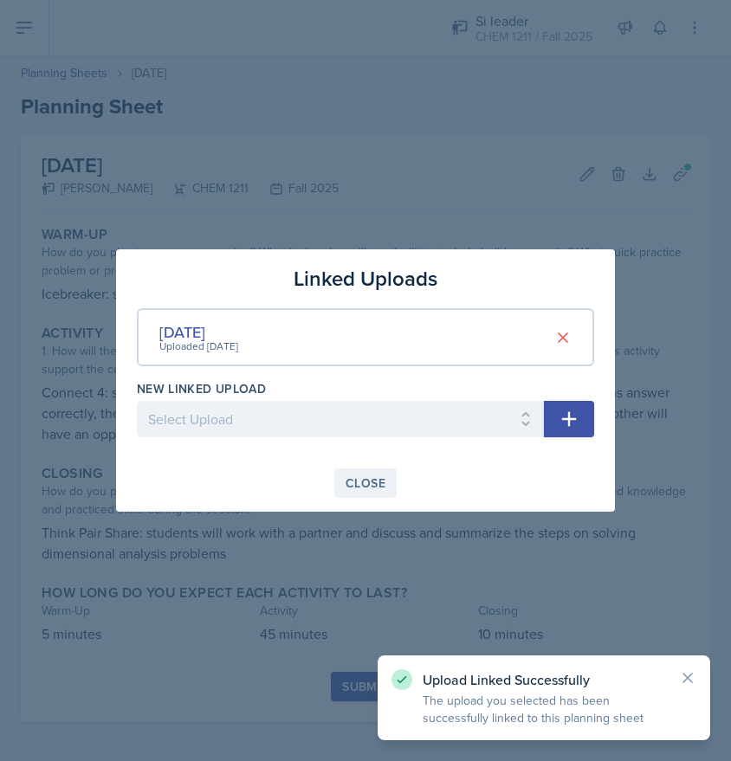
click at [378, 478] on div "Close" at bounding box center [365, 483] width 40 height 14
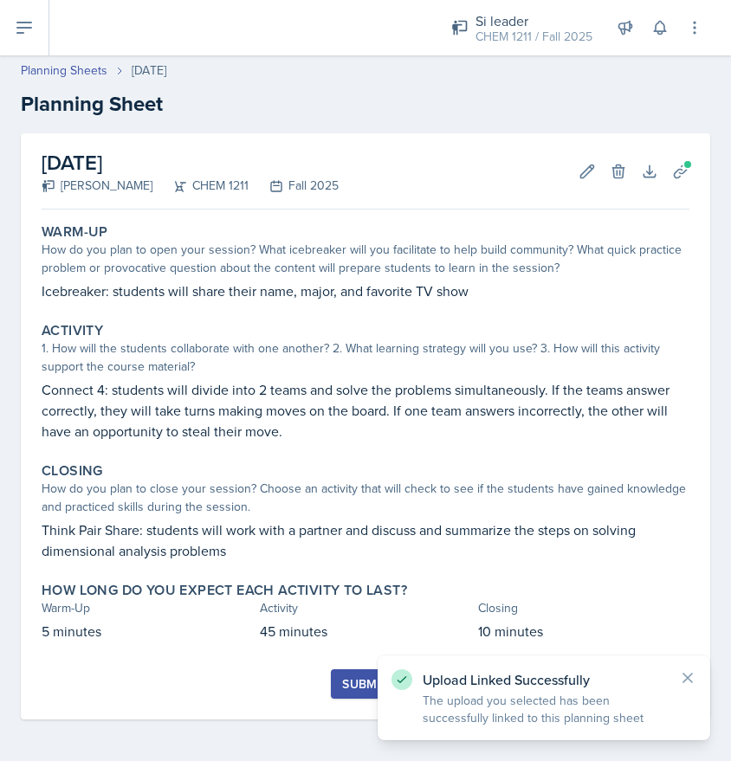
scroll to position [3, 0]
click at [352, 679] on div "Submit" at bounding box center [365, 684] width 46 height 14
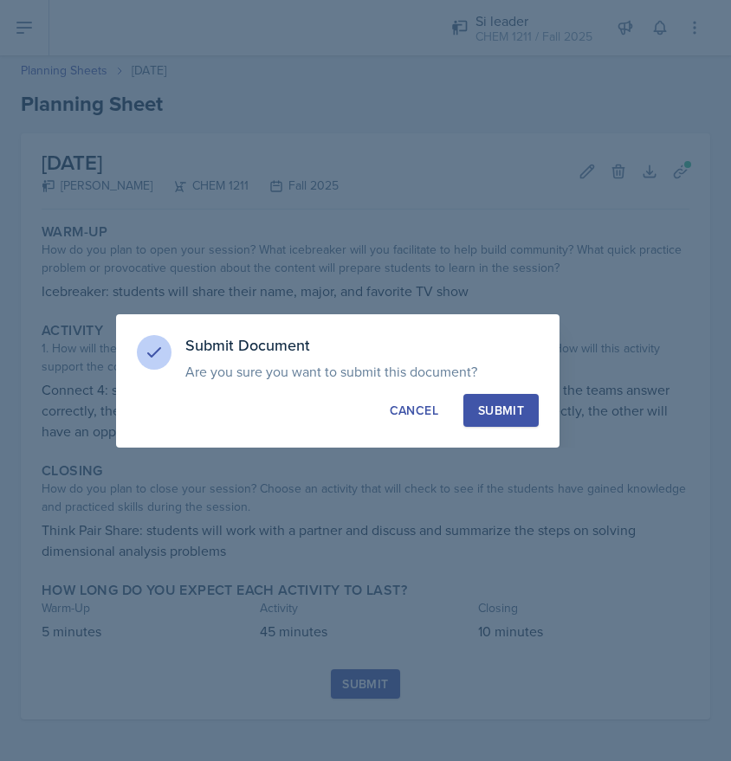
click at [493, 406] on div "Submit" at bounding box center [501, 410] width 46 height 17
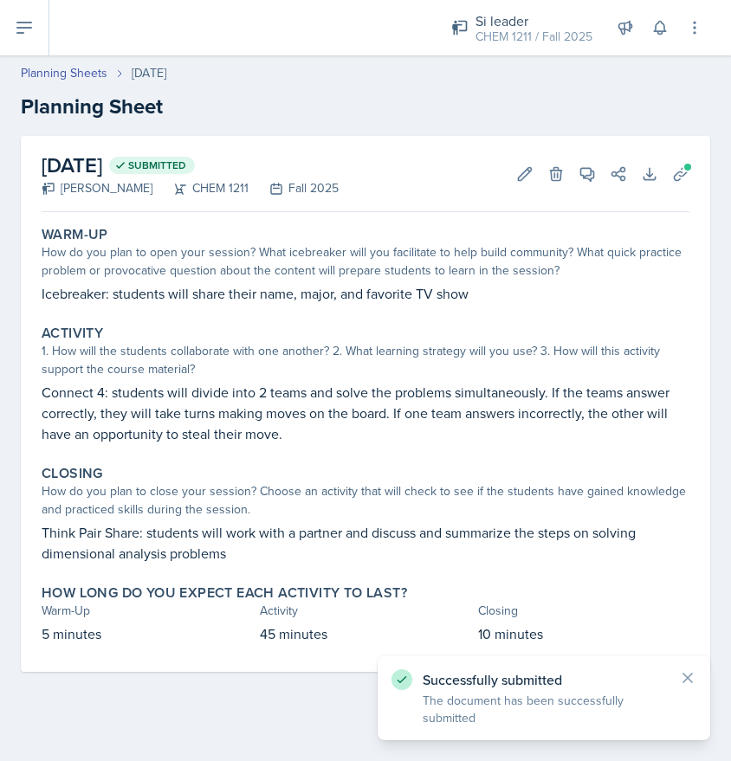
click at [36, 23] on button at bounding box center [24, 27] width 49 height 55
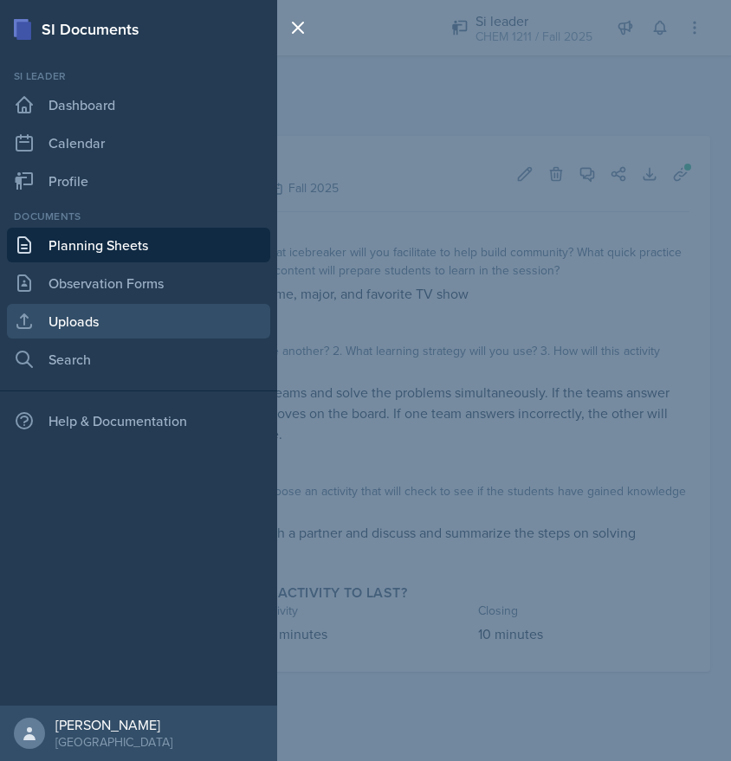
click at [122, 325] on link "Uploads" at bounding box center [138, 321] width 263 height 35
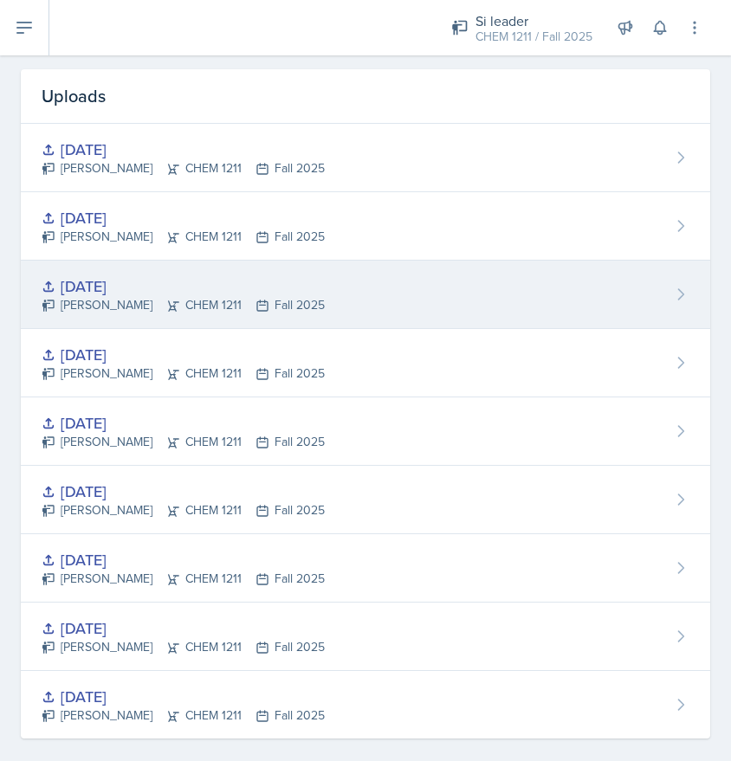
scroll to position [59, 0]
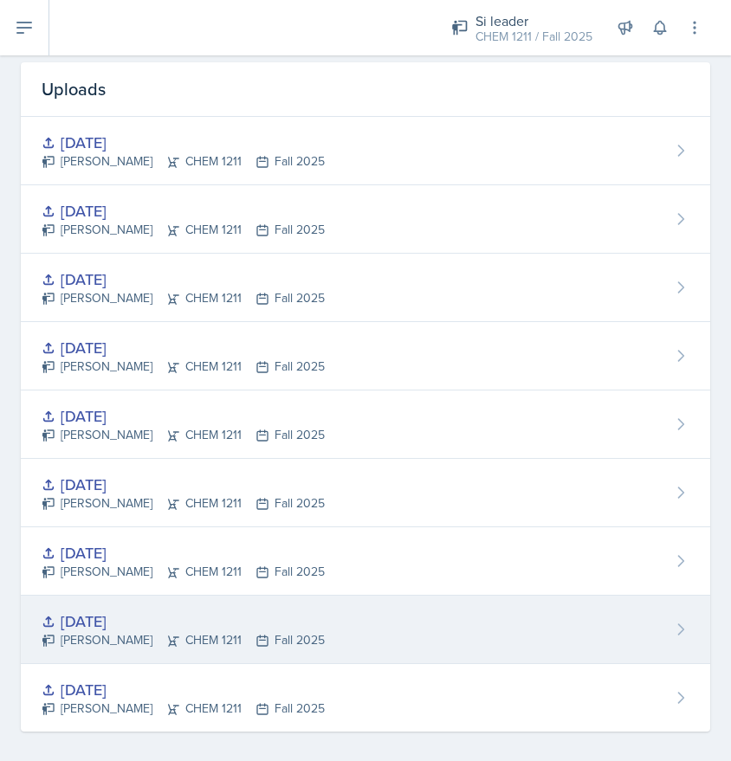
click at [182, 616] on div "[DATE]" at bounding box center [183, 621] width 283 height 23
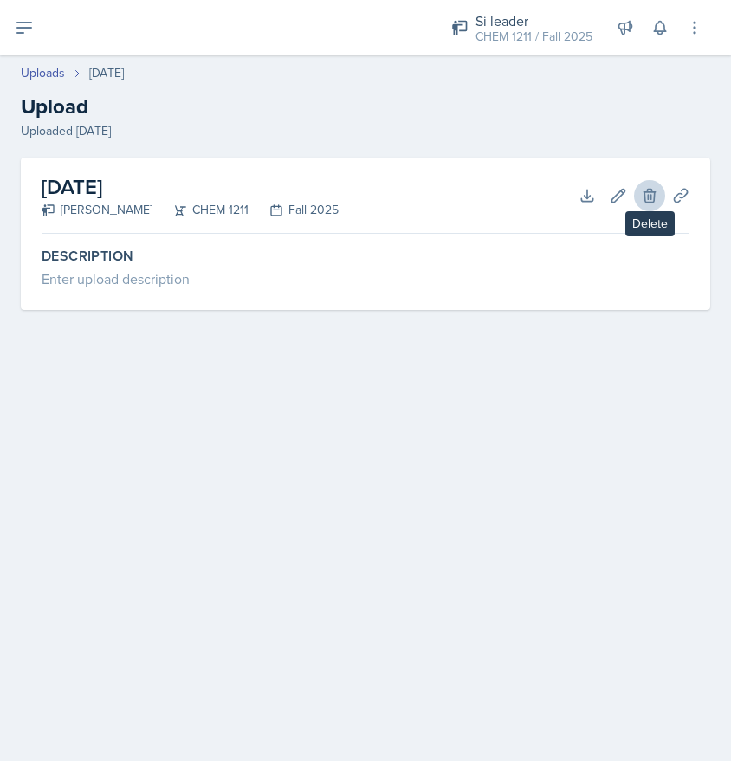
click at [654, 200] on icon at bounding box center [648, 195] width 11 height 13
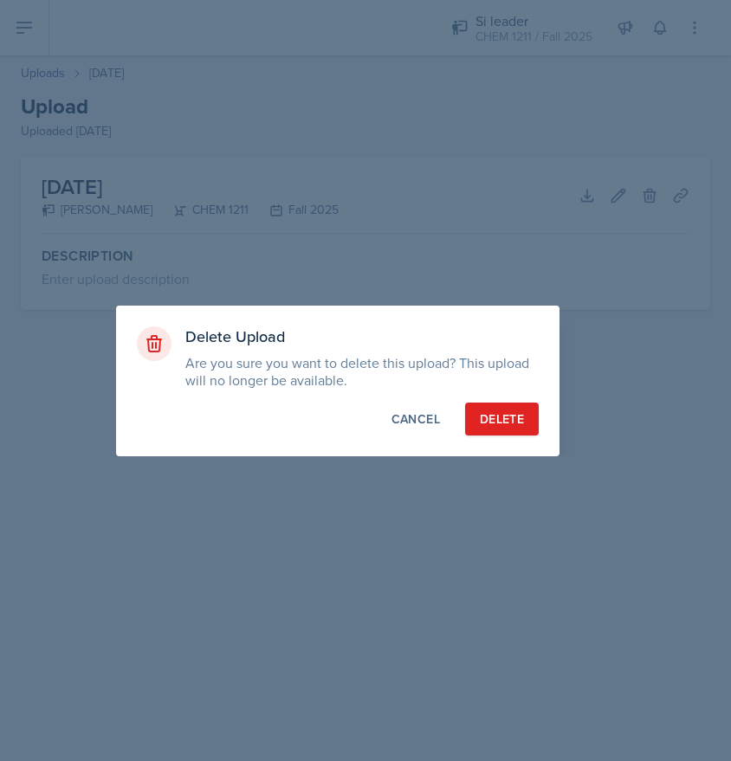
click at [490, 409] on button "Delete" at bounding box center [502, 419] width 74 height 33
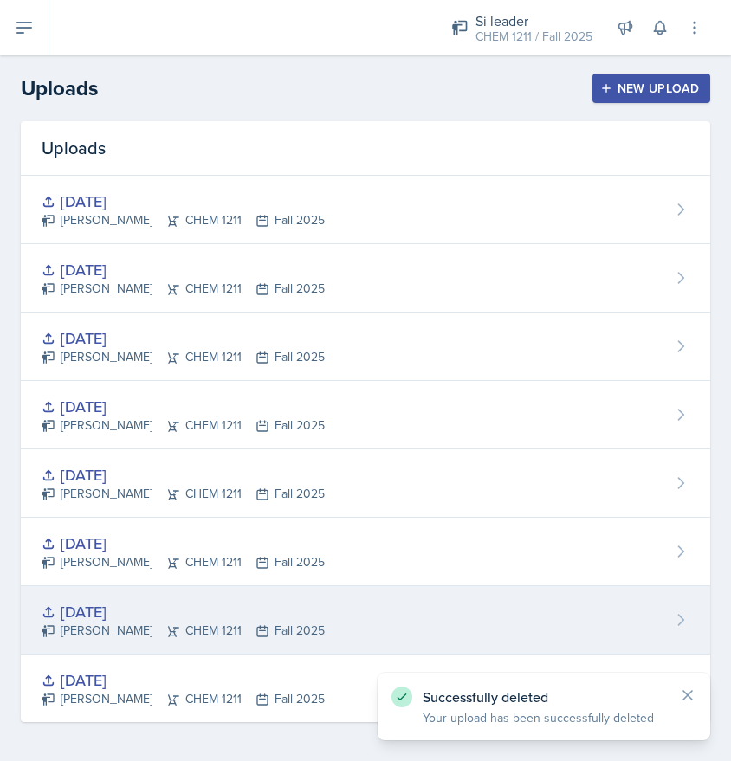
click at [281, 597] on div "[DATE] [PERSON_NAME] CHEM 1211 Fall 2025" at bounding box center [365, 620] width 689 height 68
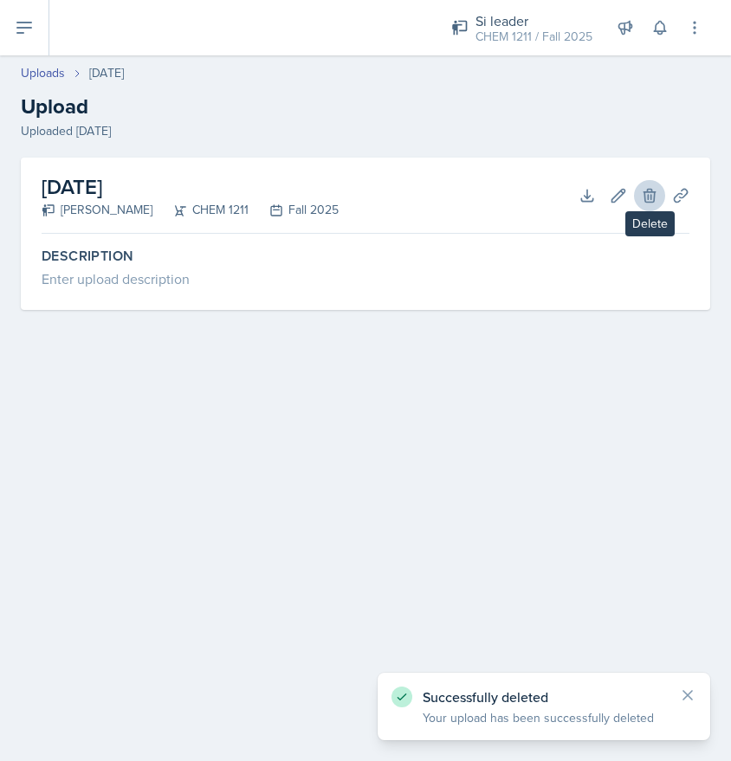
click at [646, 203] on icon at bounding box center [649, 195] width 17 height 17
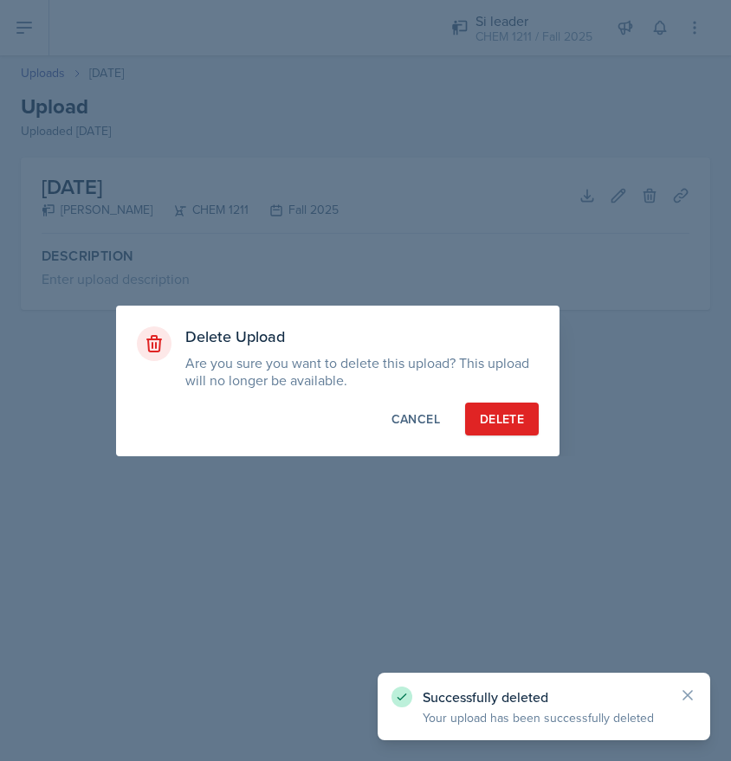
click at [507, 413] on div "Delete" at bounding box center [502, 418] width 44 height 17
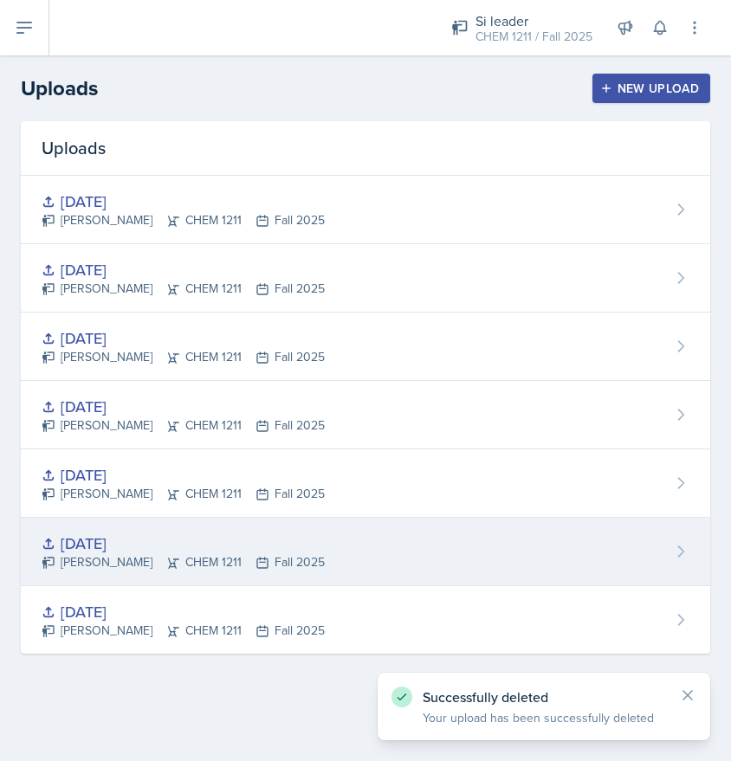
click at [258, 546] on div "[DATE]" at bounding box center [183, 543] width 283 height 23
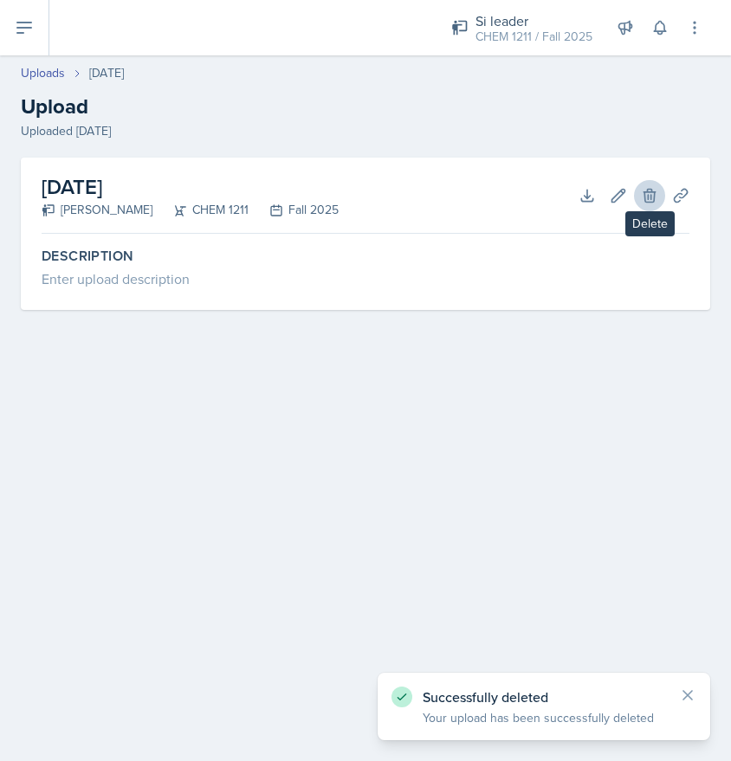
click at [636, 192] on button "Delete" at bounding box center [649, 195] width 31 height 31
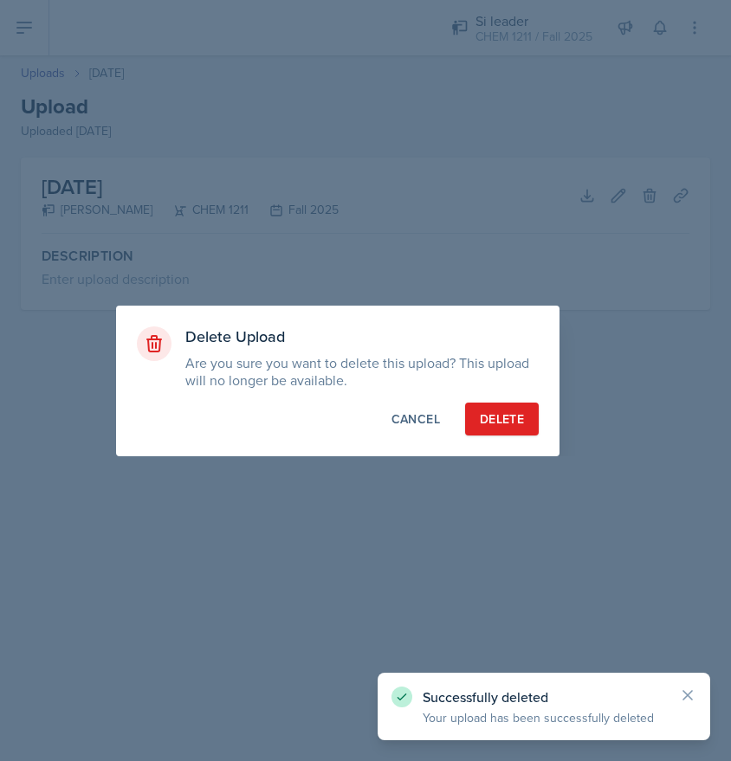
click at [517, 421] on div "Delete" at bounding box center [502, 418] width 44 height 17
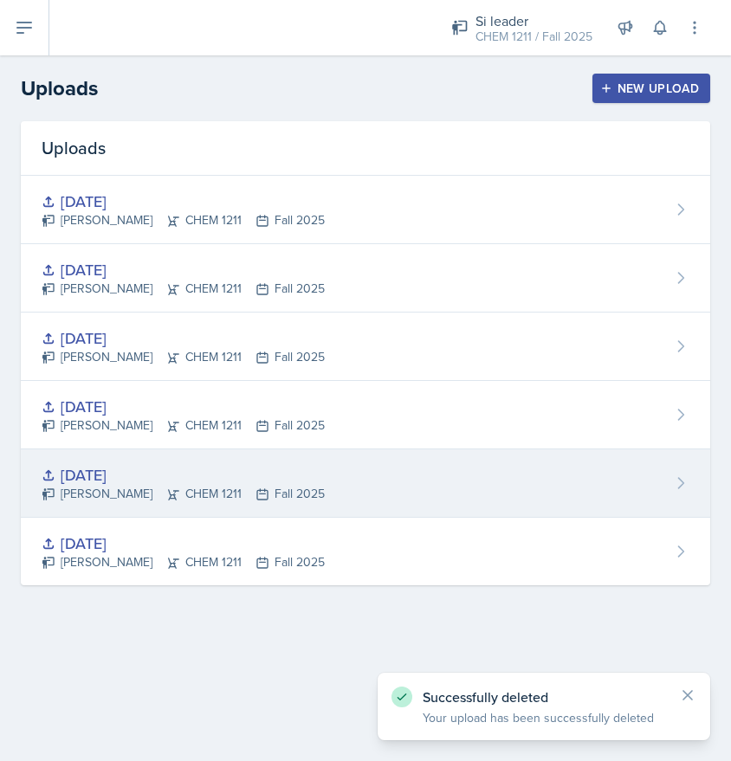
click at [369, 480] on div "[DATE] [PERSON_NAME] CHEM 1211 Fall 2025" at bounding box center [365, 483] width 689 height 68
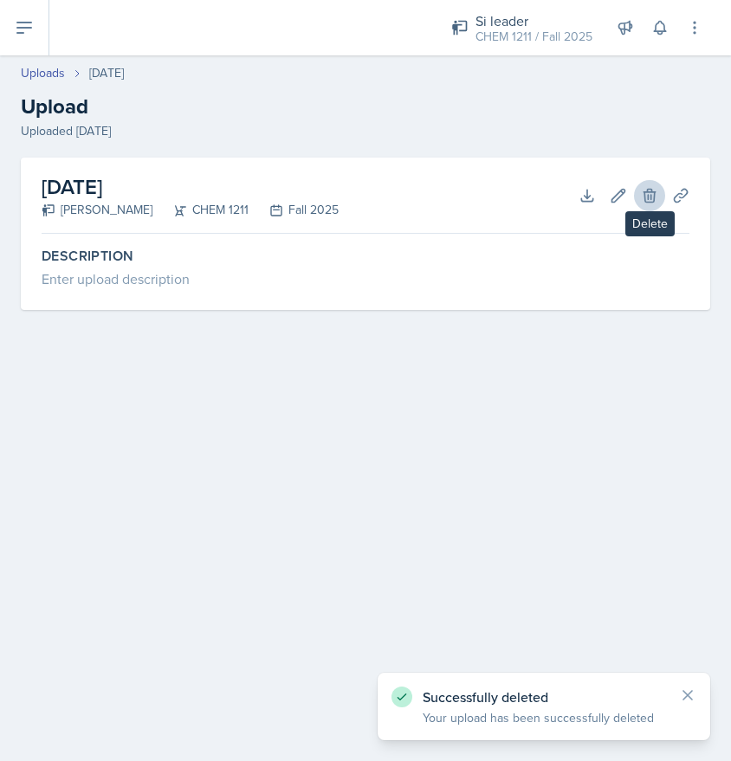
click at [652, 198] on icon at bounding box center [649, 195] width 17 height 17
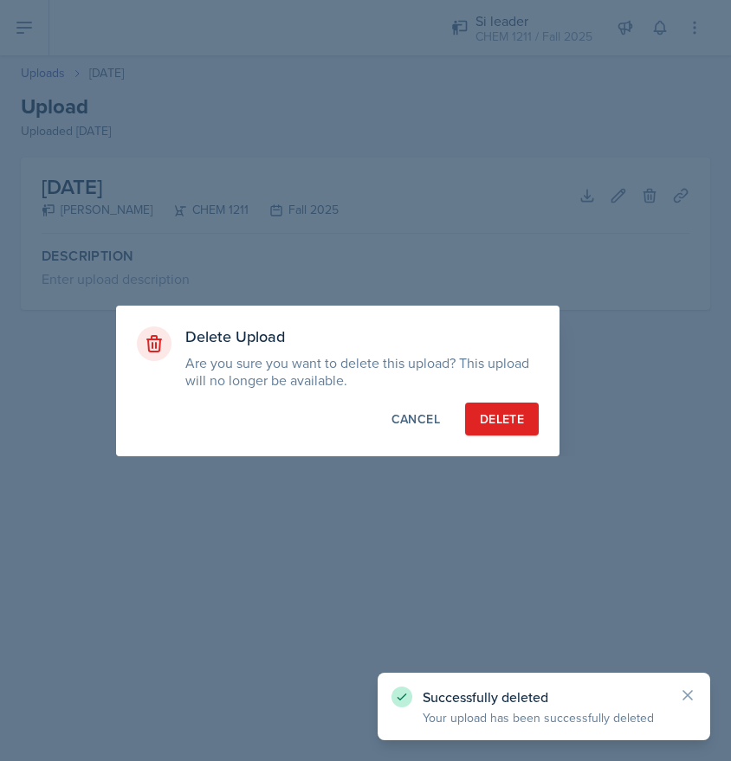
click at [529, 408] on button "Delete" at bounding box center [502, 419] width 74 height 33
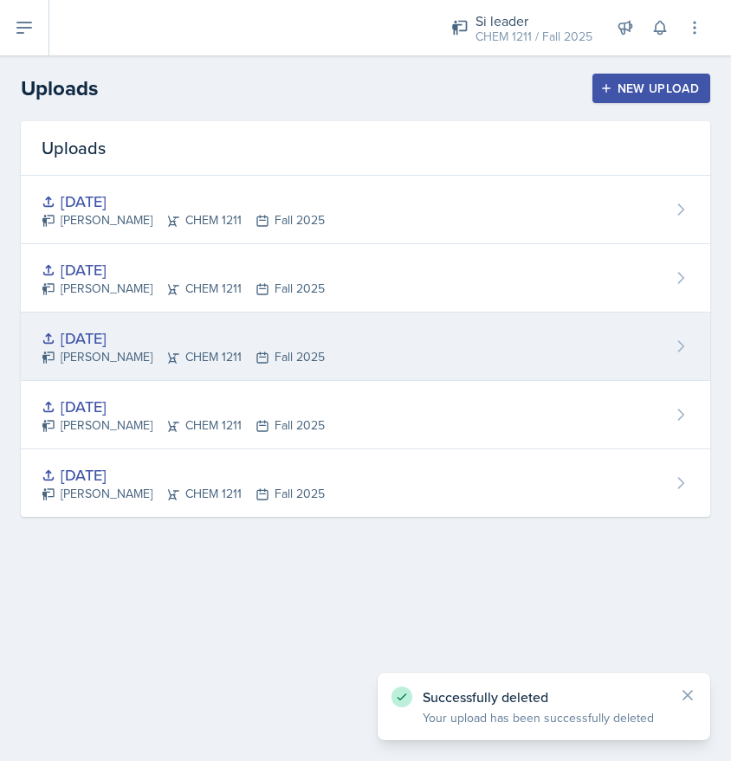
click at [313, 337] on div "[DATE] [PERSON_NAME] CHEM 1211 Fall 2025" at bounding box center [365, 347] width 689 height 68
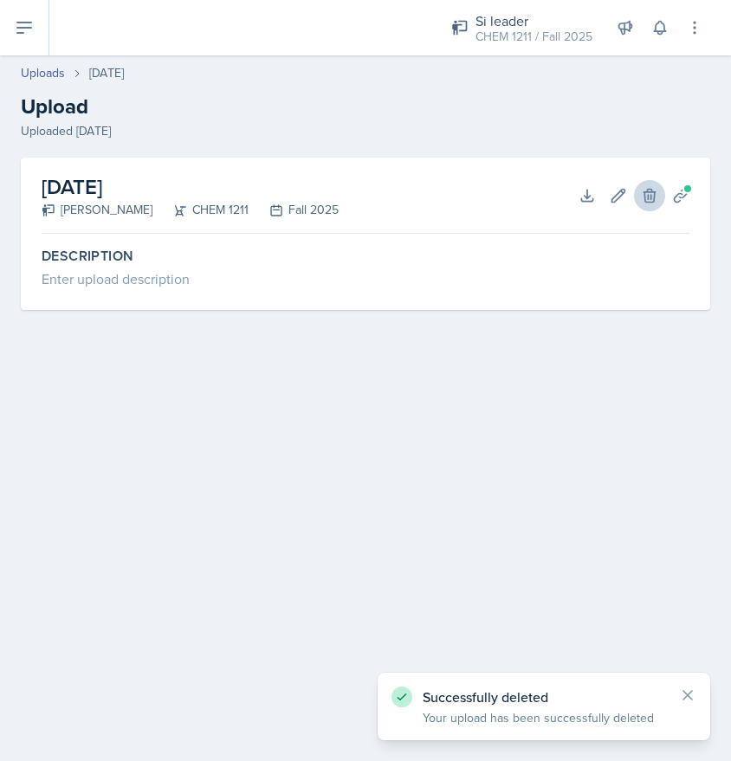
click at [651, 187] on icon at bounding box center [649, 195] width 17 height 17
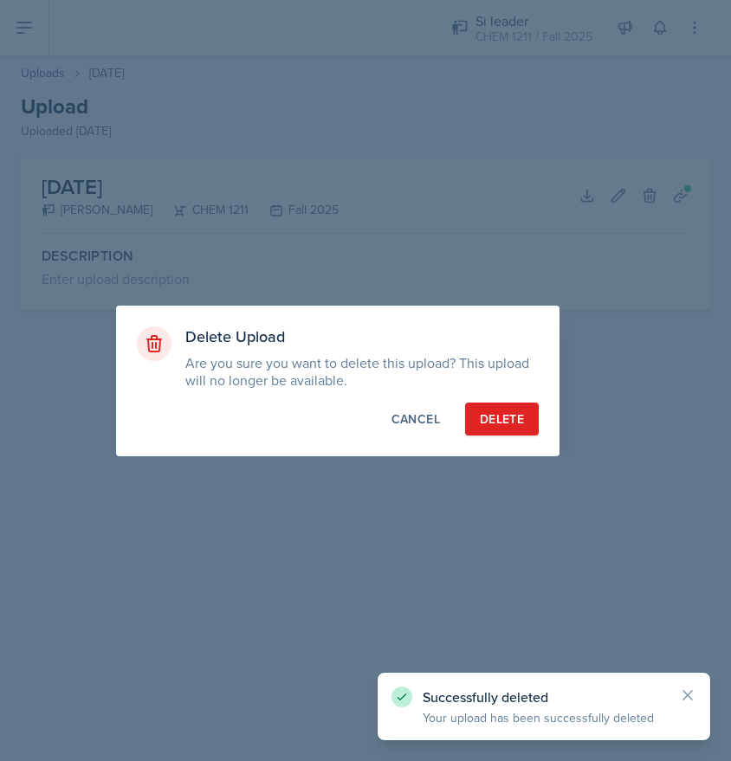
click at [492, 419] on div "Delete" at bounding box center [502, 418] width 44 height 17
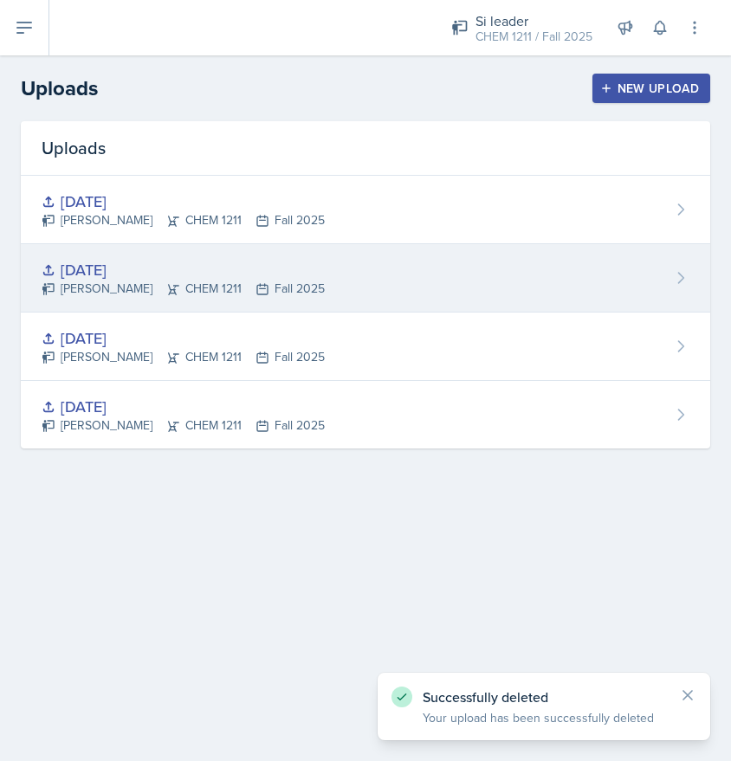
click at [375, 294] on div "[DATE] [PERSON_NAME] CHEM 1211 Fall 2025" at bounding box center [365, 278] width 689 height 68
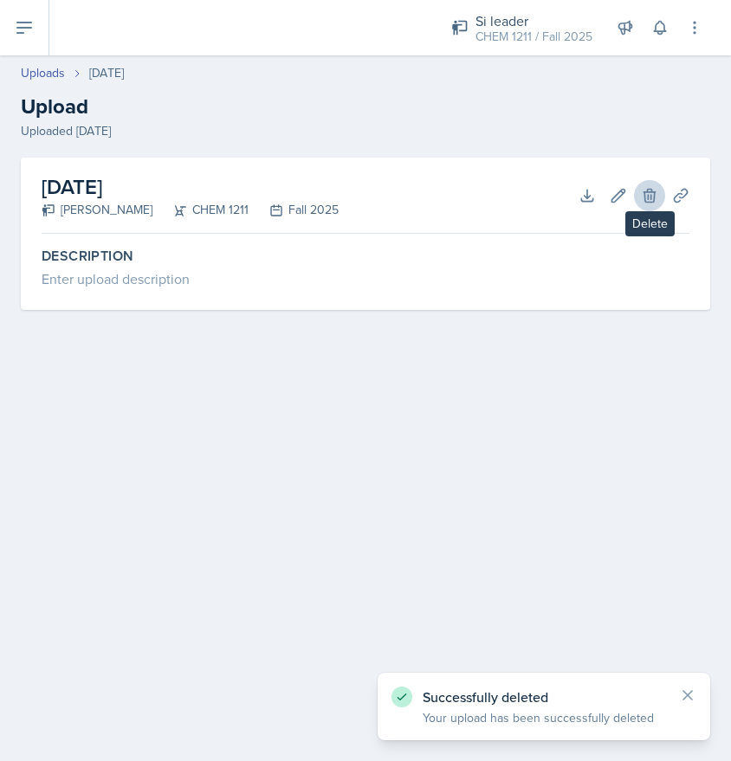
click at [651, 203] on icon at bounding box center [649, 195] width 17 height 17
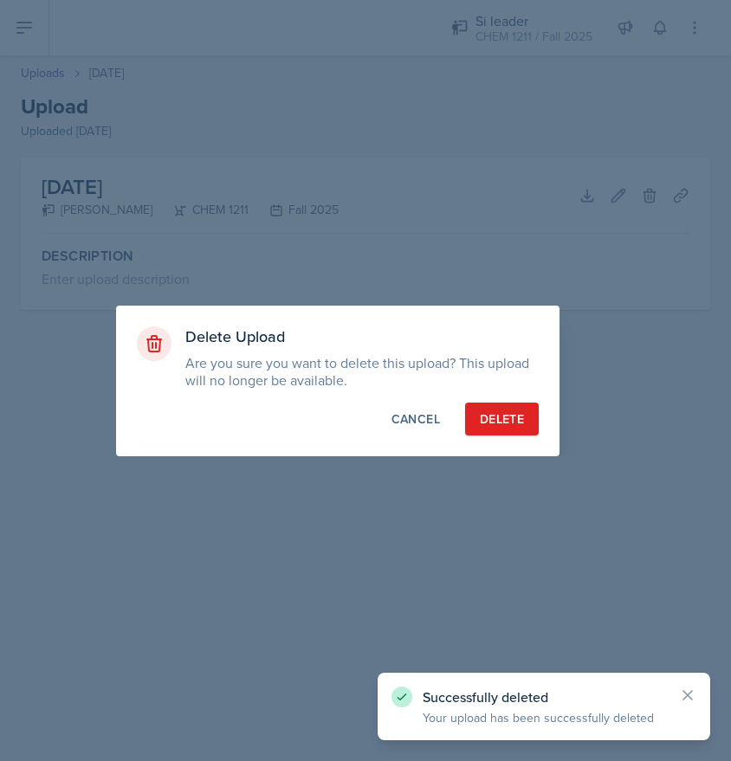
click at [483, 414] on div "Delete" at bounding box center [502, 418] width 44 height 17
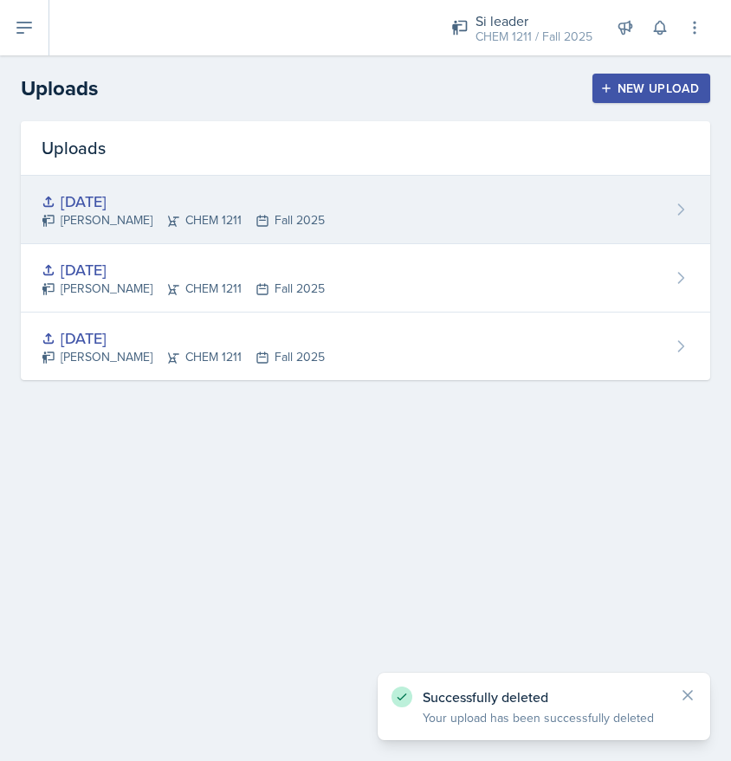
click at [280, 221] on div "[PERSON_NAME] CHEM 1211 Fall 2025" at bounding box center [183, 220] width 283 height 18
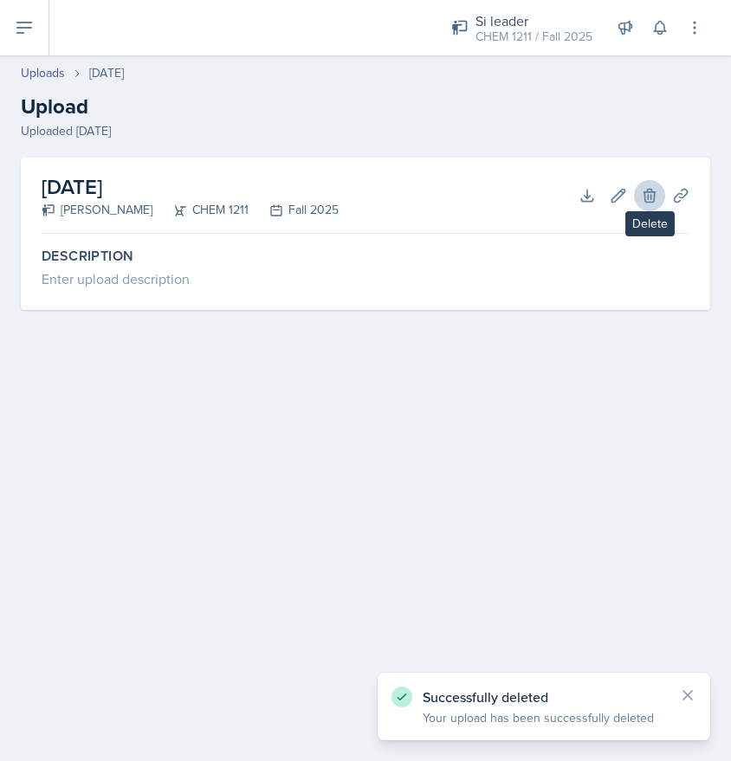
click at [648, 199] on icon at bounding box center [648, 195] width 11 height 13
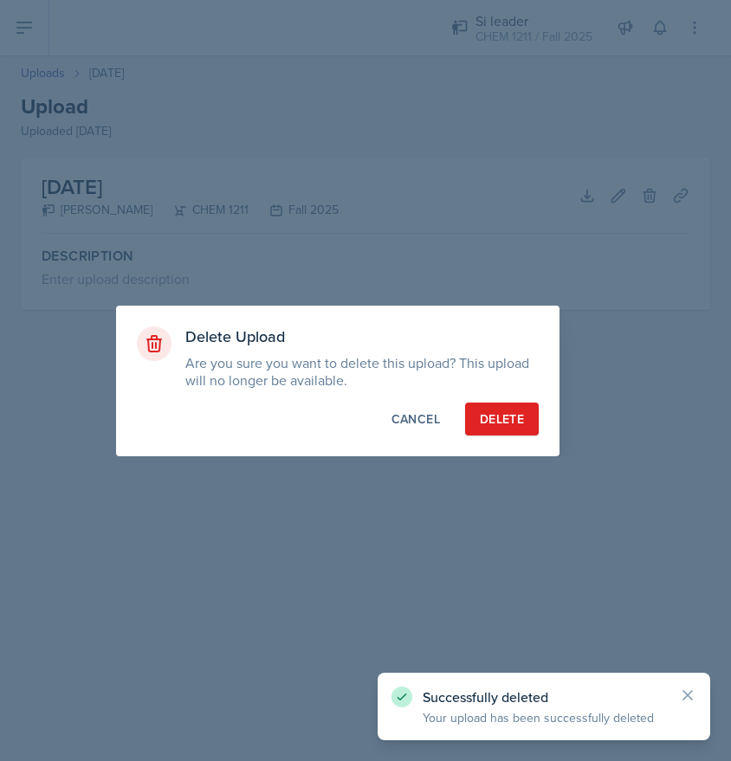
click at [517, 421] on div "Delete" at bounding box center [502, 418] width 44 height 17
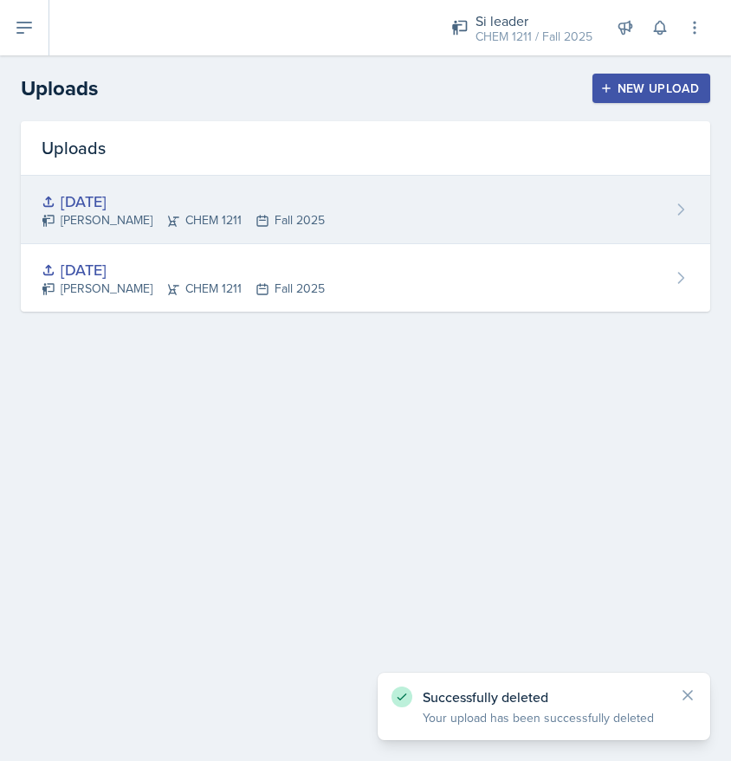
click at [229, 215] on div "[PERSON_NAME] CHEM 1211 Fall 2025" at bounding box center [183, 220] width 283 height 18
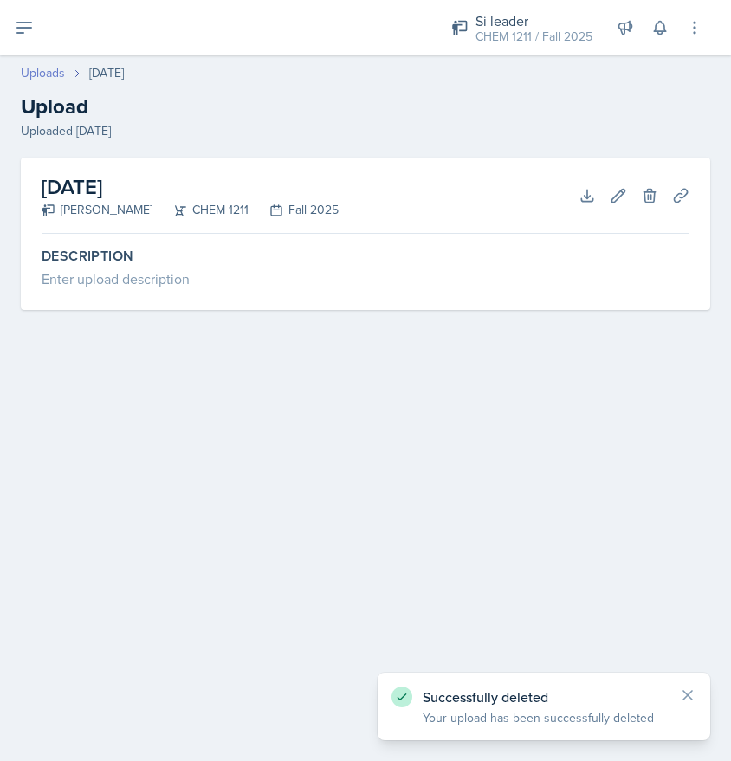
click at [47, 70] on link "Uploads" at bounding box center [43, 73] width 44 height 18
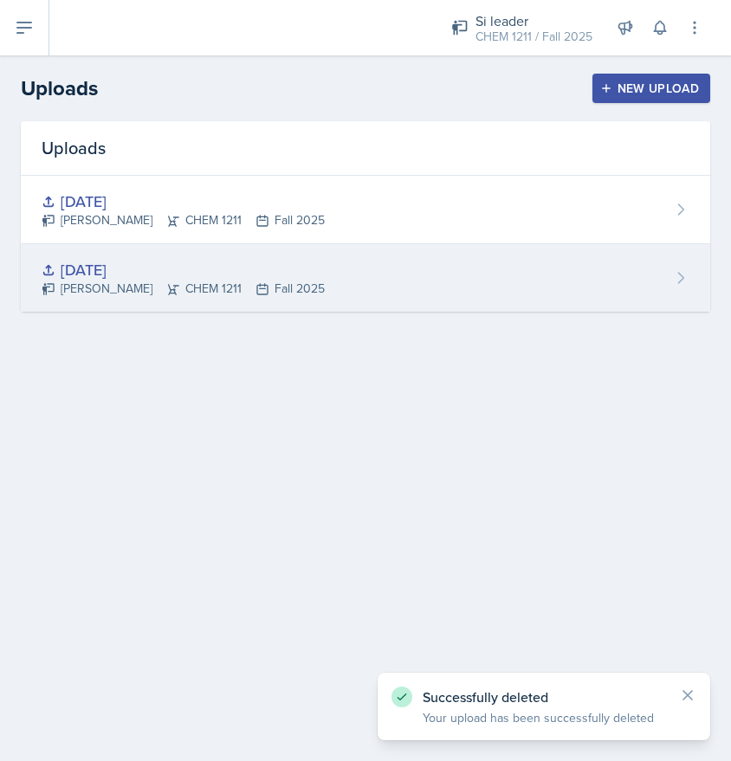
click at [178, 274] on div "[DATE]" at bounding box center [183, 269] width 283 height 23
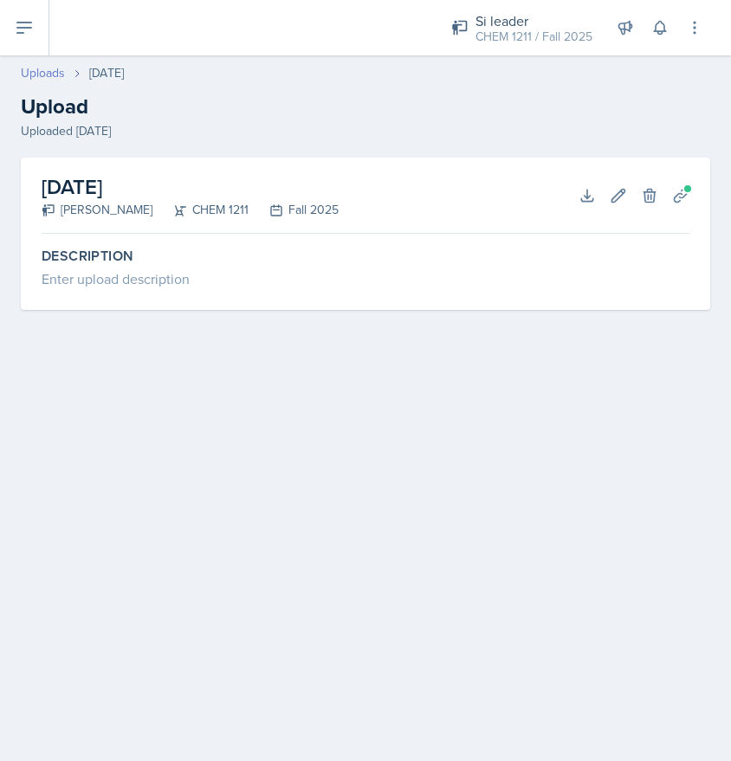
click at [44, 72] on link "Uploads" at bounding box center [43, 73] width 44 height 18
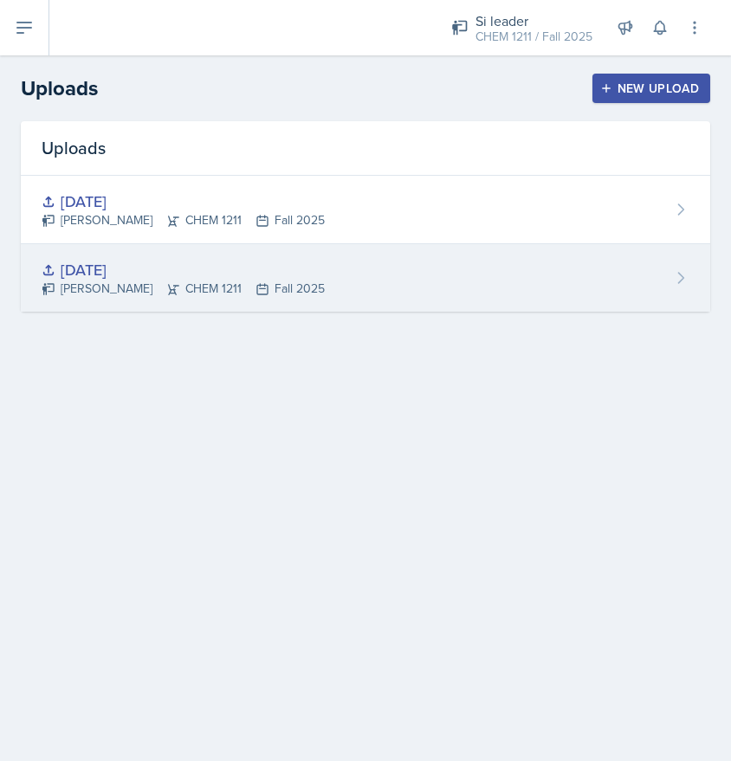
click at [320, 254] on div "[DATE] [PERSON_NAME] CHEM 1211 Fall 2025" at bounding box center [365, 278] width 689 height 68
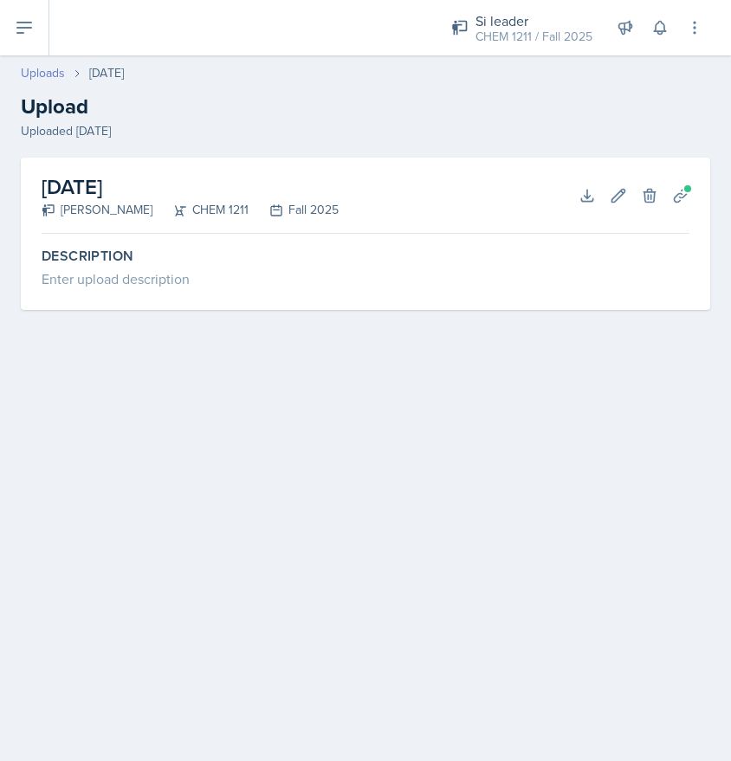
click at [40, 74] on link "Uploads" at bounding box center [43, 73] width 44 height 18
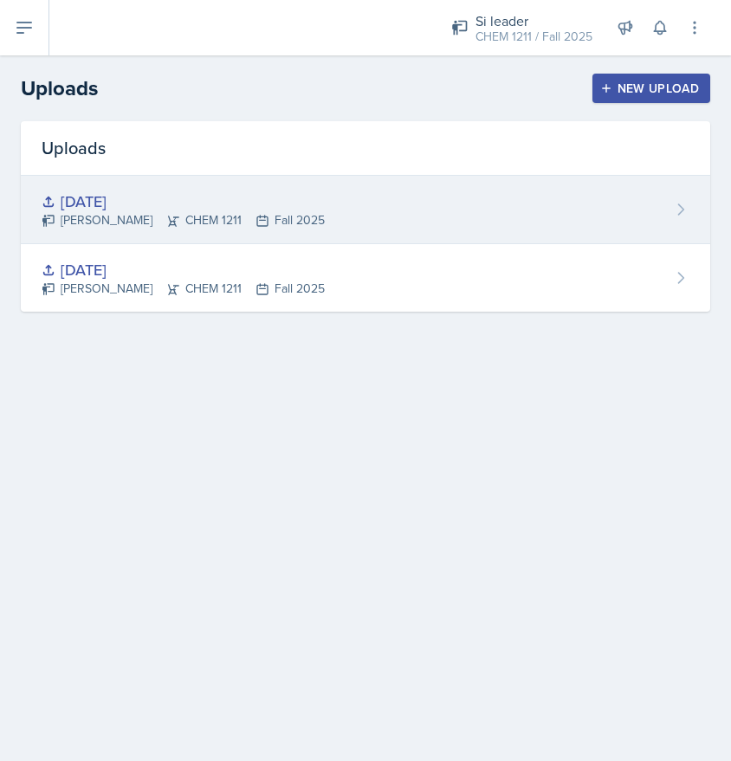
click at [179, 209] on div "[DATE]" at bounding box center [183, 201] width 283 height 23
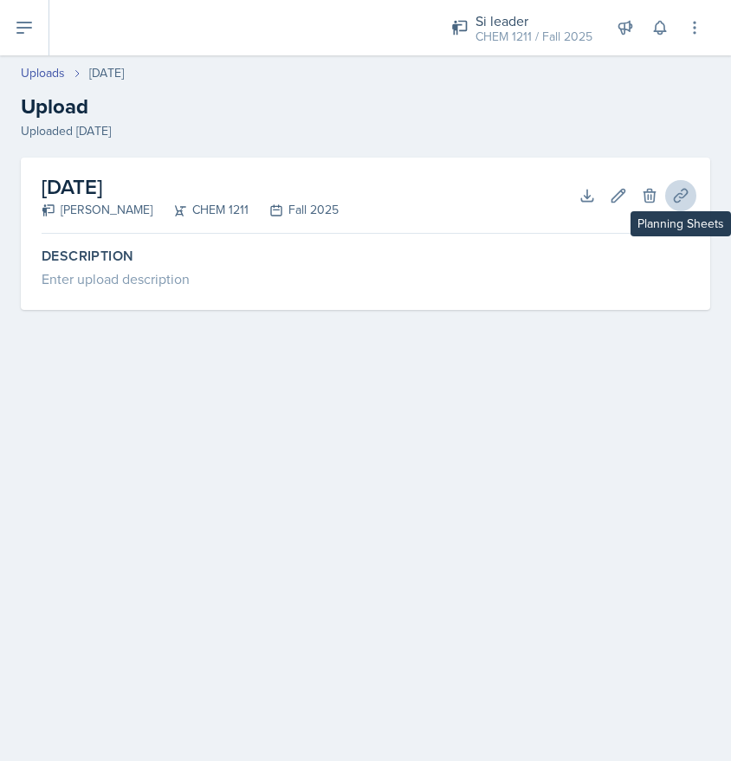
click at [682, 197] on icon at bounding box center [680, 195] width 13 height 13
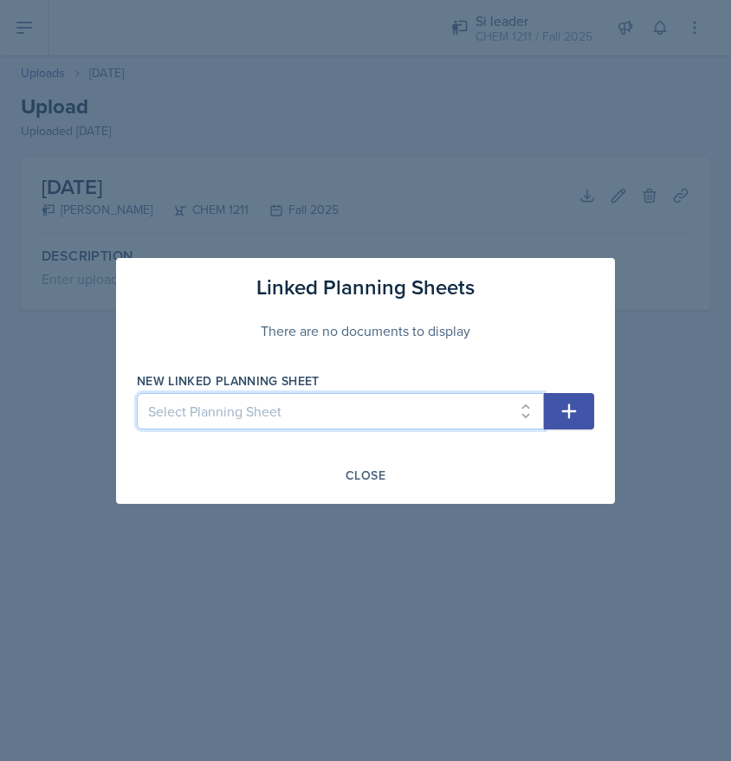
select select "05334d64-6b08-4eea-b066-aba1941cad78"
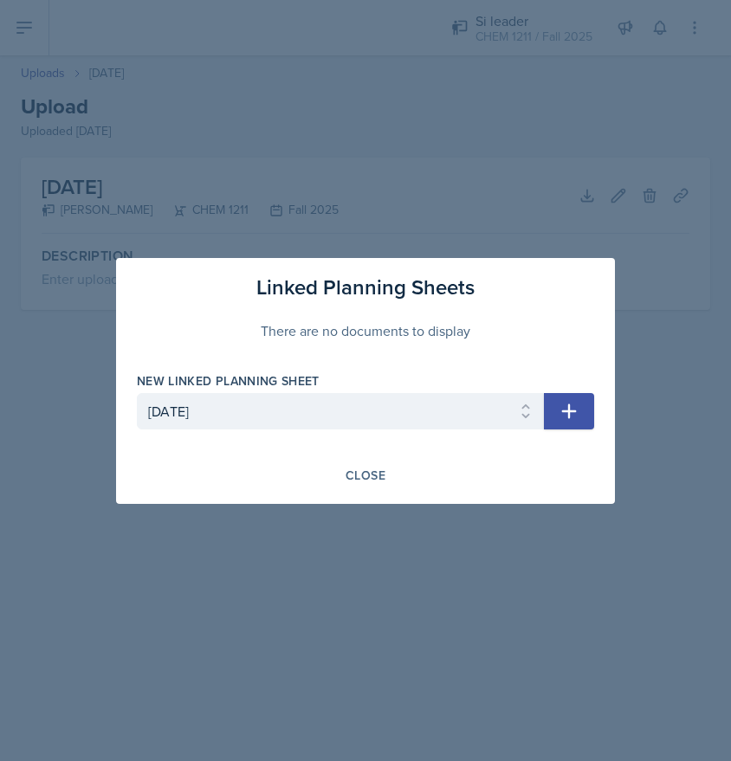
click at [591, 406] on button "button" at bounding box center [569, 411] width 50 height 36
select select
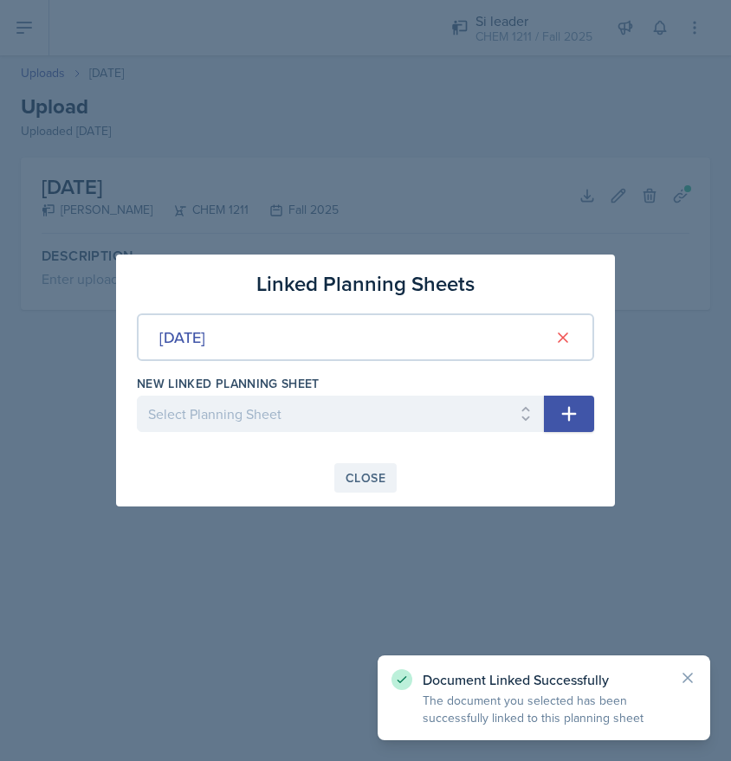
click at [358, 471] on div "Close" at bounding box center [365, 478] width 40 height 14
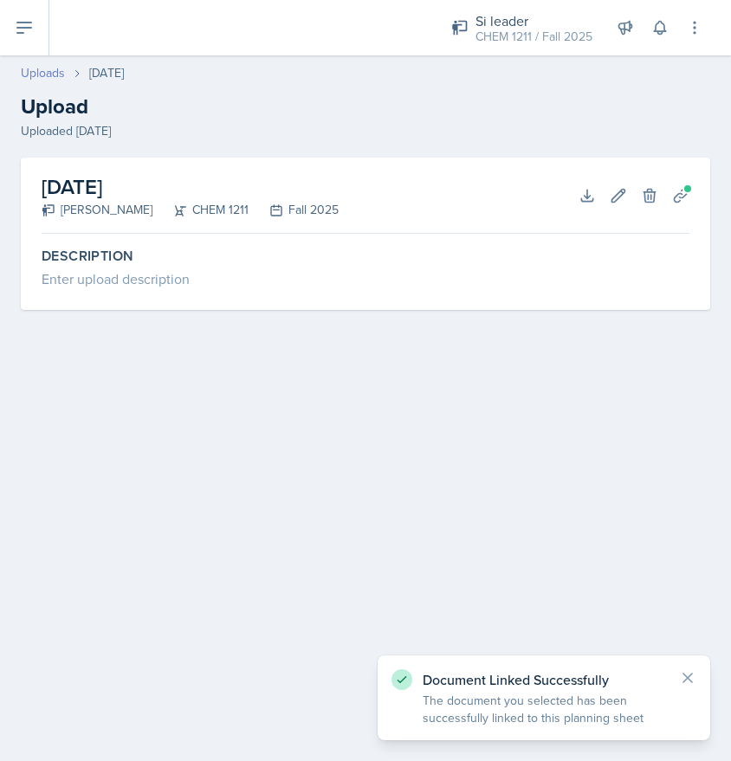
click at [54, 73] on link "Uploads" at bounding box center [43, 73] width 44 height 18
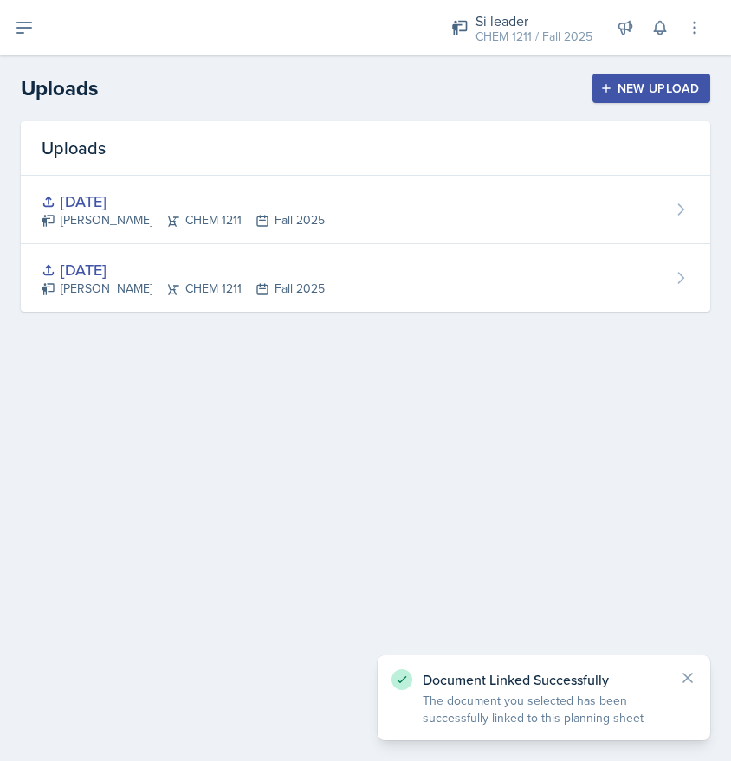
click at [23, 36] on icon at bounding box center [24, 27] width 21 height 21
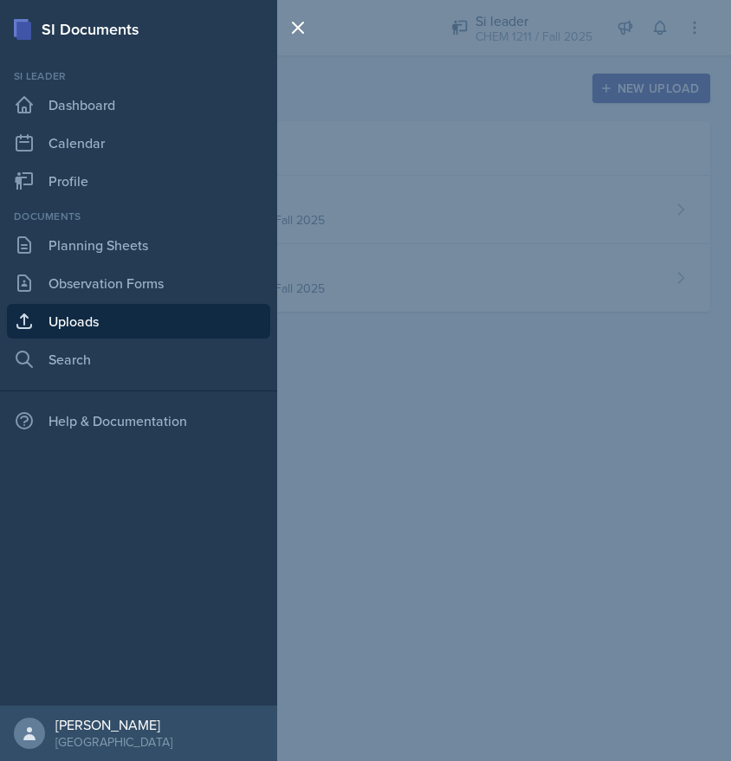
click at [89, 265] on div "Documents Planning Sheets Observation Forms Uploads Search" at bounding box center [138, 293] width 263 height 168
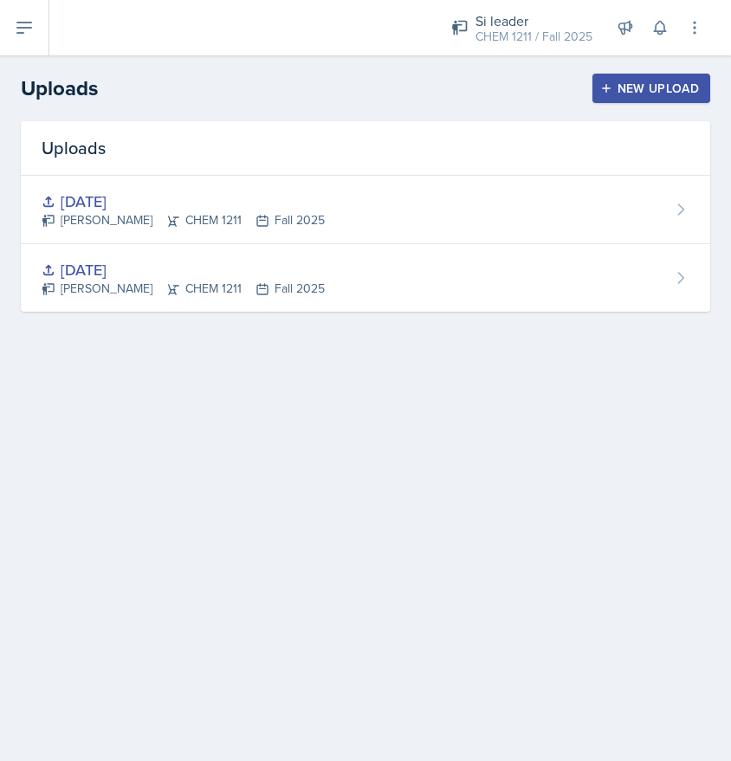
click at [24, 10] on button at bounding box center [24, 27] width 49 height 55
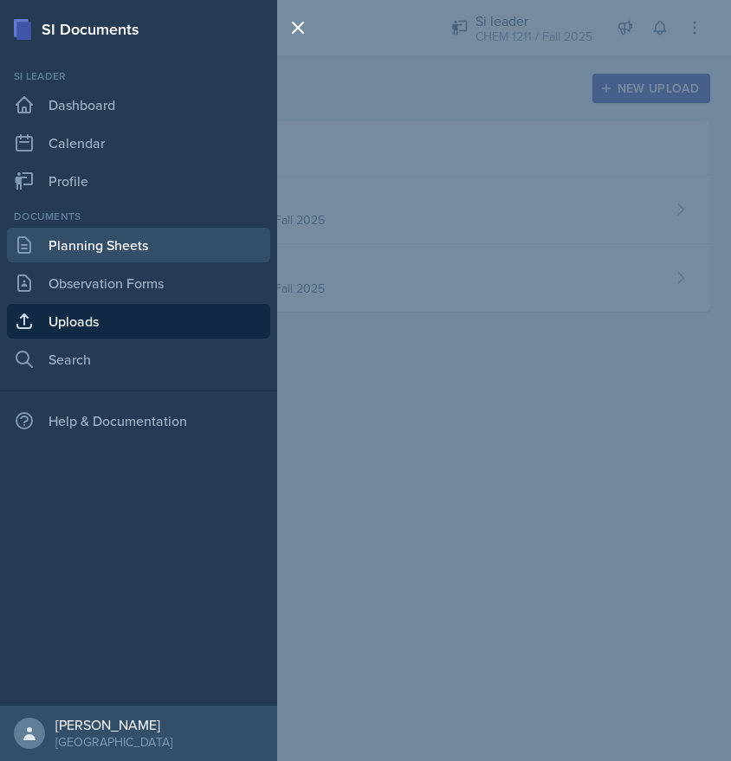
click at [94, 231] on link "Planning Sheets" at bounding box center [138, 245] width 263 height 35
